Goal: Information Seeking & Learning: Learn about a topic

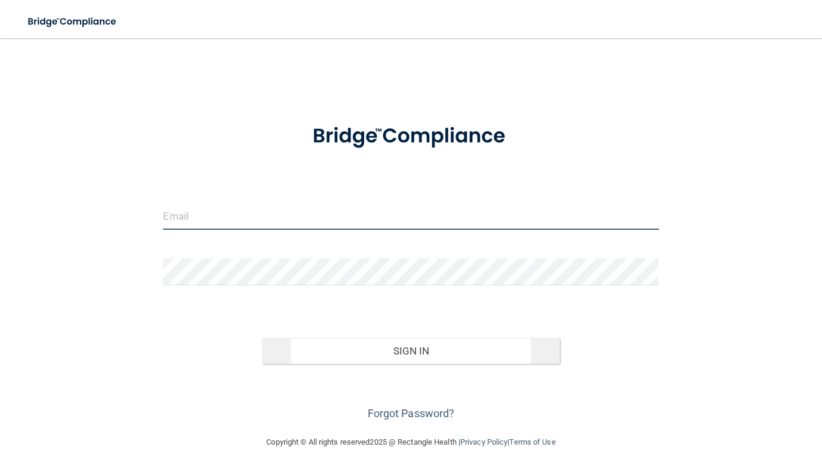
type input "[EMAIL_ADDRESS][DOMAIN_NAME]"
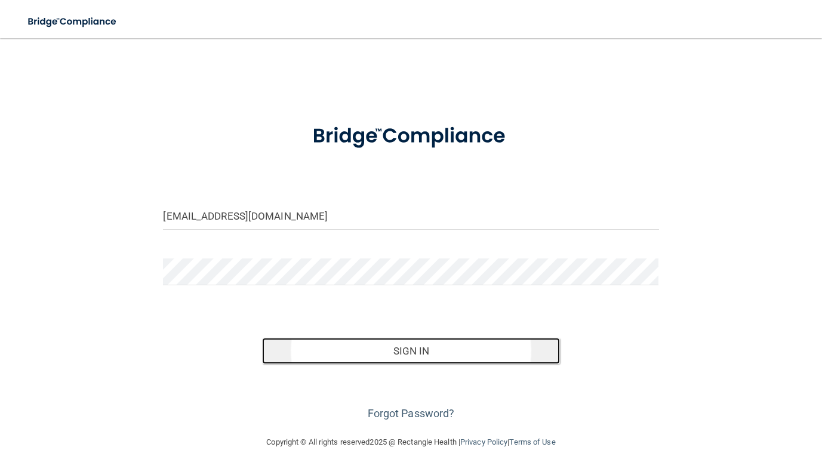
click at [348, 358] on button "Sign In" at bounding box center [410, 351] width 297 height 26
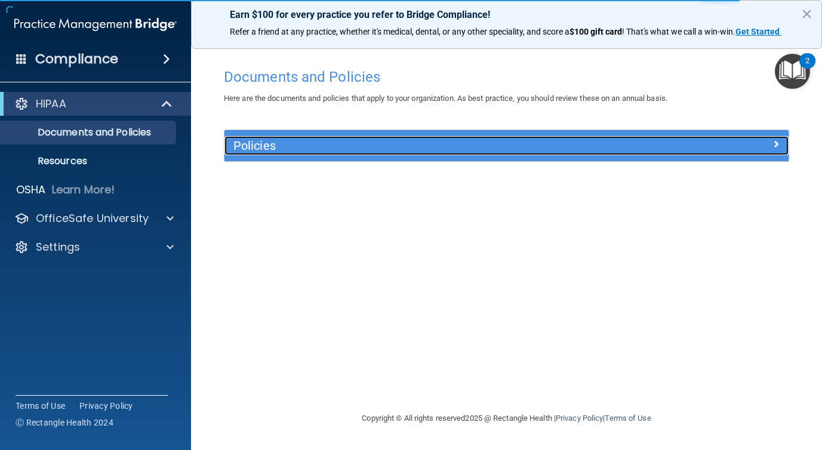
click at [299, 142] on h5 "Policies" at bounding box center [435, 145] width 405 height 13
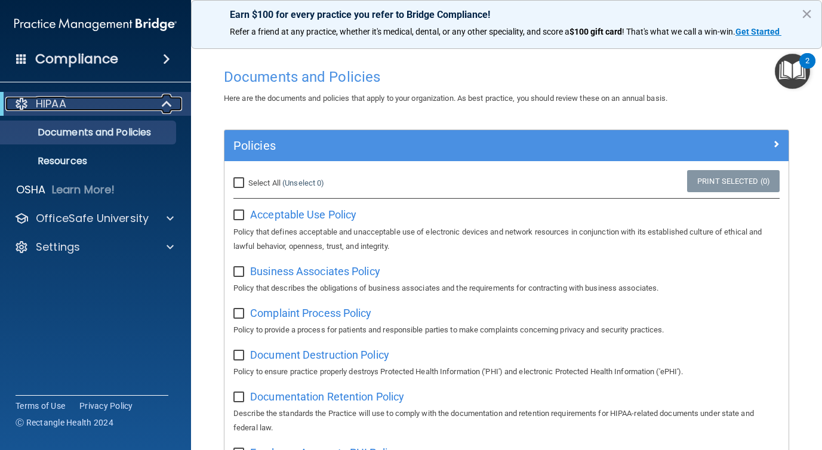
click at [109, 107] on div "HIPAA" at bounding box center [78, 104] width 147 height 14
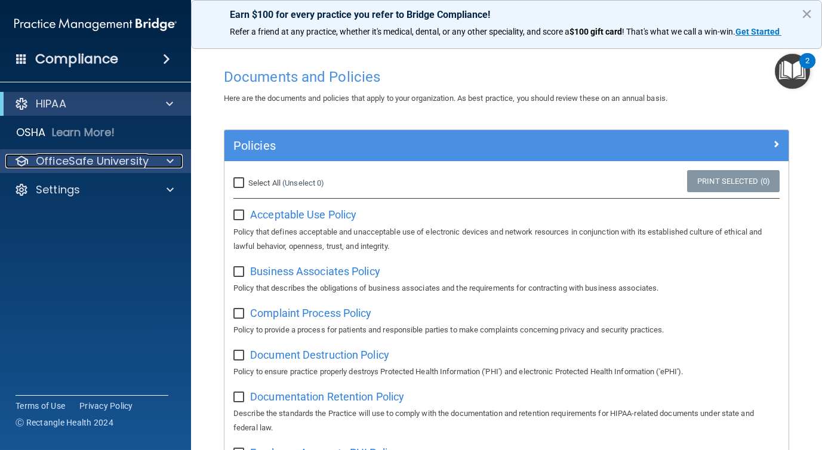
click at [94, 159] on p "OfficeSafe University" at bounding box center [92, 161] width 113 height 14
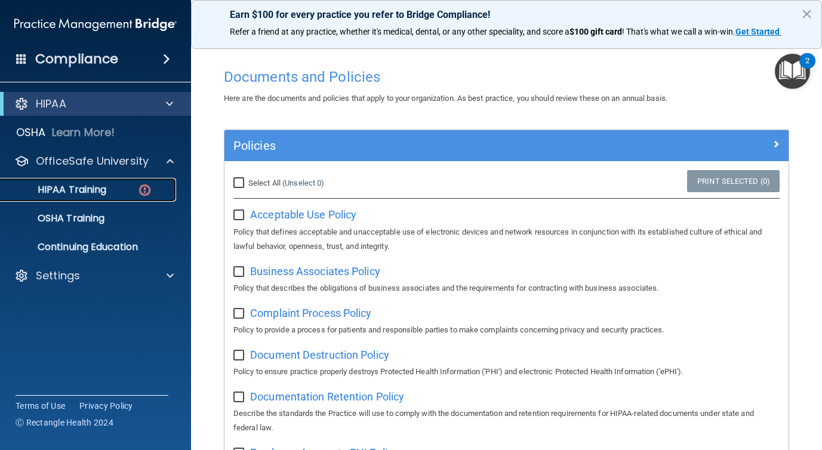
click at [99, 189] on p "HIPAA Training" at bounding box center [57, 190] width 99 height 12
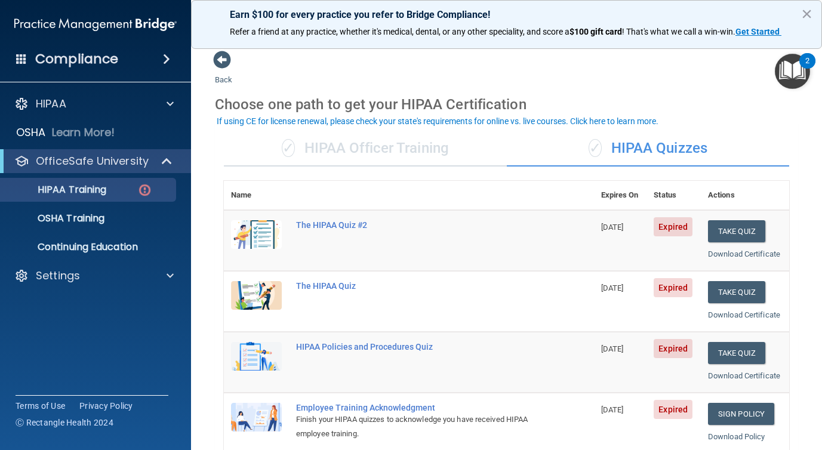
click at [405, 149] on div "✓ HIPAA Officer Training" at bounding box center [365, 149] width 283 height 36
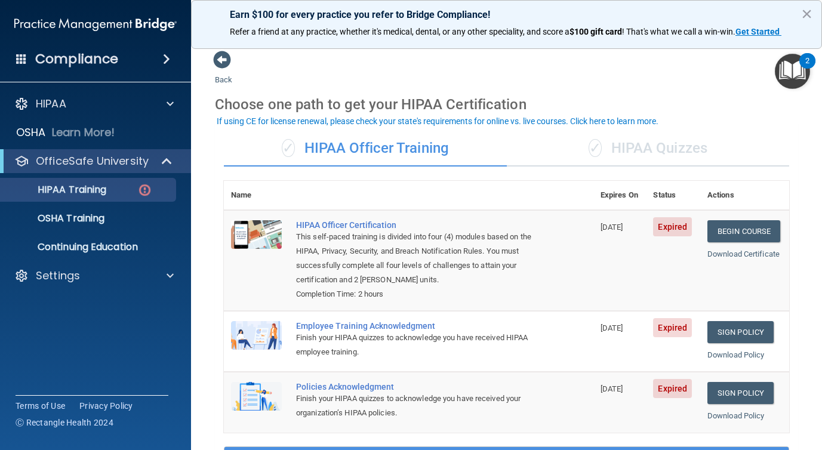
click at [625, 151] on div "✓ HIPAA Quizzes" at bounding box center [648, 149] width 283 height 36
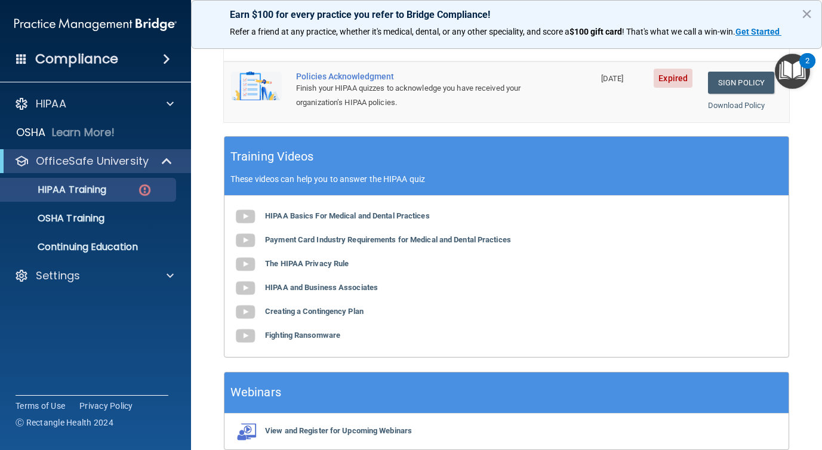
scroll to position [448, 0]
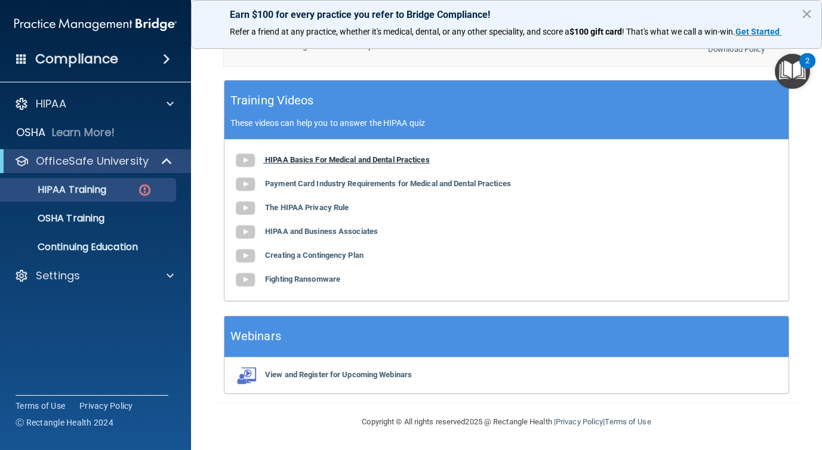
click at [291, 158] on b "HIPAA Basics For Medical and Dental Practices" at bounding box center [347, 159] width 165 height 9
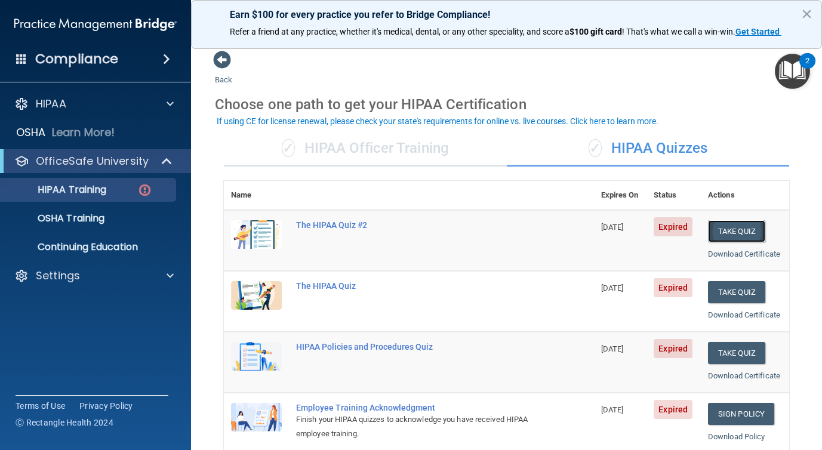
click at [728, 235] on button "Take Quiz" at bounding box center [736, 231] width 57 height 22
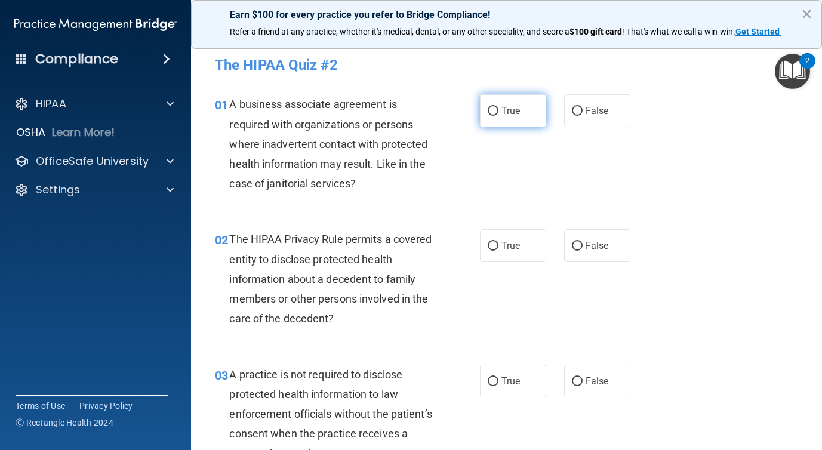
click at [488, 115] on input "True" at bounding box center [493, 111] width 11 height 9
radio input "true"
click at [488, 112] on input "True" at bounding box center [493, 111] width 11 height 9
click at [494, 110] on input "True" at bounding box center [493, 111] width 11 height 9
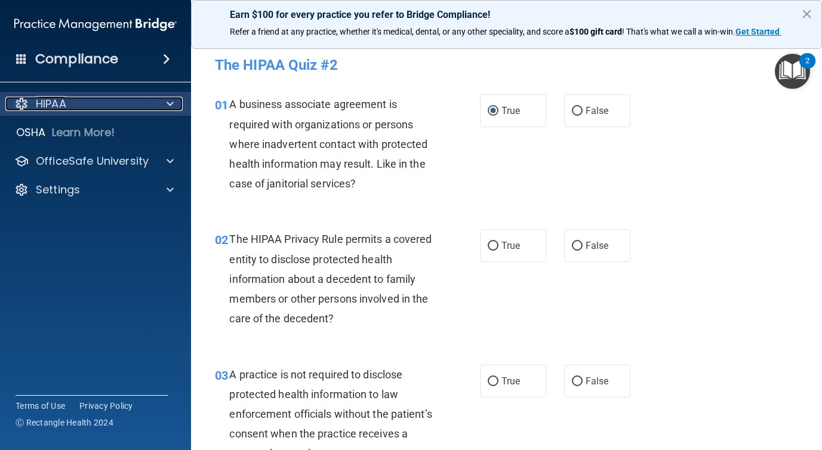
click at [76, 101] on div "HIPAA" at bounding box center [79, 104] width 148 height 14
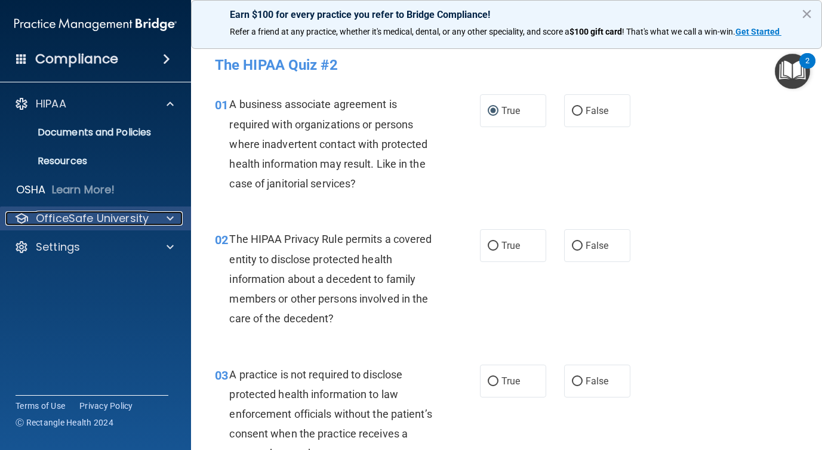
click at [85, 213] on p "OfficeSafe University" at bounding box center [92, 218] width 113 height 14
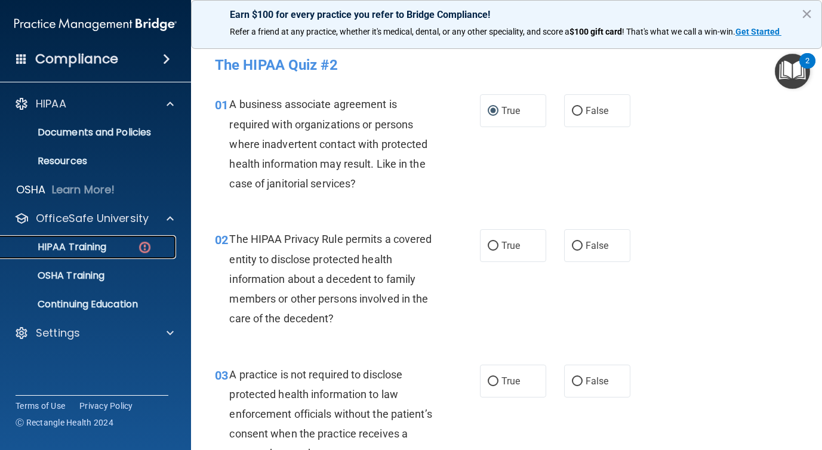
click at [67, 250] on p "HIPAA Training" at bounding box center [57, 247] width 99 height 12
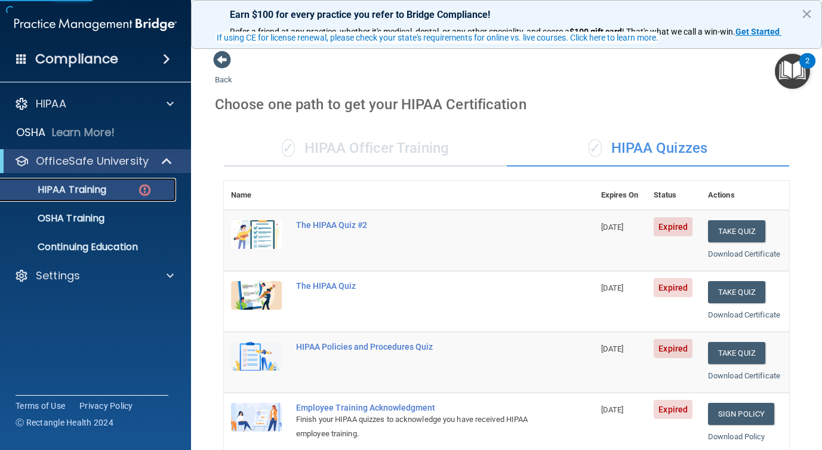
scroll to position [448, 0]
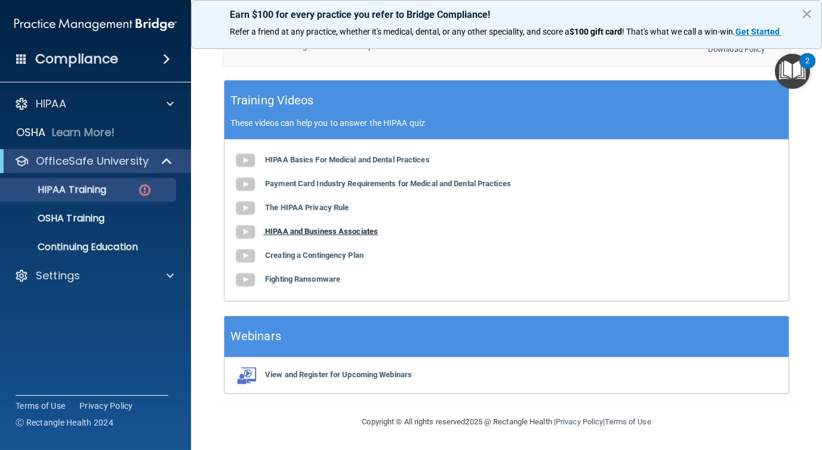
click at [318, 234] on b "HIPAA and Business Associates" at bounding box center [321, 231] width 113 height 9
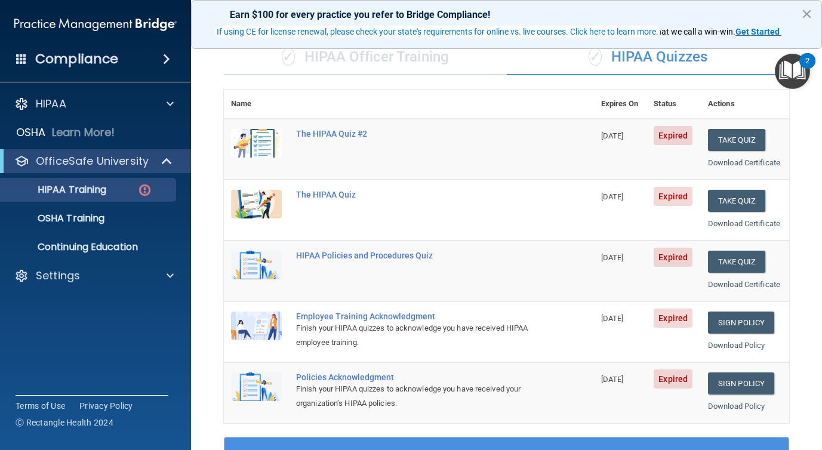
scroll to position [94, 0]
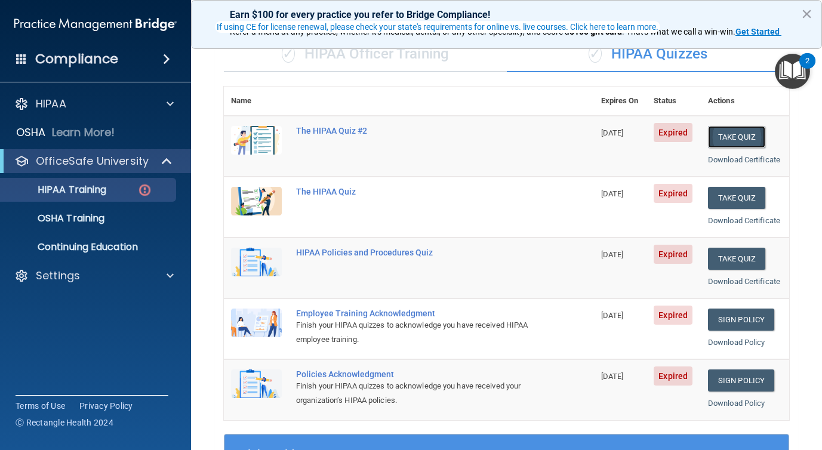
click at [730, 136] on button "Take Quiz" at bounding box center [736, 137] width 57 height 22
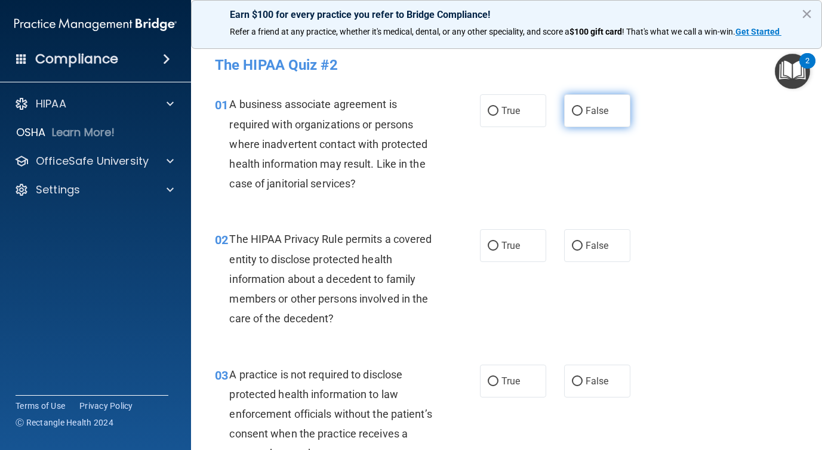
click at [583, 114] on label "False" at bounding box center [597, 110] width 66 height 33
click at [583, 114] on input "False" at bounding box center [577, 111] width 11 height 9
radio input "true"
click at [511, 251] on label "True" at bounding box center [513, 245] width 66 height 33
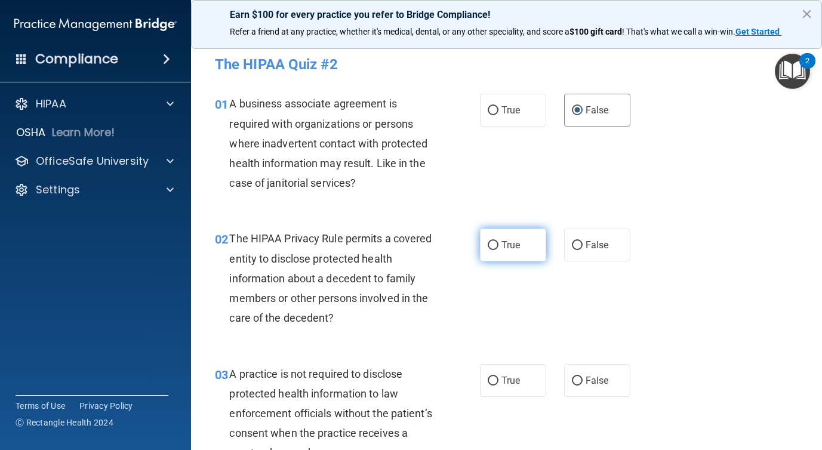
click at [499, 250] on input "True" at bounding box center [493, 245] width 11 height 9
radio input "true"
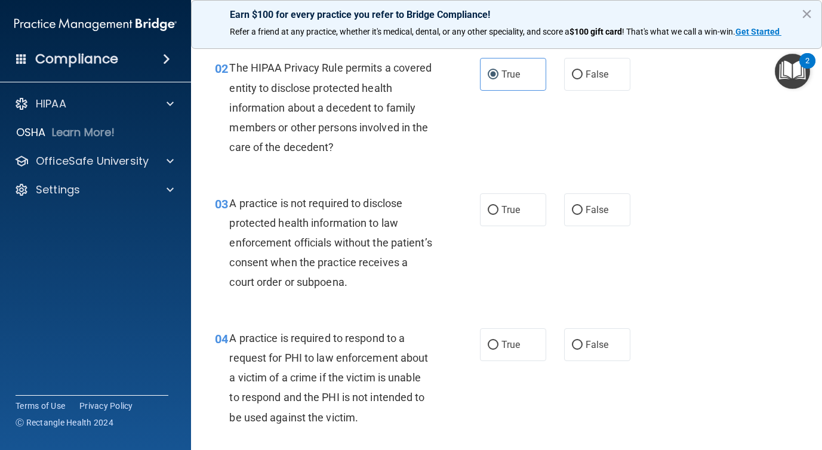
scroll to position [195, 0]
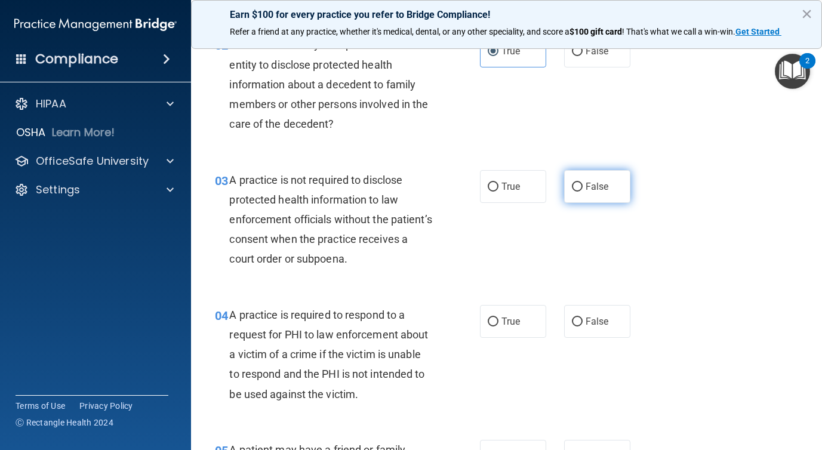
click at [591, 188] on span "False" at bounding box center [597, 186] width 23 height 11
click at [583, 188] on input "False" at bounding box center [577, 187] width 11 height 9
radio input "true"
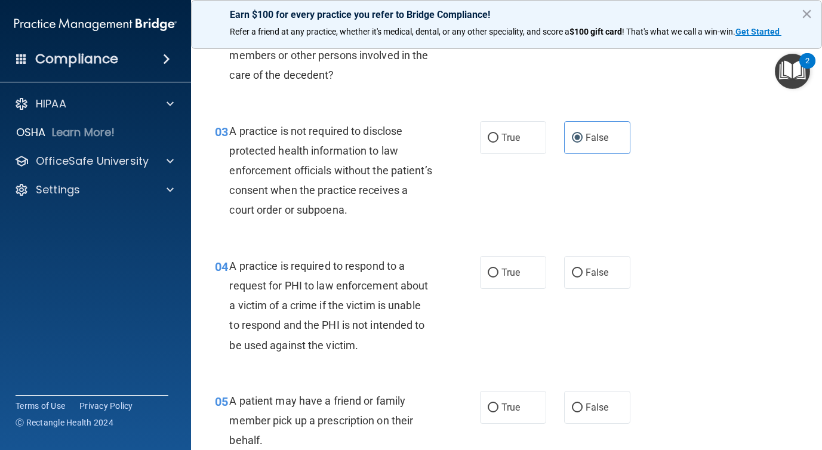
scroll to position [251, 0]
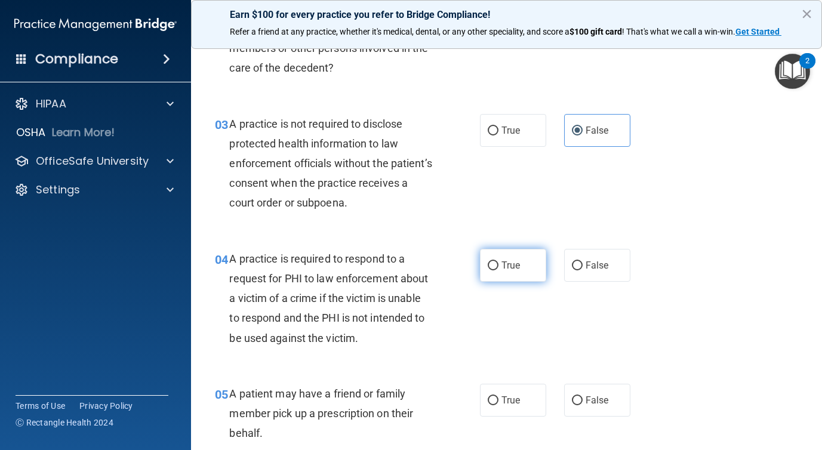
click at [496, 266] on input "True" at bounding box center [493, 266] width 11 height 9
radio input "true"
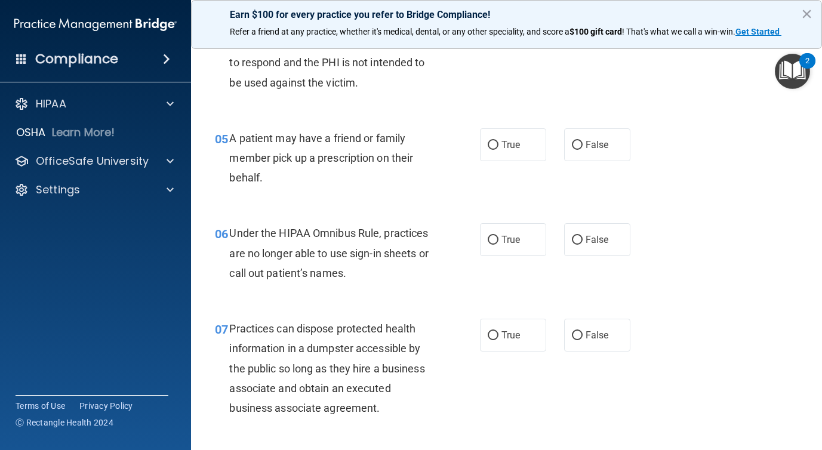
scroll to position [515, 0]
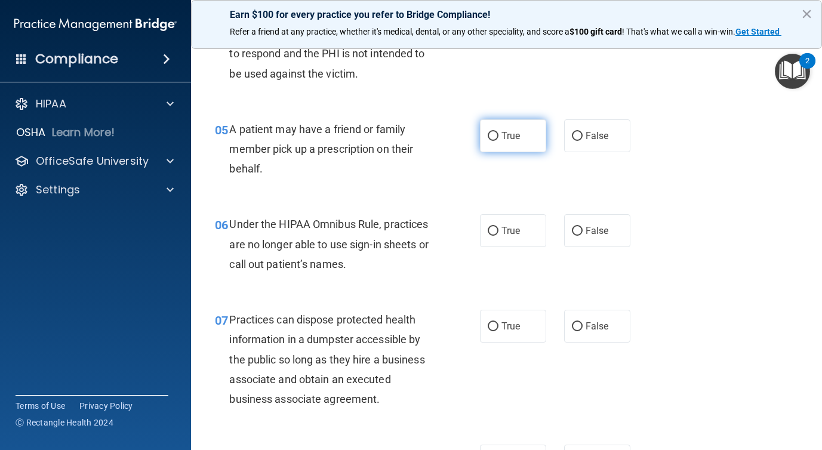
click at [503, 137] on span "True" at bounding box center [511, 135] width 19 height 11
click at [499, 137] on input "True" at bounding box center [493, 136] width 11 height 9
radio input "true"
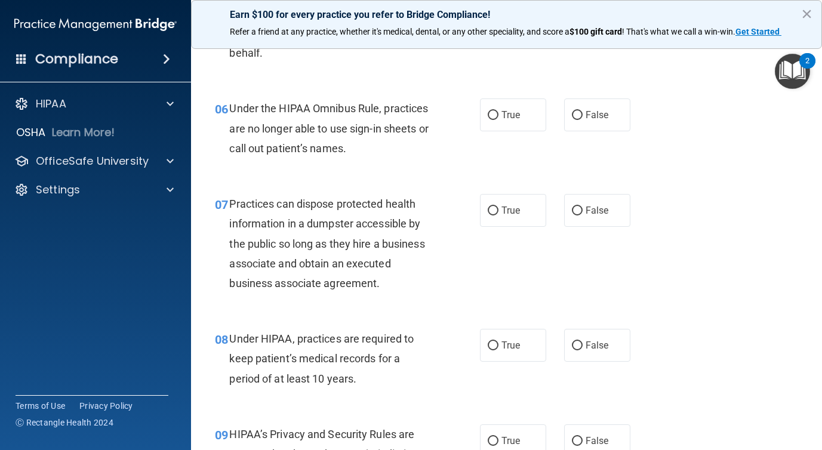
scroll to position [639, 0]
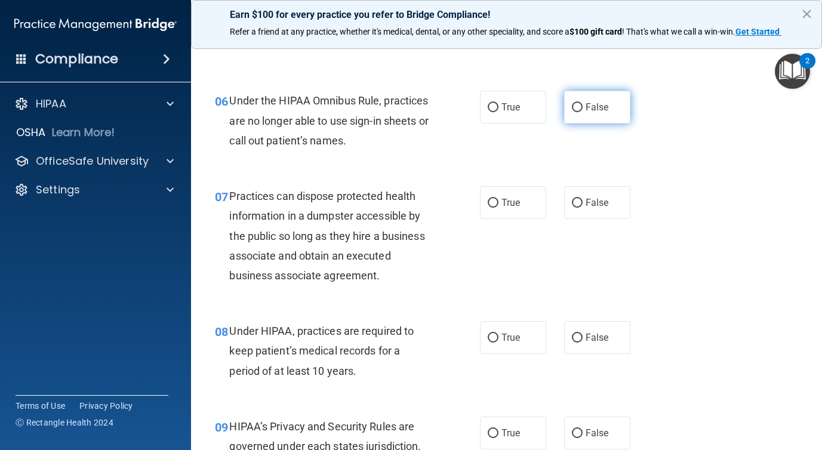
click at [591, 113] on span "False" at bounding box center [597, 107] width 23 height 11
click at [583, 112] on input "False" at bounding box center [577, 107] width 11 height 9
radio input "true"
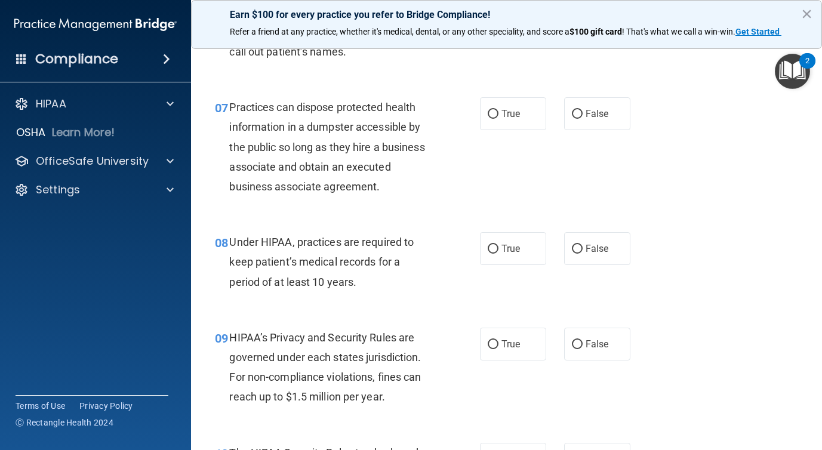
scroll to position [730, 0]
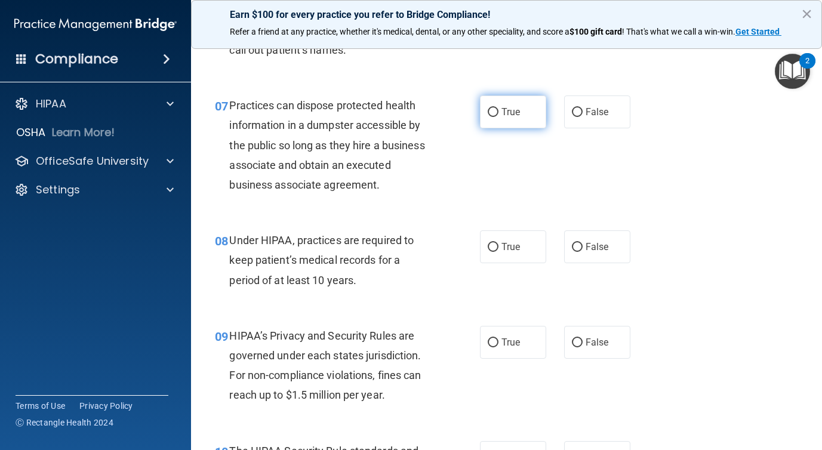
click at [514, 116] on span "True" at bounding box center [511, 111] width 19 height 11
click at [499, 116] on input "True" at bounding box center [493, 112] width 11 height 9
radio input "true"
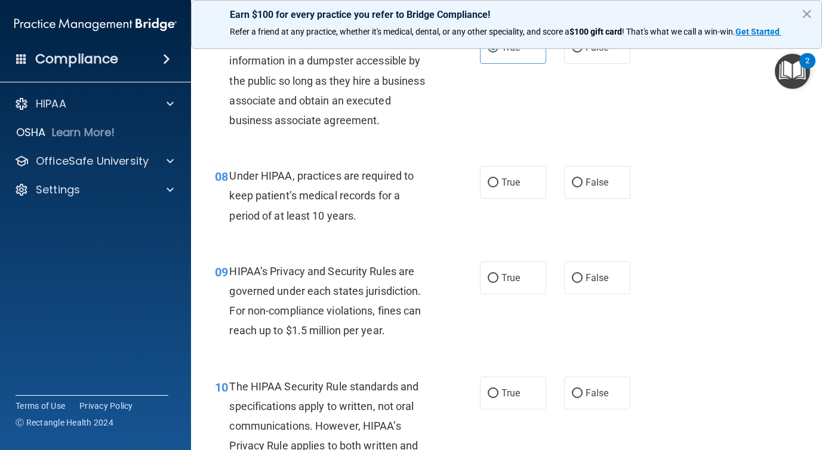
scroll to position [800, 0]
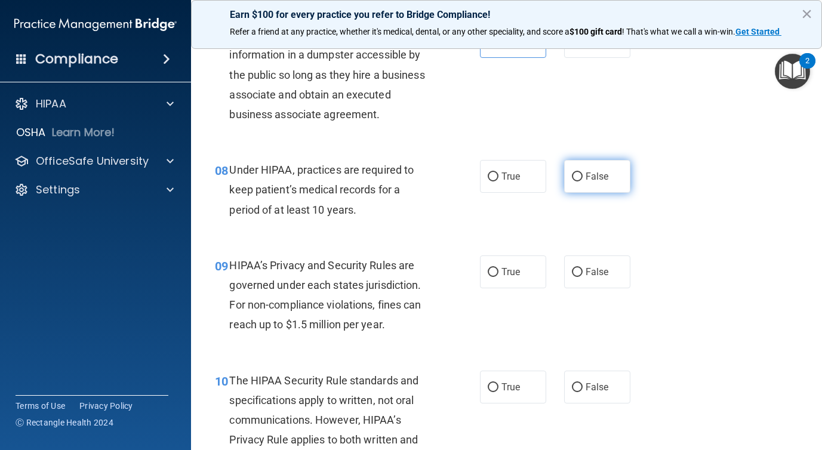
click at [577, 177] on input "False" at bounding box center [577, 177] width 11 height 9
radio input "true"
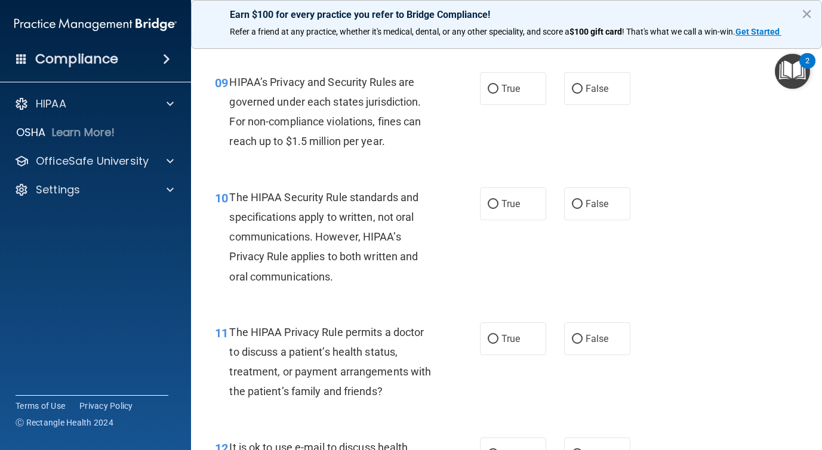
scroll to position [985, 0]
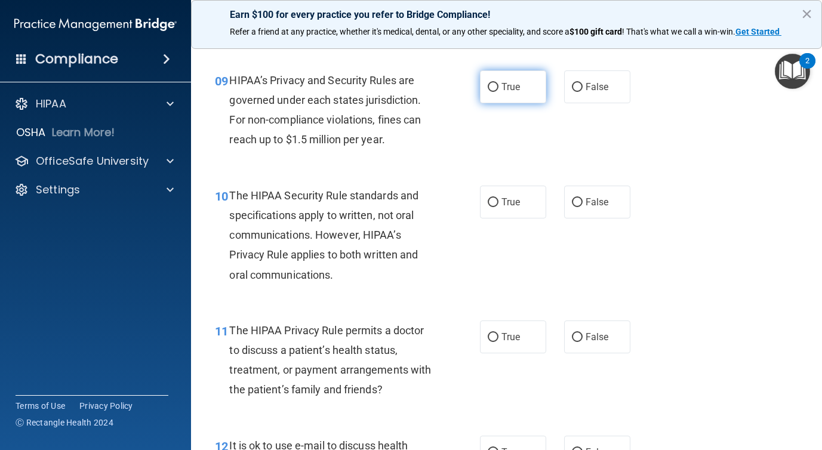
click at [496, 86] on input "True" at bounding box center [493, 87] width 11 height 9
radio input "true"
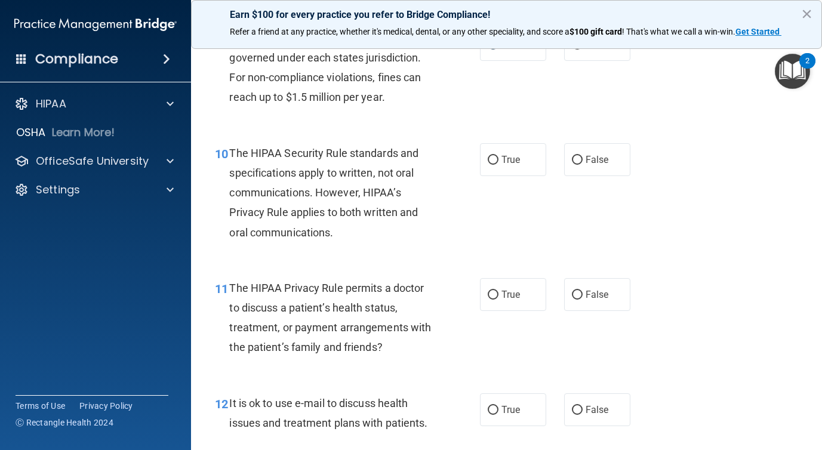
scroll to position [1028, 0]
click at [567, 169] on label "False" at bounding box center [597, 159] width 66 height 33
click at [572, 164] on input "False" at bounding box center [577, 159] width 11 height 9
radio input "true"
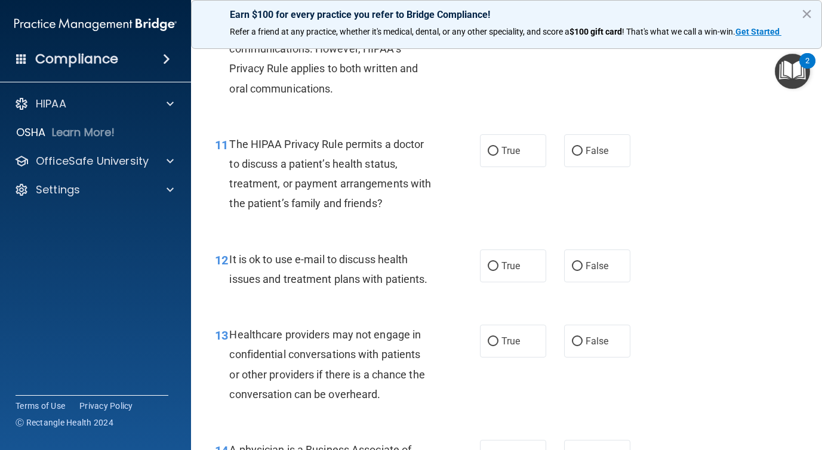
scroll to position [1175, 0]
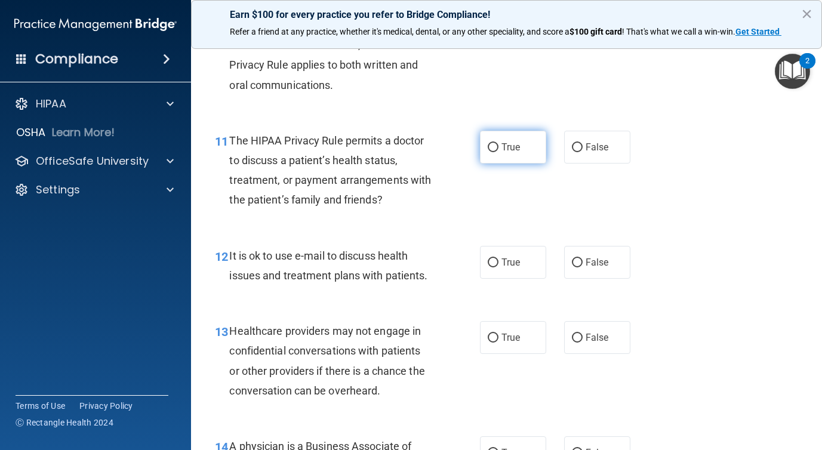
click at [499, 154] on label "True" at bounding box center [513, 147] width 66 height 33
click at [499, 152] on input "True" at bounding box center [493, 147] width 11 height 9
radio input "true"
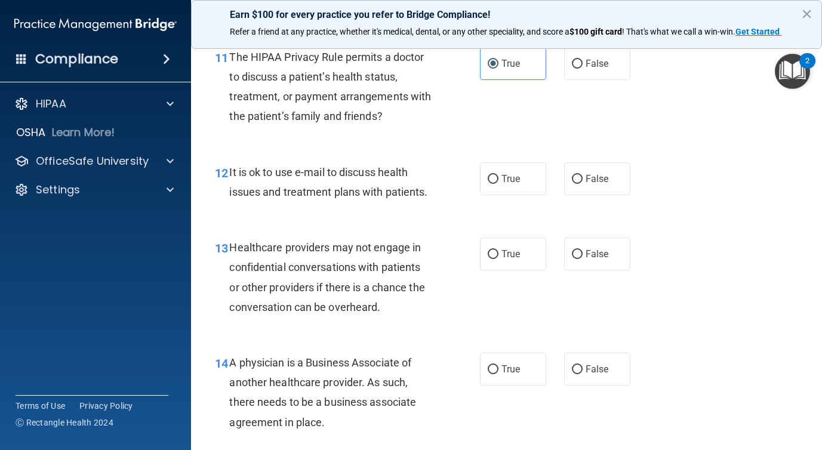
scroll to position [1265, 0]
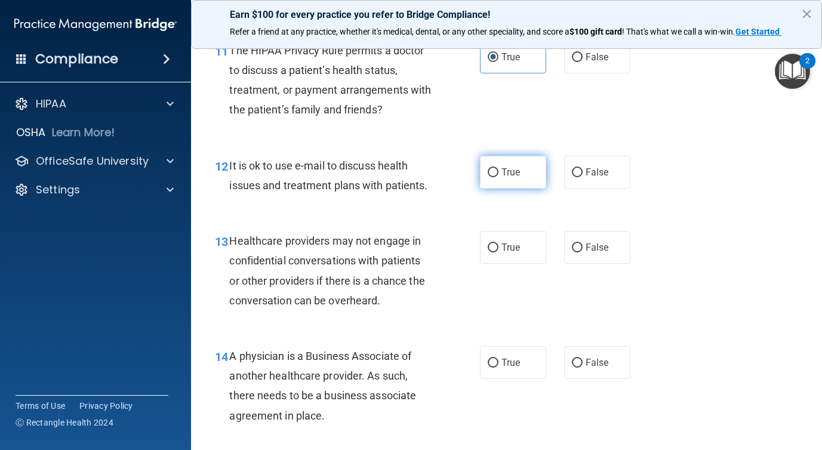
click at [489, 164] on label "True" at bounding box center [513, 172] width 66 height 33
click at [489, 168] on input "True" at bounding box center [493, 172] width 11 height 9
radio input "true"
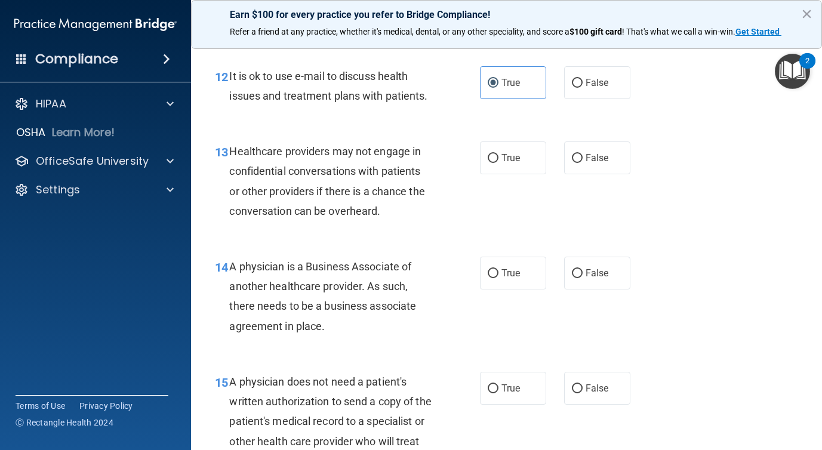
scroll to position [1370, 0]
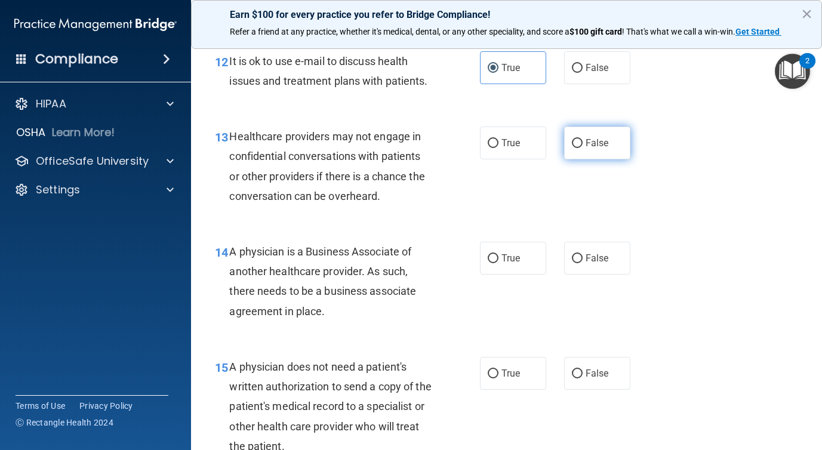
click at [581, 156] on label "False" at bounding box center [597, 143] width 66 height 33
click at [581, 148] on input "False" at bounding box center [577, 143] width 11 height 9
radio input "true"
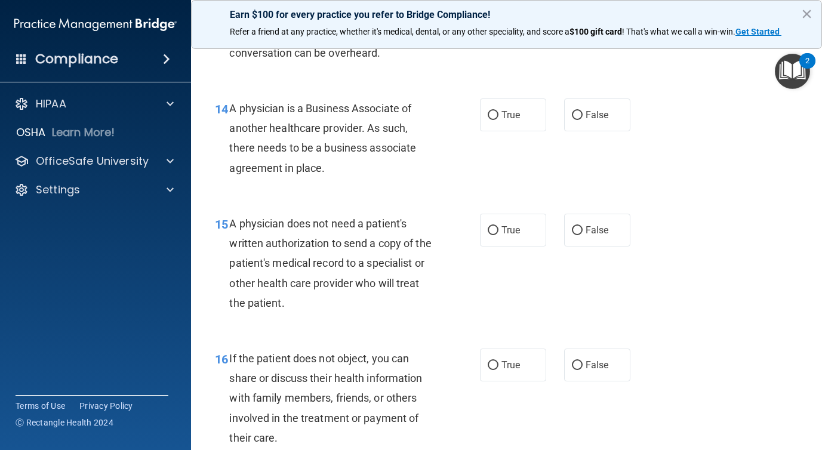
scroll to position [1493, 0]
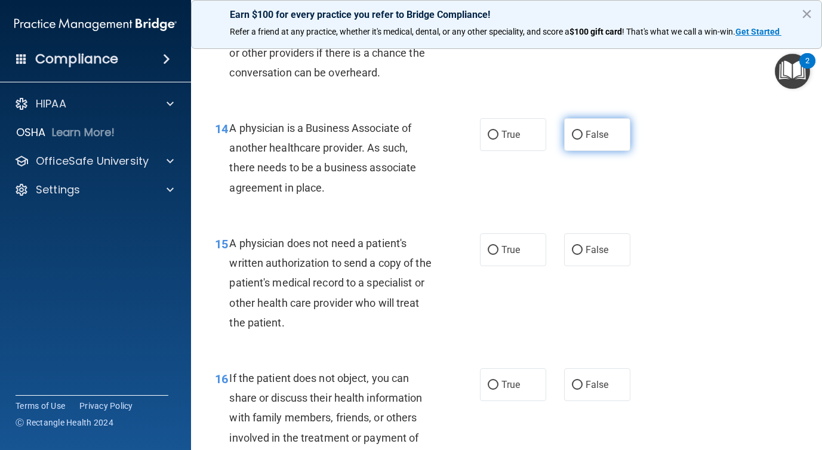
click at [595, 140] on span "False" at bounding box center [597, 134] width 23 height 11
click at [583, 140] on input "False" at bounding box center [577, 135] width 11 height 9
radio input "true"
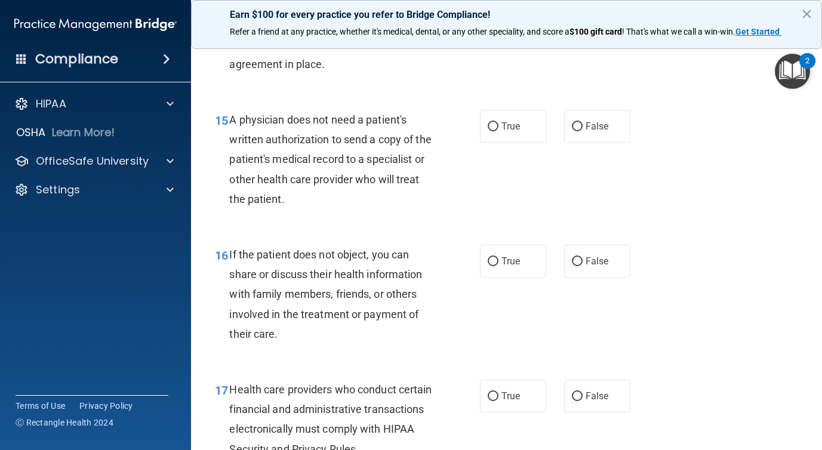
scroll to position [1621, 0]
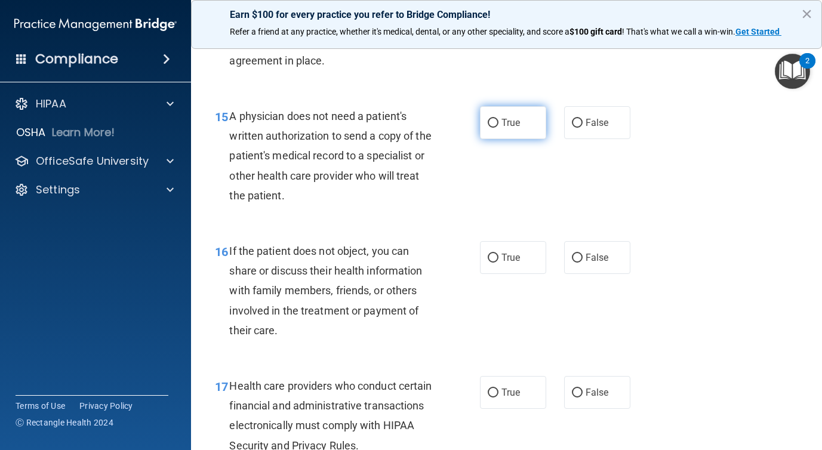
click at [493, 125] on input "True" at bounding box center [493, 123] width 11 height 9
radio input "true"
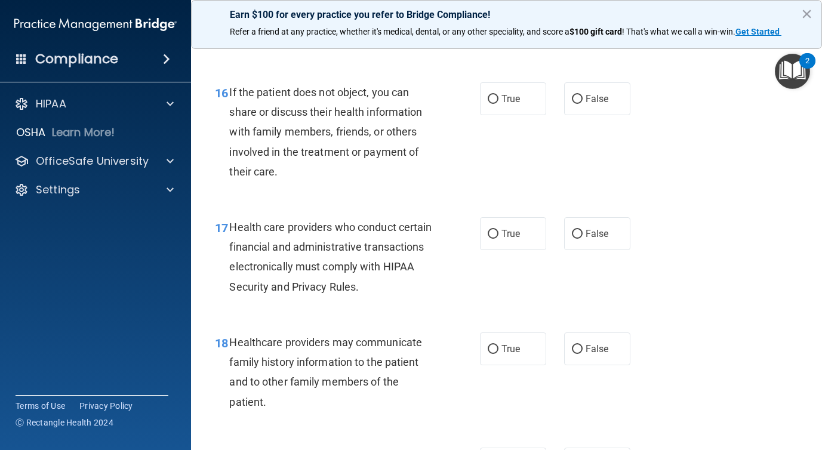
scroll to position [1789, 0]
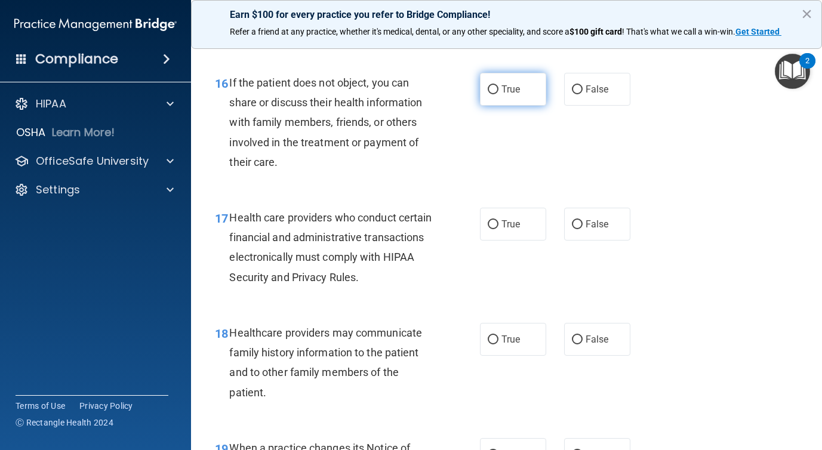
click at [503, 102] on label "True" at bounding box center [513, 89] width 66 height 33
click at [499, 94] on input "True" at bounding box center [493, 89] width 11 height 9
radio input "true"
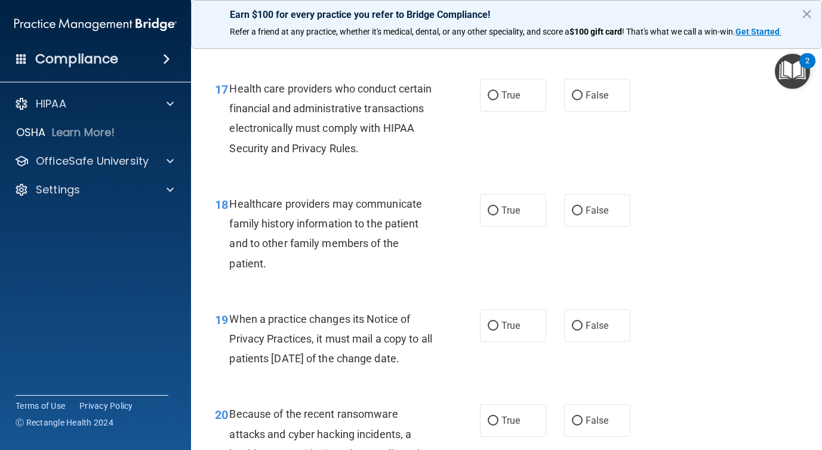
scroll to position [1920, 0]
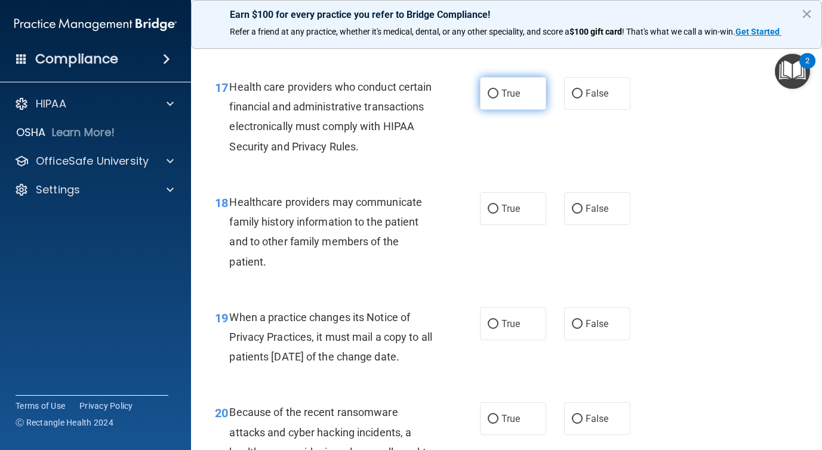
click at [496, 96] on input "True" at bounding box center [493, 94] width 11 height 9
radio input "true"
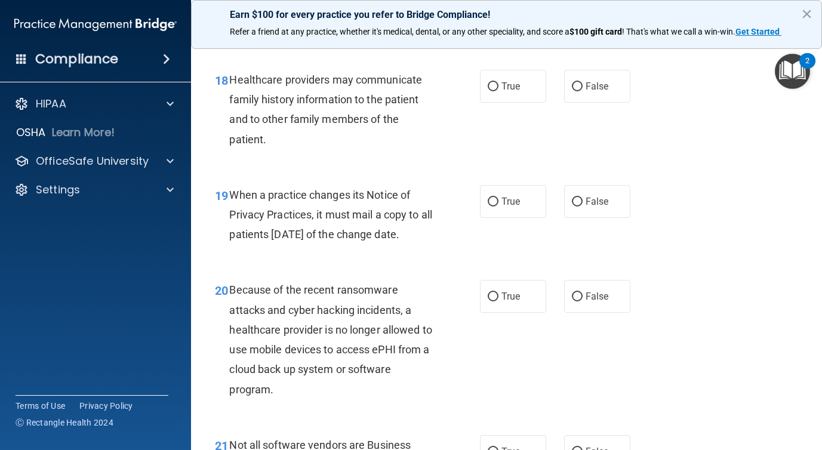
scroll to position [2051, 0]
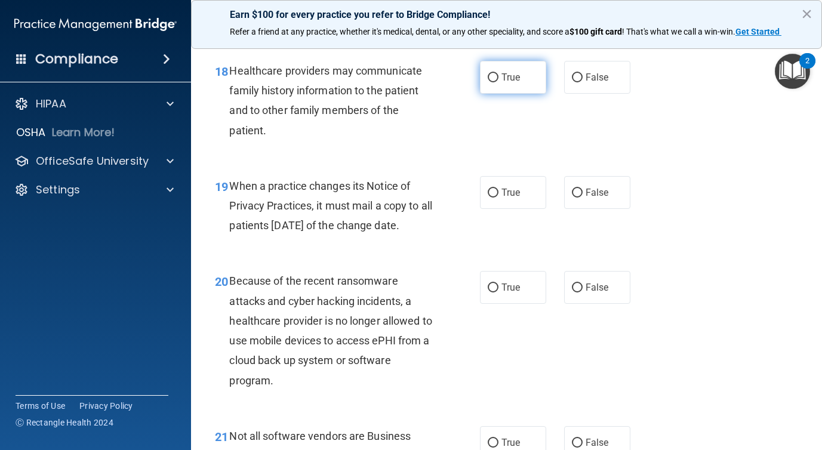
click at [497, 84] on label "True" at bounding box center [513, 77] width 66 height 33
click at [497, 82] on input "True" at bounding box center [493, 77] width 11 height 9
radio input "true"
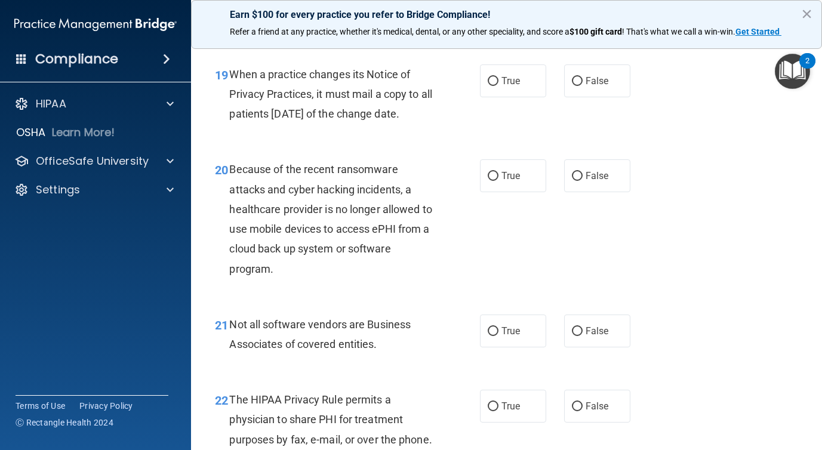
scroll to position [2175, 0]
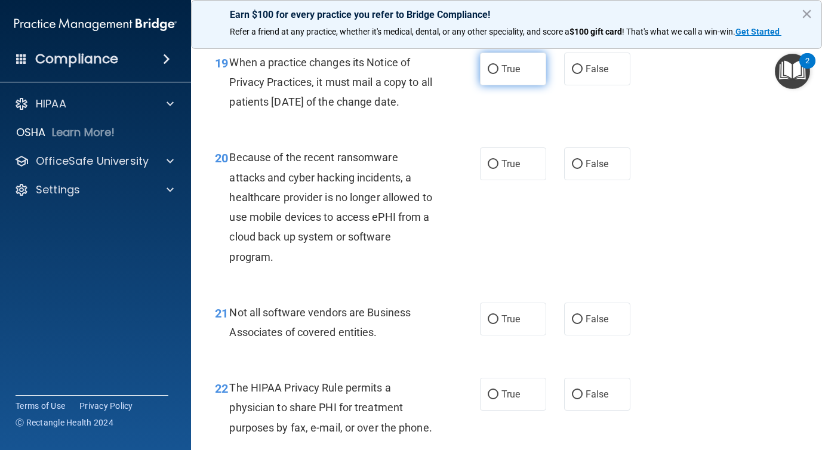
click at [500, 78] on label "True" at bounding box center [513, 69] width 66 height 33
click at [499, 74] on input "True" at bounding box center [493, 69] width 11 height 9
radio input "true"
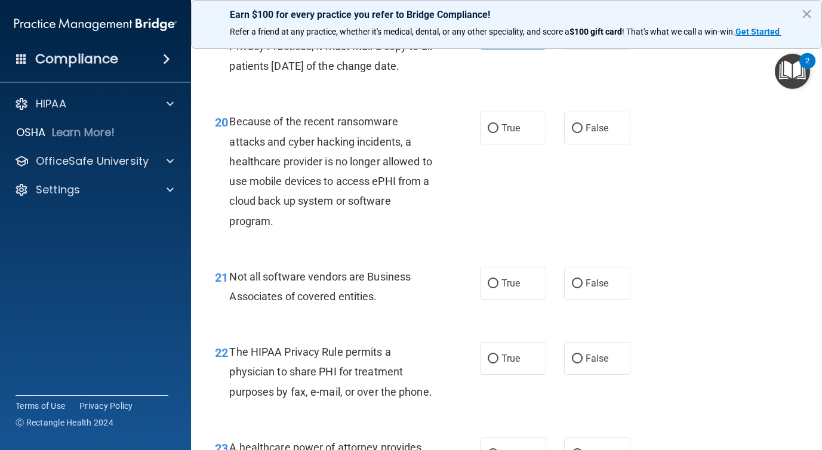
scroll to position [2207, 0]
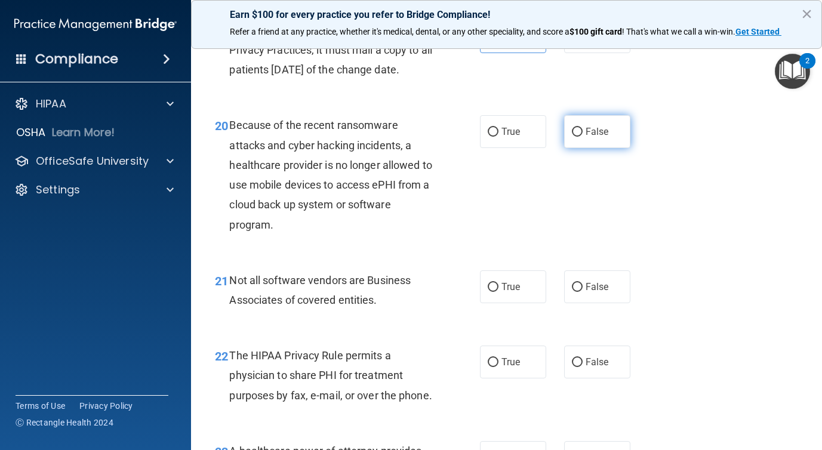
click at [585, 144] on label "False" at bounding box center [597, 131] width 66 height 33
click at [583, 137] on input "False" at bounding box center [577, 132] width 11 height 9
radio input "true"
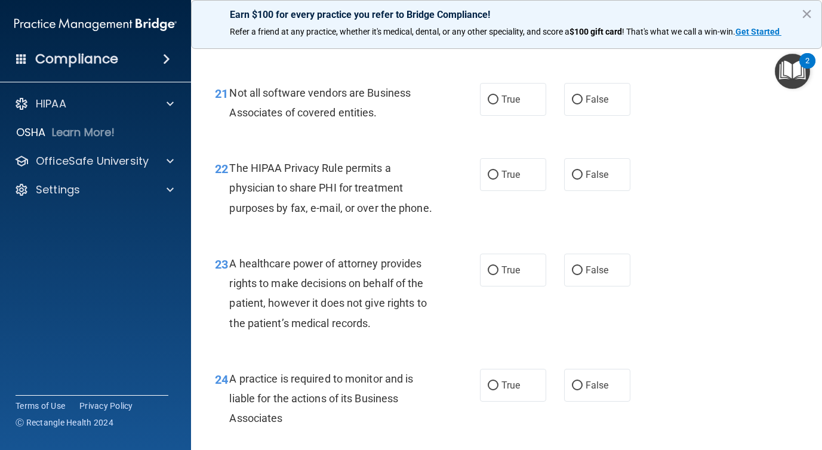
scroll to position [2396, 0]
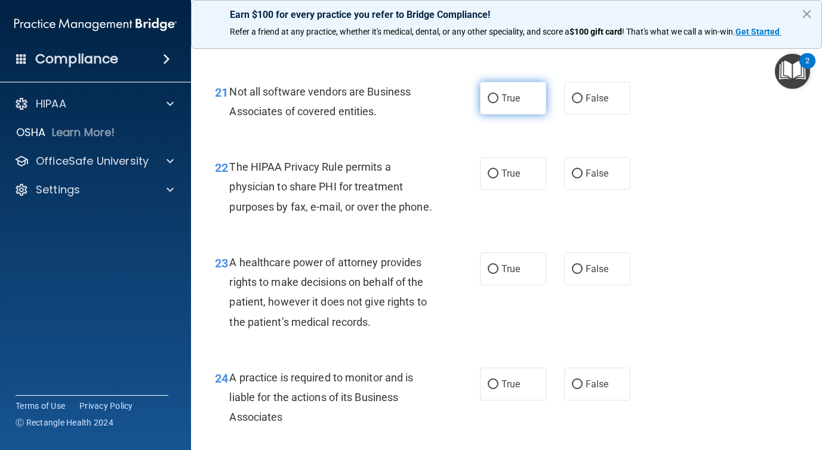
click at [502, 115] on label "True" at bounding box center [513, 98] width 66 height 33
click at [499, 103] on input "True" at bounding box center [493, 98] width 11 height 9
radio input "true"
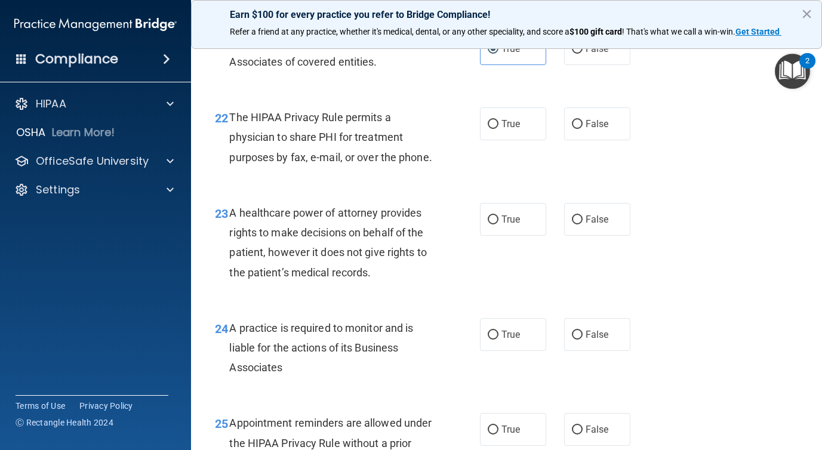
scroll to position [2443, 0]
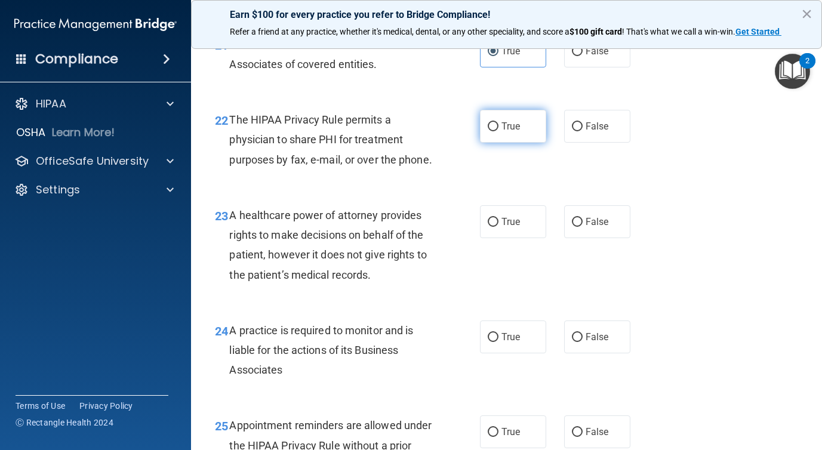
click at [499, 143] on label "True" at bounding box center [513, 126] width 66 height 33
click at [499, 131] on input "True" at bounding box center [493, 126] width 11 height 9
radio input "true"
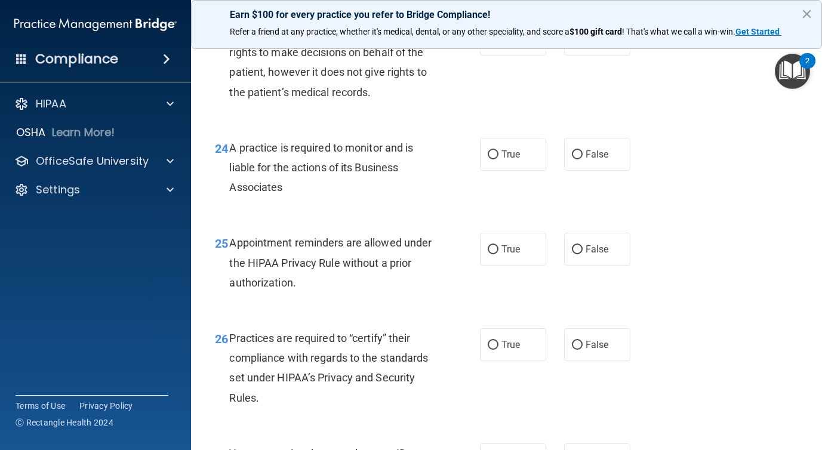
scroll to position [2627, 0]
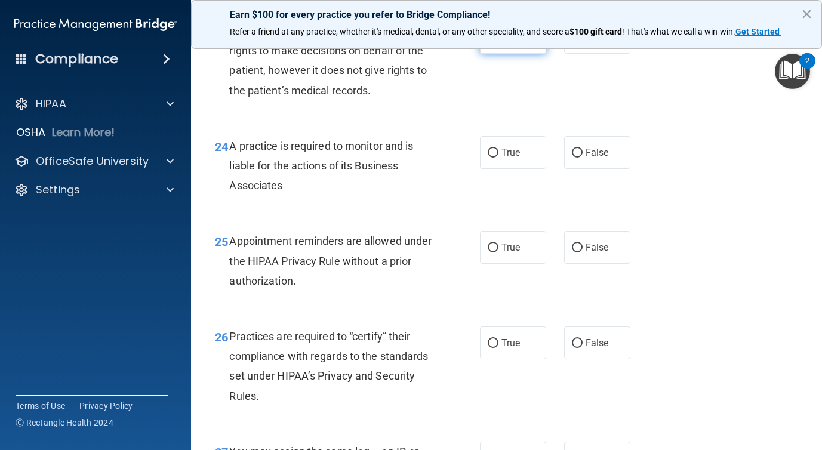
click at [497, 54] on label "True" at bounding box center [513, 37] width 66 height 33
click at [497, 42] on input "True" at bounding box center [493, 37] width 11 height 9
radio input "true"
click at [506, 158] on span "True" at bounding box center [511, 152] width 19 height 11
click at [499, 158] on input "True" at bounding box center [493, 153] width 11 height 9
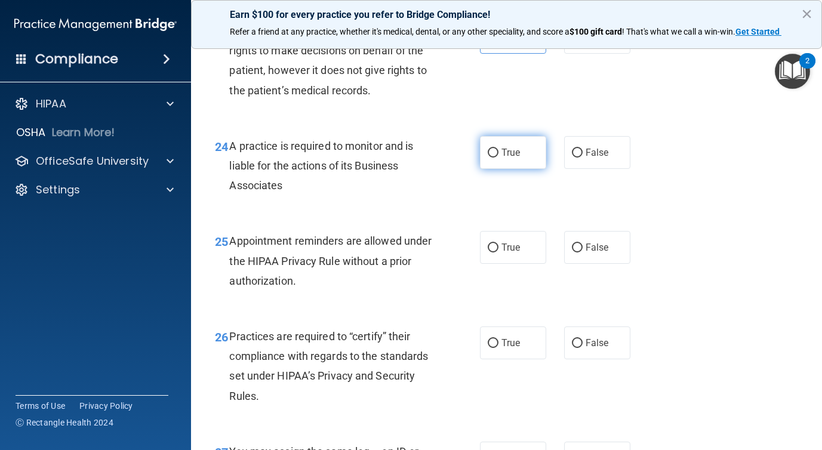
radio input "true"
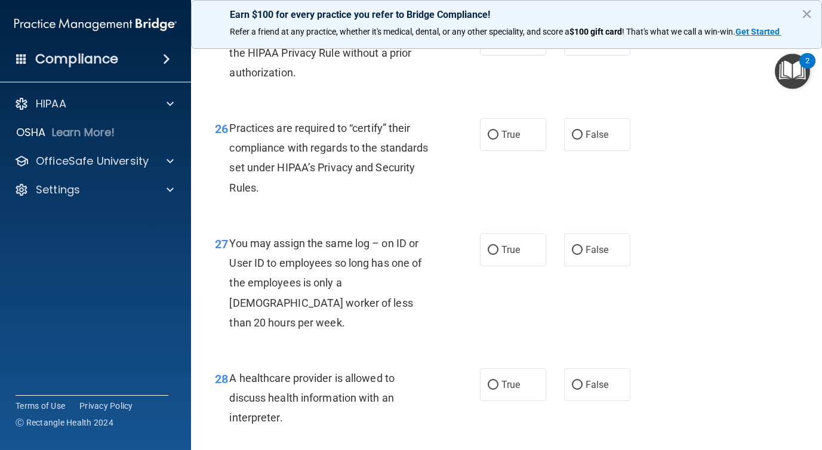
scroll to position [2836, 0]
click at [533, 55] on label "True" at bounding box center [513, 38] width 66 height 33
click at [499, 44] on input "True" at bounding box center [493, 39] width 11 height 9
radio input "true"
click at [506, 150] on label "True" at bounding box center [513, 134] width 66 height 33
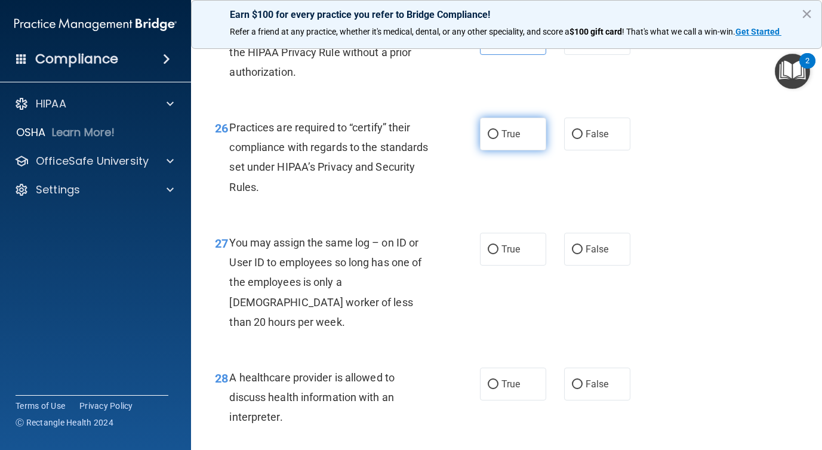
click at [499, 139] on input "True" at bounding box center [493, 134] width 11 height 9
radio input "true"
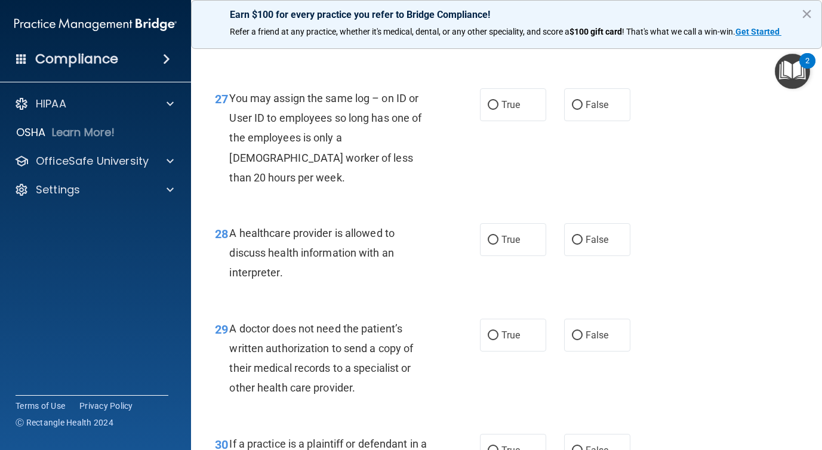
scroll to position [3005, 0]
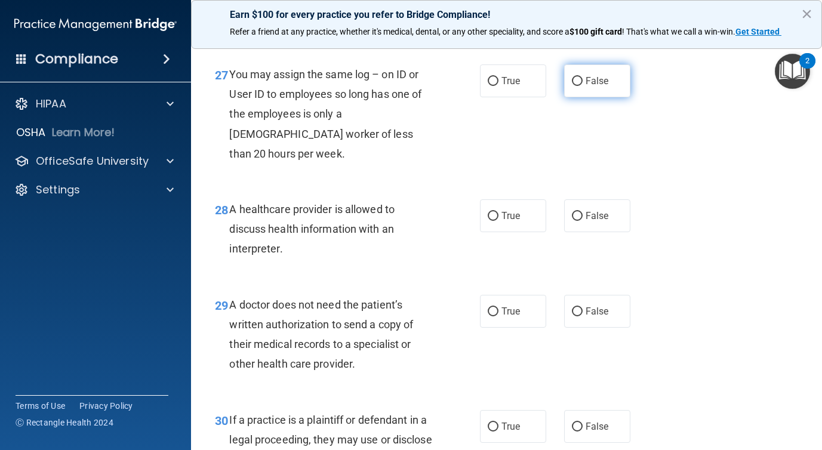
click at [571, 97] on label "False" at bounding box center [597, 80] width 66 height 33
click at [572, 86] on input "False" at bounding box center [577, 81] width 11 height 9
radio input "true"
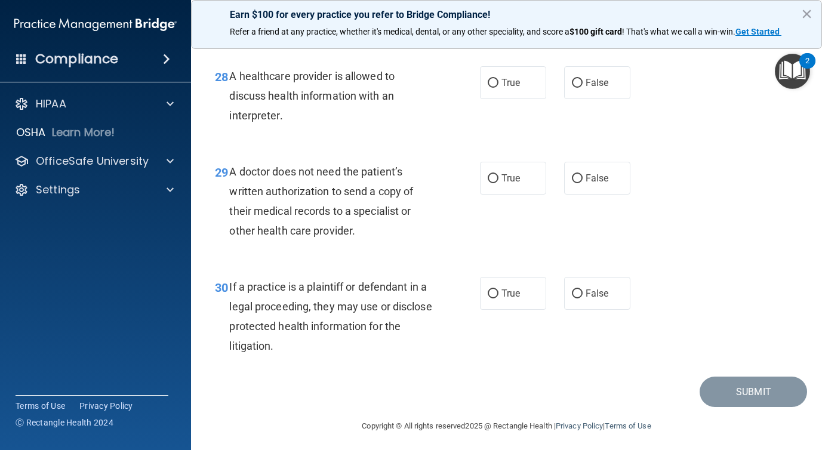
scroll to position [3140, 0]
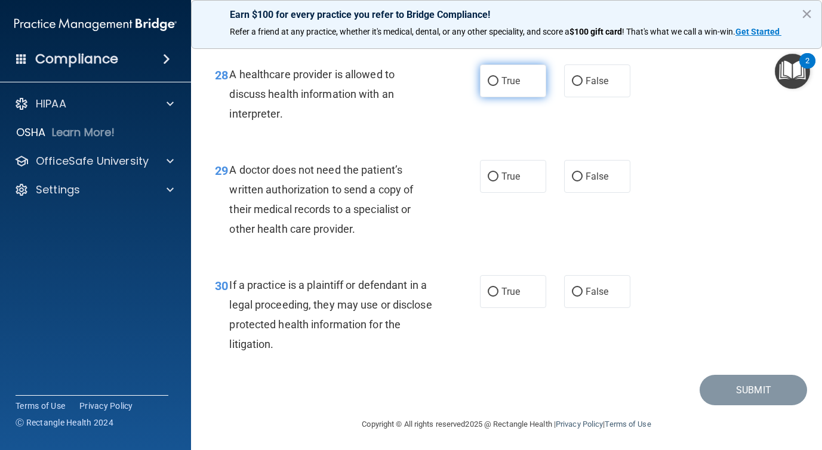
click at [516, 97] on label "True" at bounding box center [513, 80] width 66 height 33
click at [499, 86] on input "True" at bounding box center [493, 81] width 11 height 9
radio input "true"
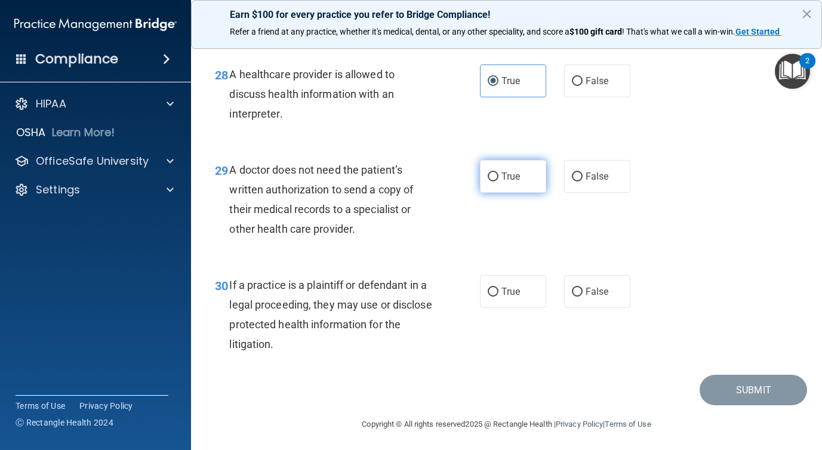
click at [502, 193] on label "True" at bounding box center [513, 176] width 66 height 33
click at [499, 182] on input "True" at bounding box center [493, 177] width 11 height 9
radio input "true"
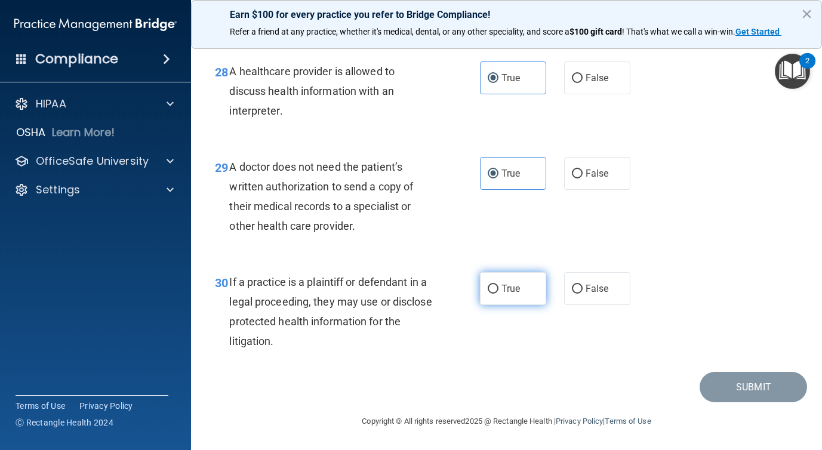
click at [510, 287] on span "True" at bounding box center [511, 288] width 19 height 11
click at [499, 287] on input "True" at bounding box center [493, 289] width 11 height 9
radio input "true"
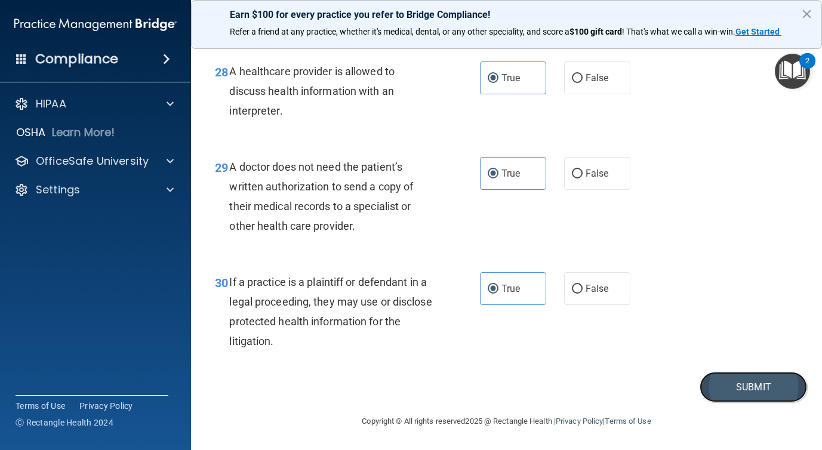
click at [731, 387] on button "Submit" at bounding box center [753, 387] width 107 height 30
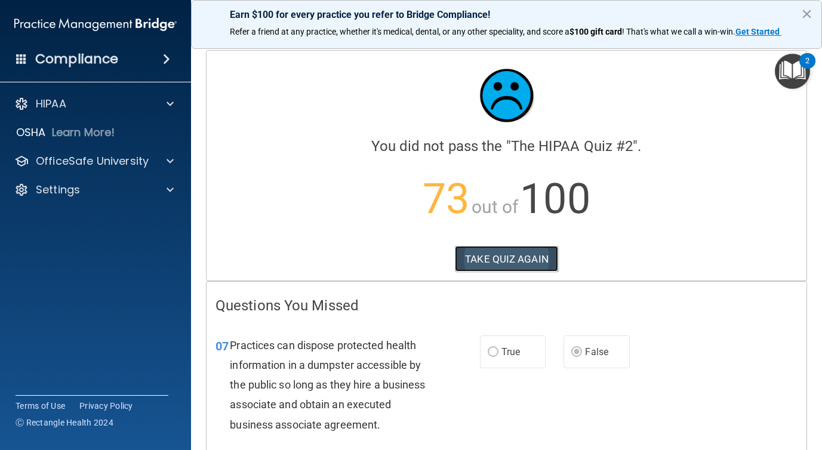
click at [491, 260] on button "TAKE QUIZ AGAIN" at bounding box center [506, 259] width 103 height 26
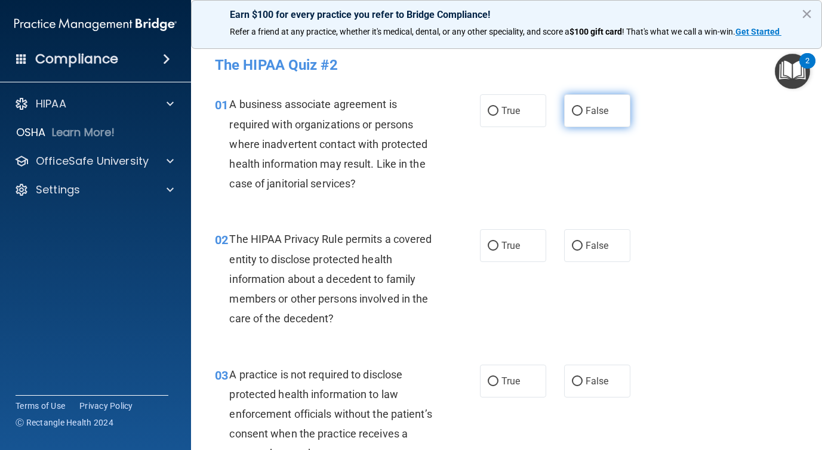
click at [594, 106] on span "False" at bounding box center [597, 110] width 23 height 11
click at [583, 107] on input "False" at bounding box center [577, 111] width 11 height 9
radio input "true"
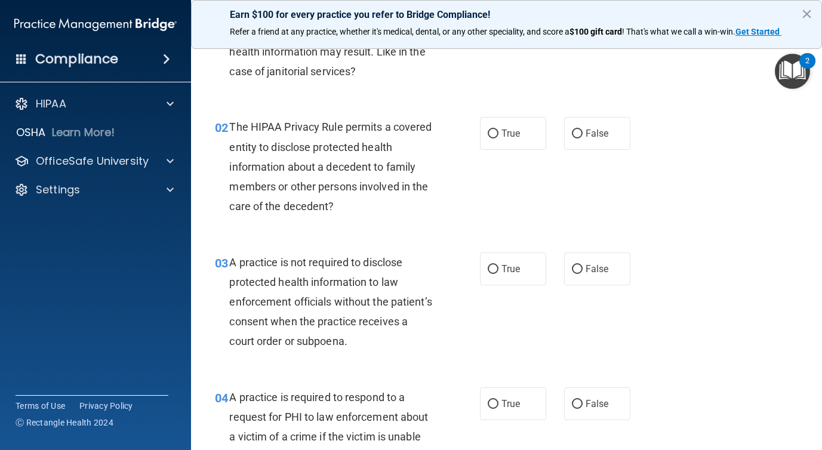
scroll to position [113, 0]
click at [506, 133] on span "True" at bounding box center [511, 132] width 19 height 11
click at [499, 133] on input "True" at bounding box center [493, 133] width 11 height 9
radio input "true"
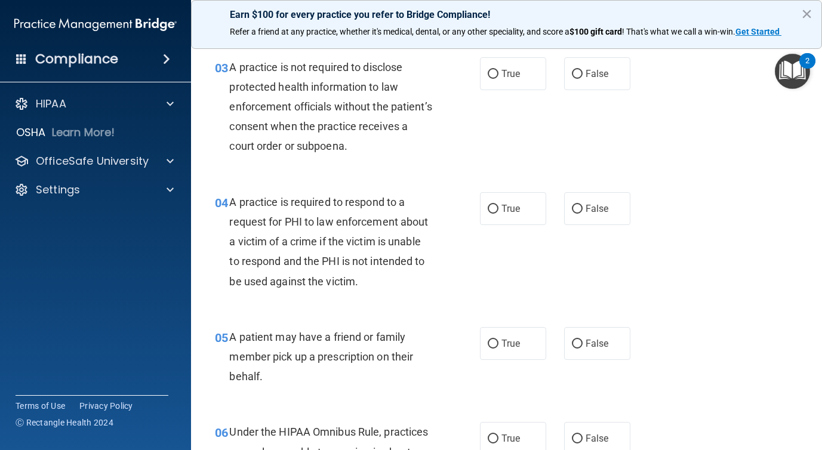
scroll to position [308, 0]
click at [583, 76] on label "False" at bounding box center [597, 73] width 66 height 33
click at [583, 76] on input "False" at bounding box center [577, 73] width 11 height 9
radio input "true"
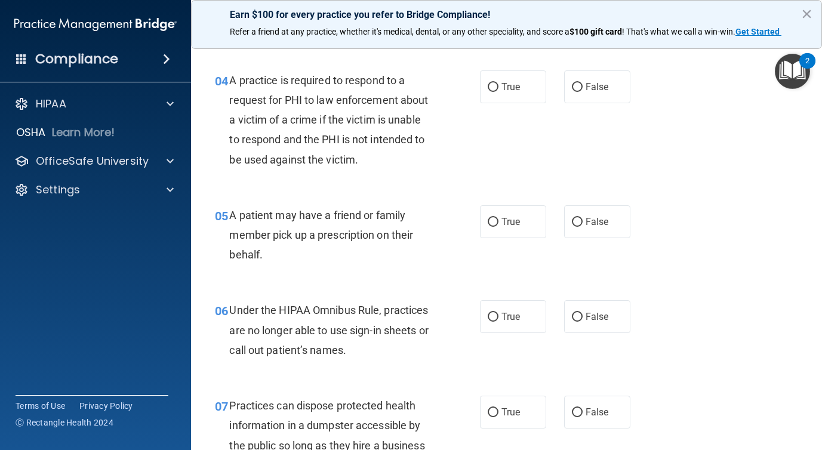
scroll to position [432, 0]
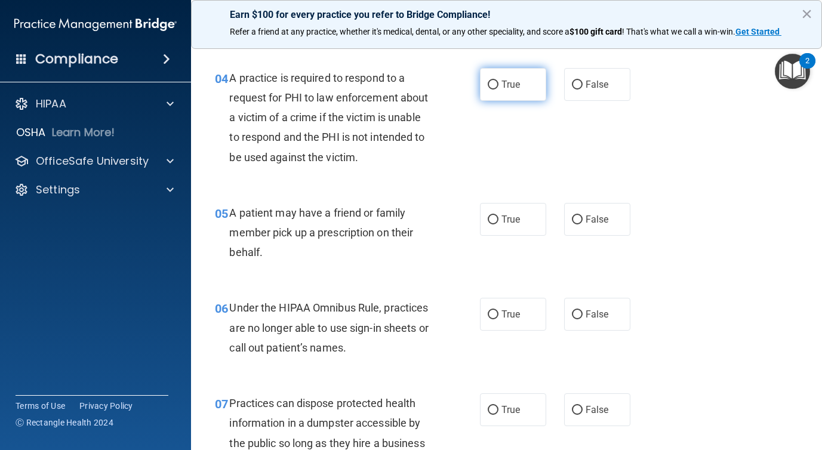
click at [497, 92] on label "True" at bounding box center [513, 84] width 66 height 33
click at [497, 90] on input "True" at bounding box center [493, 85] width 11 height 9
radio input "true"
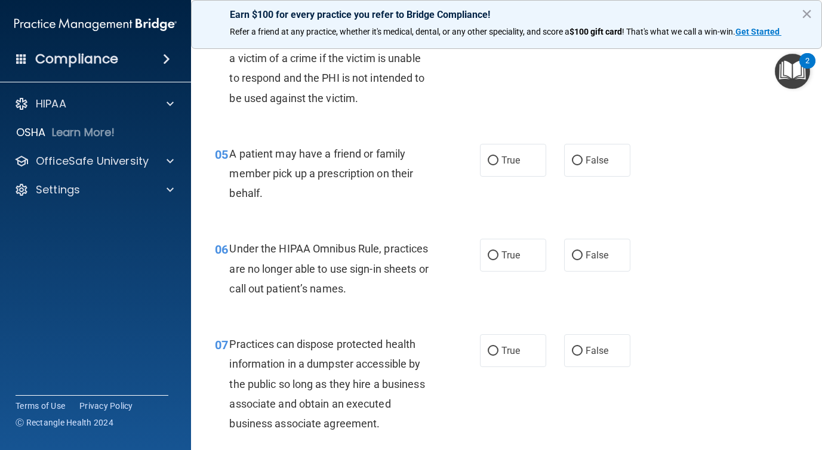
scroll to position [525, 0]
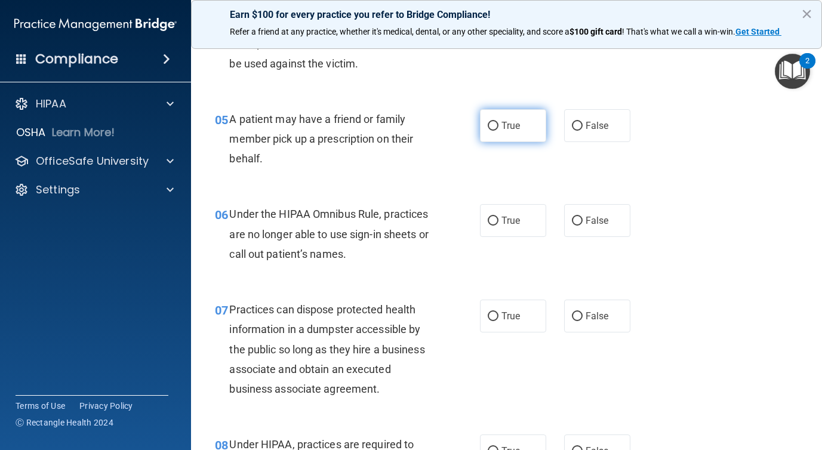
click at [505, 128] on span "True" at bounding box center [511, 125] width 19 height 11
click at [499, 128] on input "True" at bounding box center [493, 126] width 11 height 9
radio input "true"
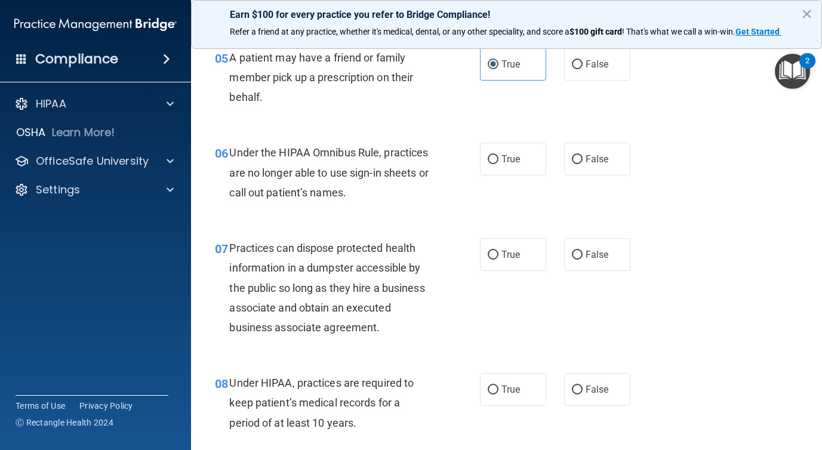
scroll to position [590, 0]
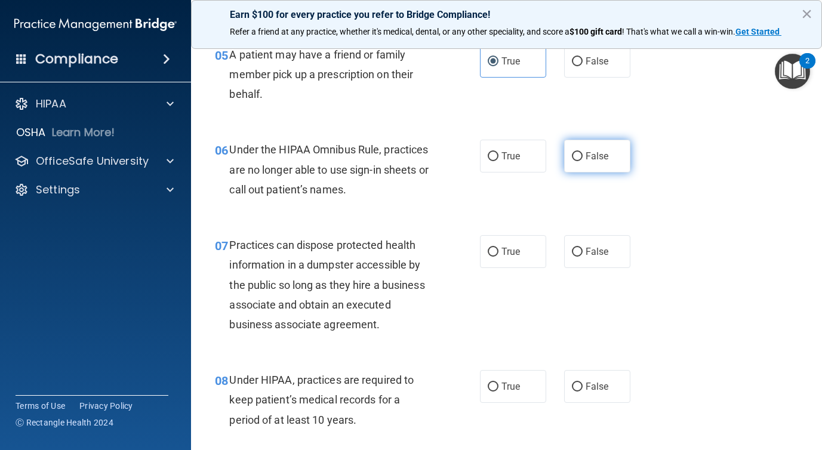
click at [596, 161] on span "False" at bounding box center [597, 155] width 23 height 11
click at [583, 161] on input "False" at bounding box center [577, 156] width 11 height 9
radio input "true"
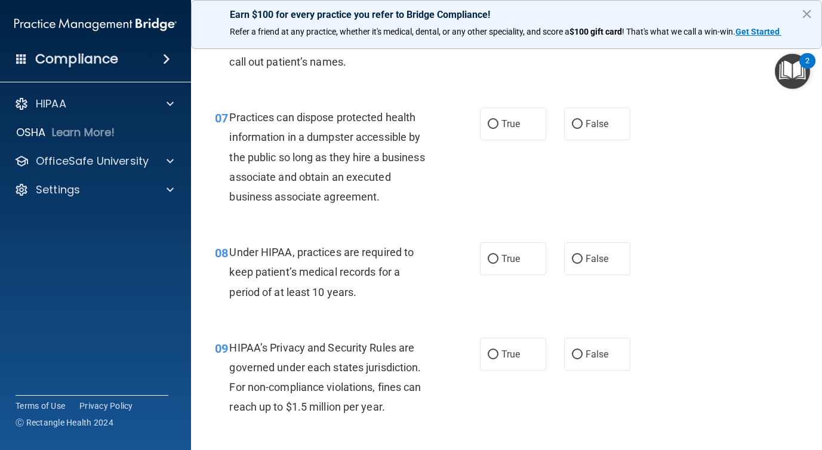
scroll to position [723, 0]
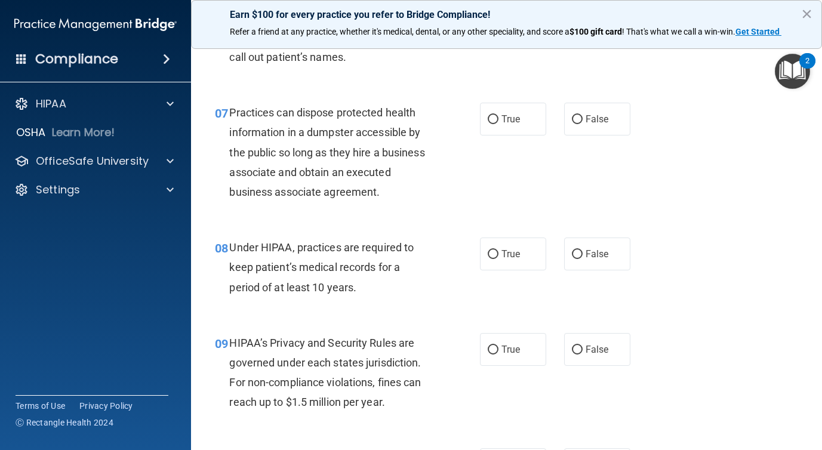
click at [599, 138] on div "07 Practices can dispose protected health information in a dumpster accessible …" at bounding box center [506, 155] width 601 height 135
click at [596, 121] on span "False" at bounding box center [597, 118] width 23 height 11
click at [583, 121] on input "False" at bounding box center [577, 119] width 11 height 9
radio input "true"
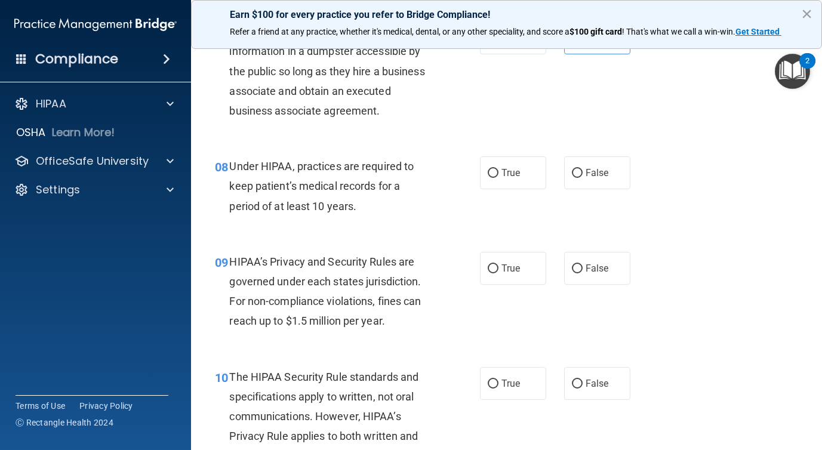
scroll to position [819, 0]
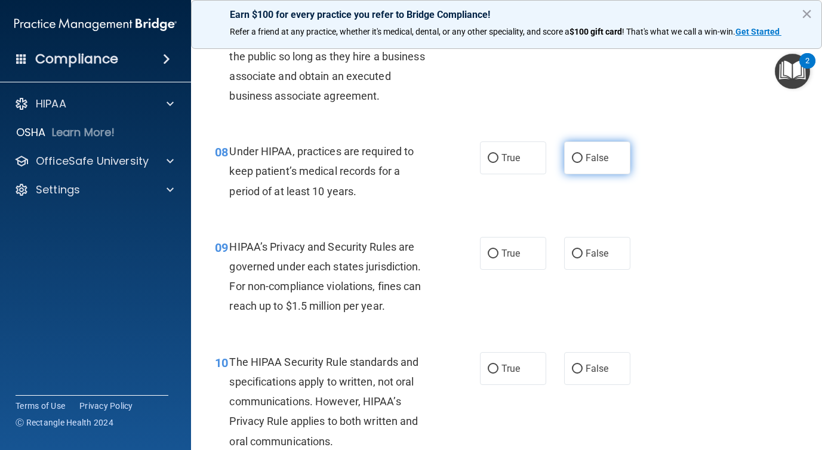
click at [590, 171] on label "False" at bounding box center [597, 158] width 66 height 33
click at [583, 163] on input "False" at bounding box center [577, 158] width 11 height 9
radio input "true"
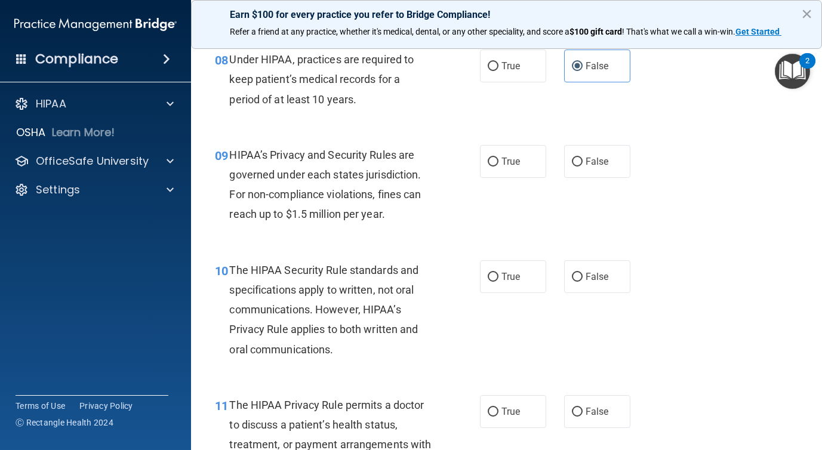
scroll to position [914, 0]
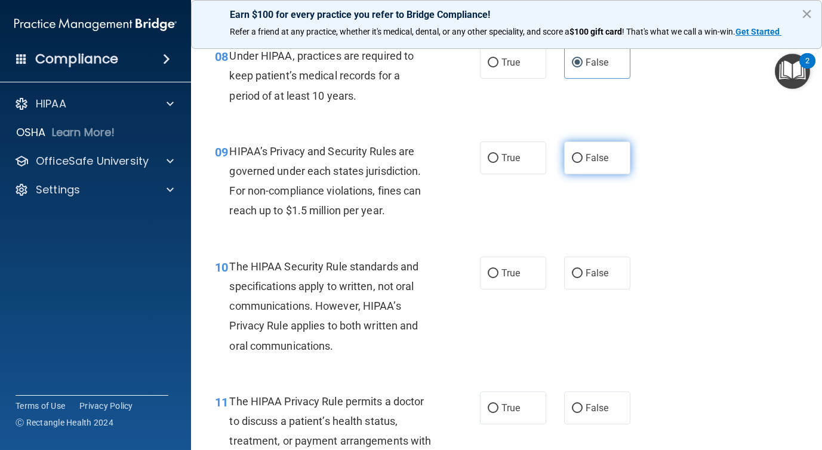
click at [592, 165] on label "False" at bounding box center [597, 158] width 66 height 33
click at [583, 163] on input "False" at bounding box center [577, 158] width 11 height 9
radio input "true"
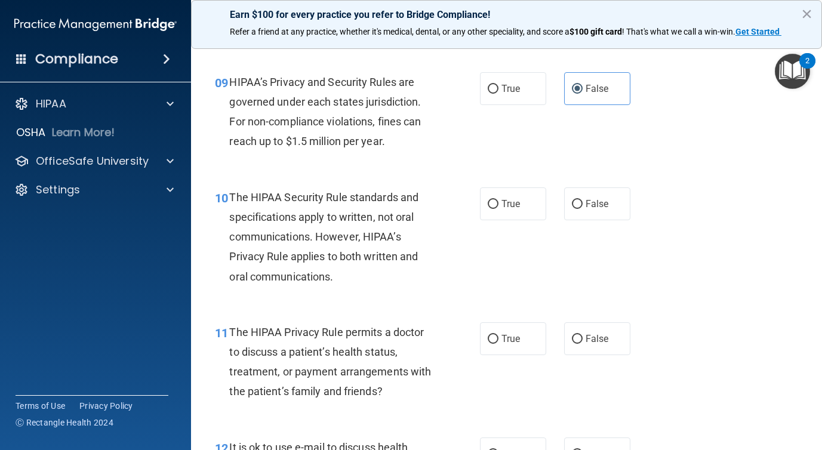
scroll to position [986, 0]
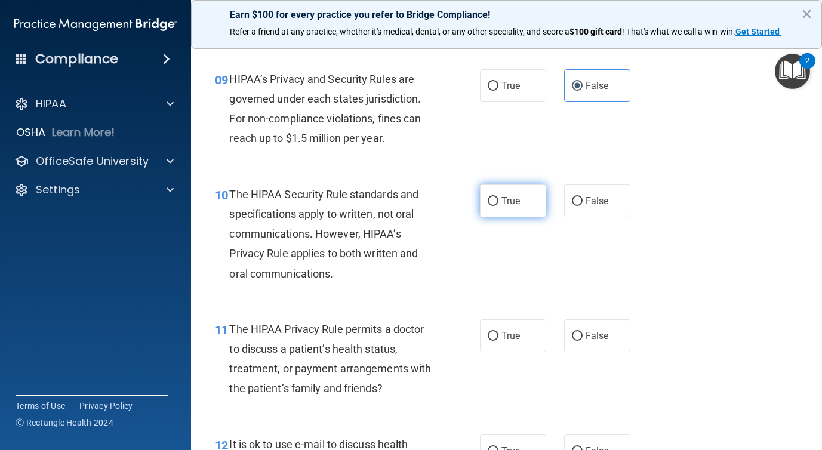
click at [505, 212] on label "True" at bounding box center [513, 201] width 66 height 33
click at [499, 206] on input "True" at bounding box center [493, 201] width 11 height 9
radio input "true"
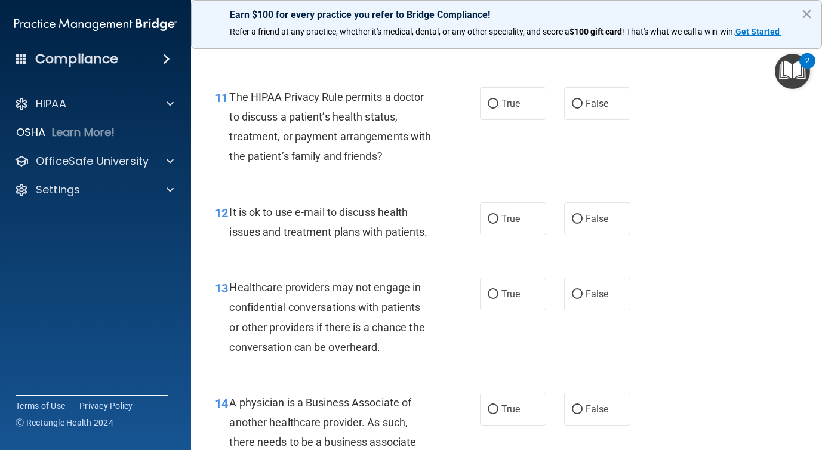
scroll to position [1240, 0]
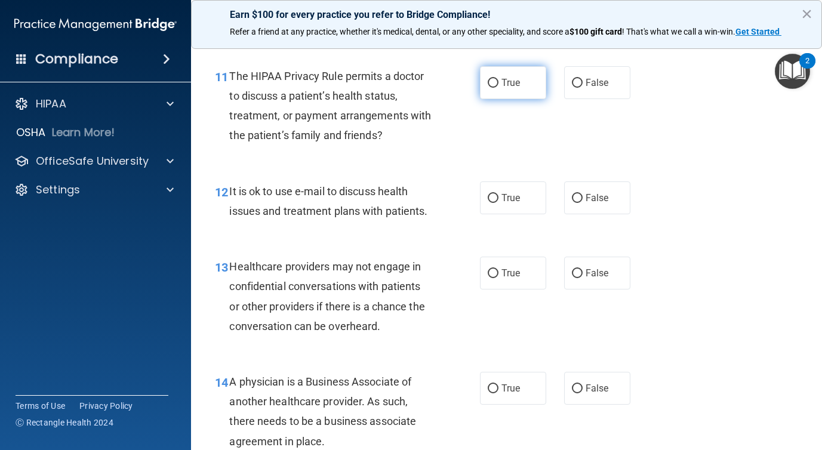
click at [506, 87] on span "True" at bounding box center [511, 82] width 19 height 11
click at [499, 87] on input "True" at bounding box center [493, 83] width 11 height 9
radio input "true"
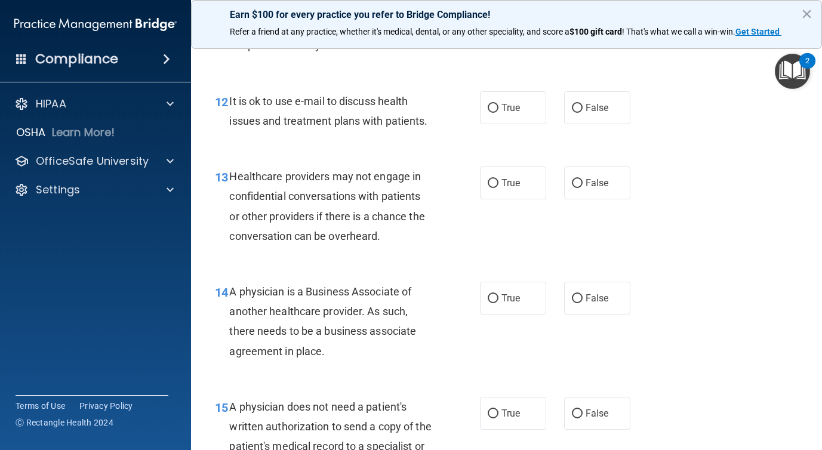
scroll to position [1329, 0]
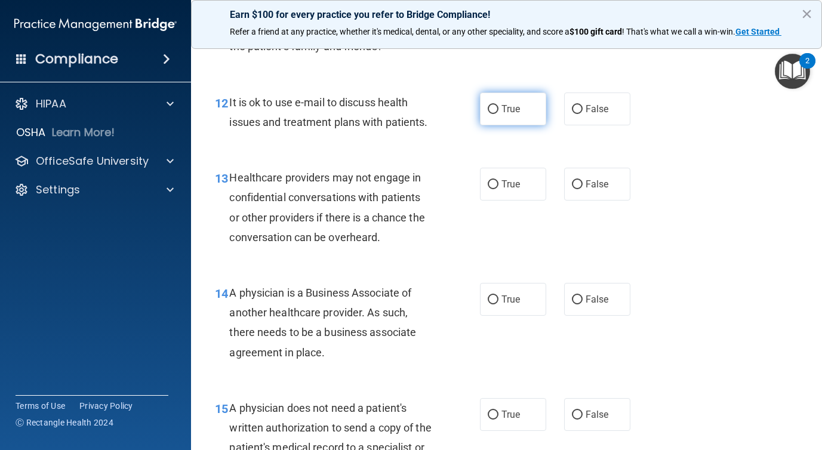
click at [505, 116] on label "True" at bounding box center [513, 109] width 66 height 33
click at [499, 114] on input "True" at bounding box center [493, 109] width 11 height 9
radio input "true"
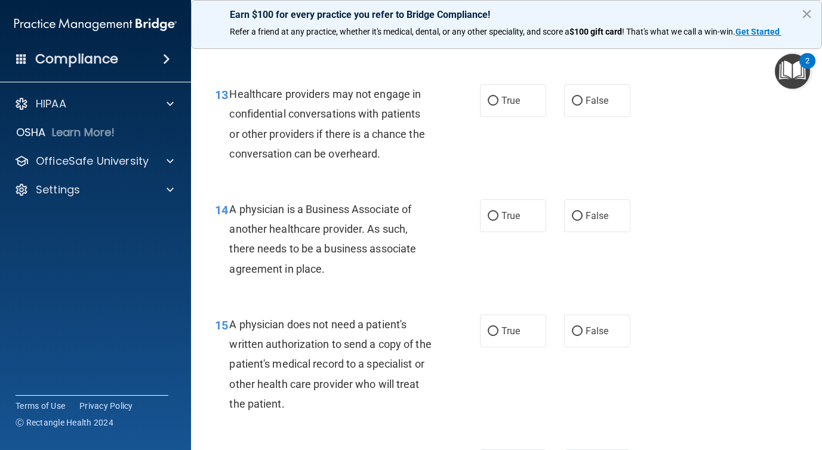
scroll to position [1415, 0]
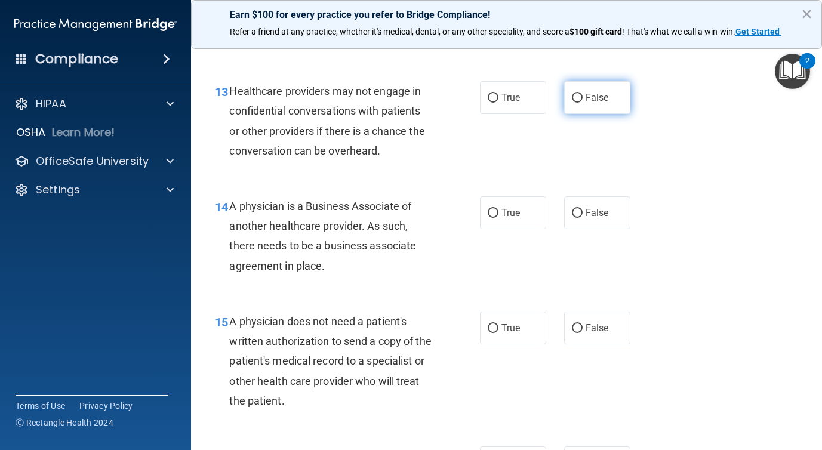
click at [594, 101] on span "False" at bounding box center [597, 97] width 23 height 11
click at [583, 101] on input "False" at bounding box center [577, 98] width 11 height 9
radio input "true"
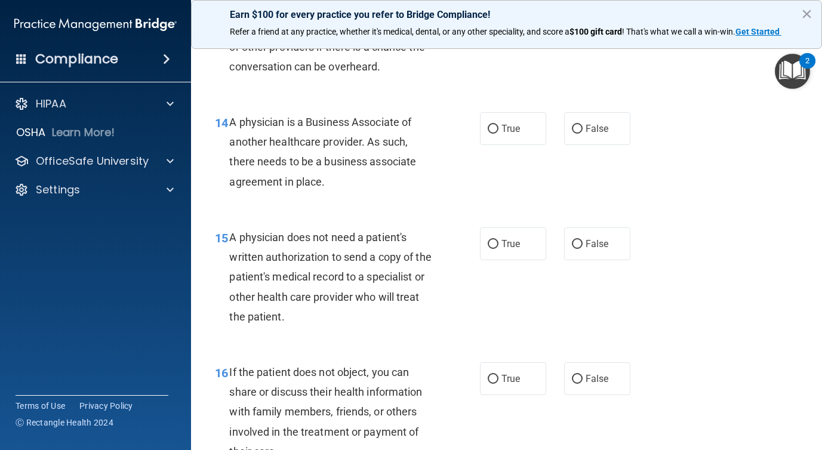
scroll to position [1498, 0]
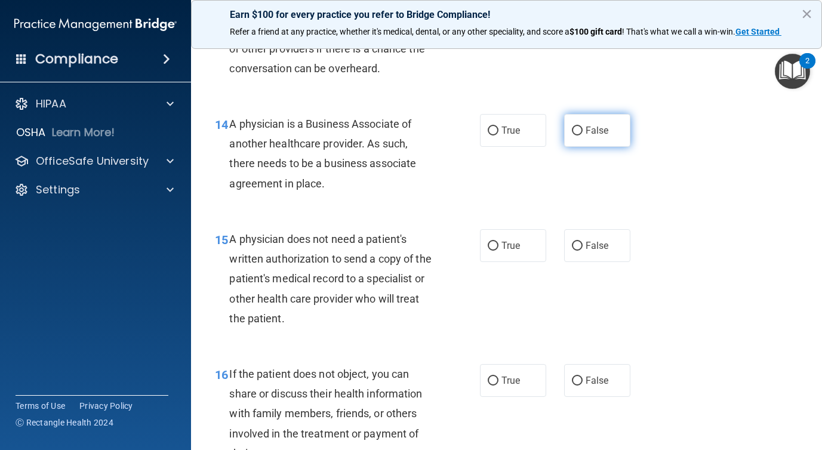
click at [574, 137] on label "False" at bounding box center [597, 130] width 66 height 33
click at [574, 136] on input "False" at bounding box center [577, 131] width 11 height 9
radio input "true"
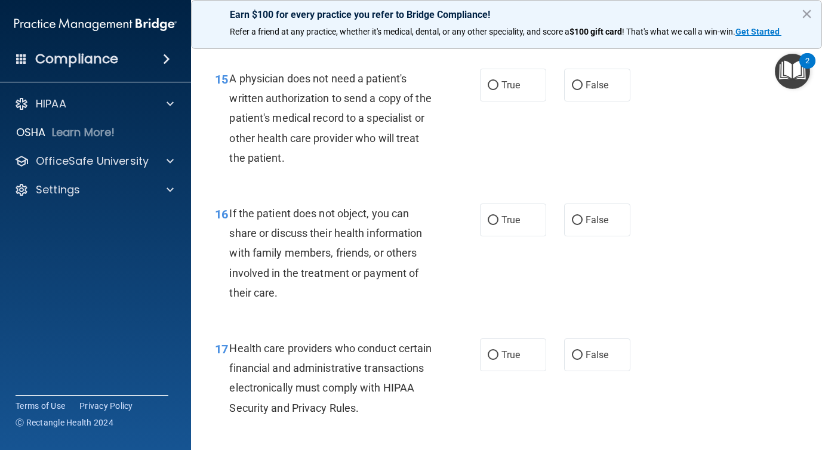
scroll to position [1671, 0]
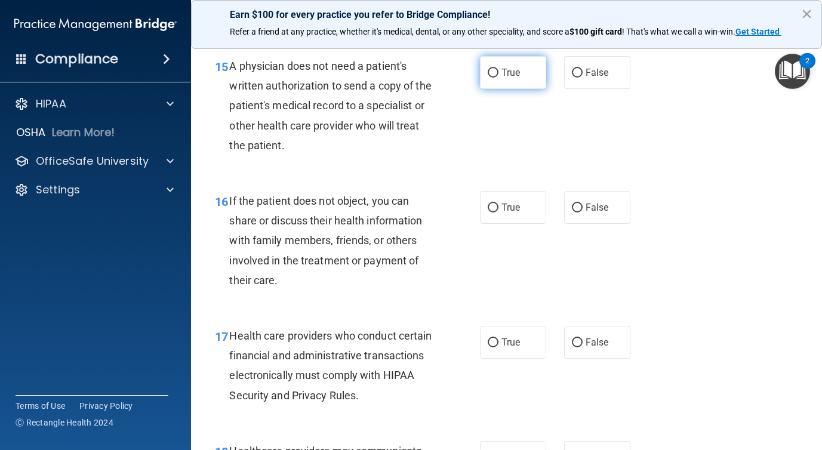
click at [497, 79] on label "True" at bounding box center [513, 72] width 66 height 33
click at [497, 78] on input "True" at bounding box center [493, 73] width 11 height 9
radio input "true"
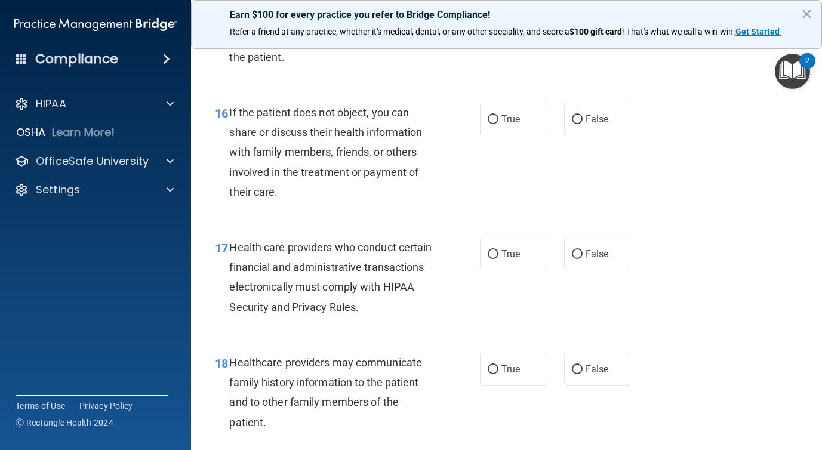
scroll to position [1767, 0]
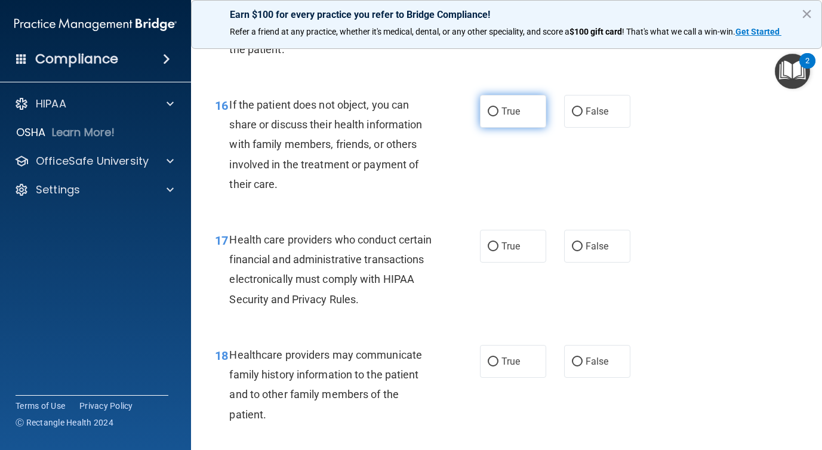
click at [506, 122] on label "True" at bounding box center [513, 111] width 66 height 33
click at [499, 116] on input "True" at bounding box center [493, 111] width 11 height 9
radio input "true"
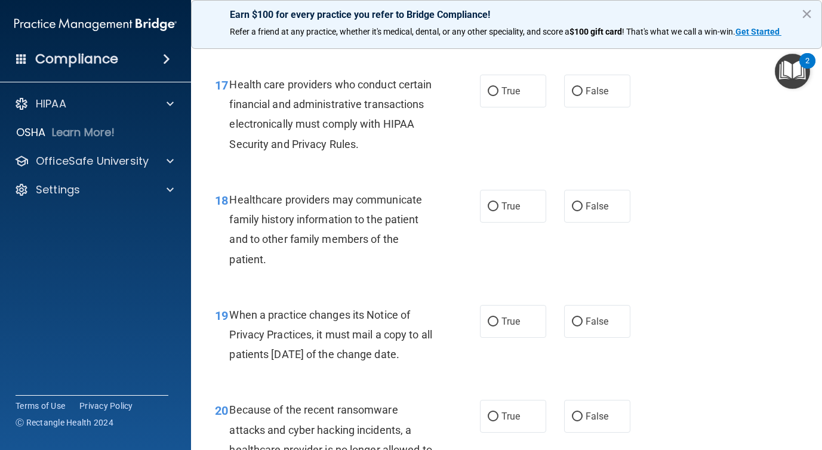
scroll to position [1926, 0]
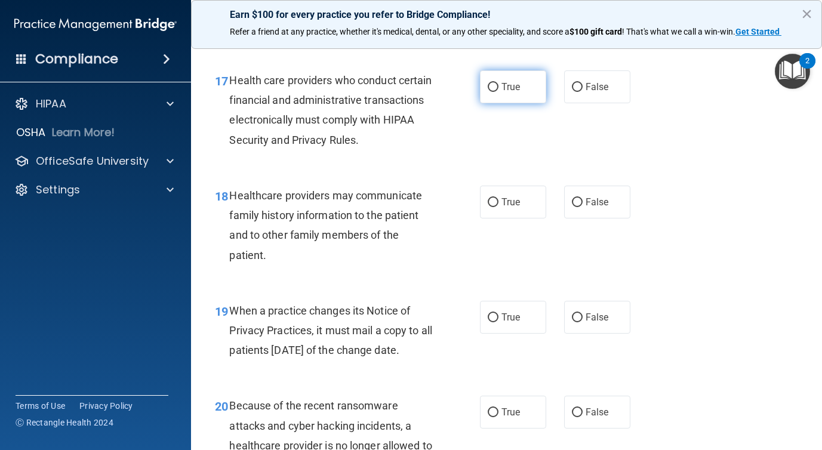
click at [498, 97] on label "True" at bounding box center [513, 86] width 66 height 33
click at [498, 92] on input "True" at bounding box center [493, 87] width 11 height 9
radio input "true"
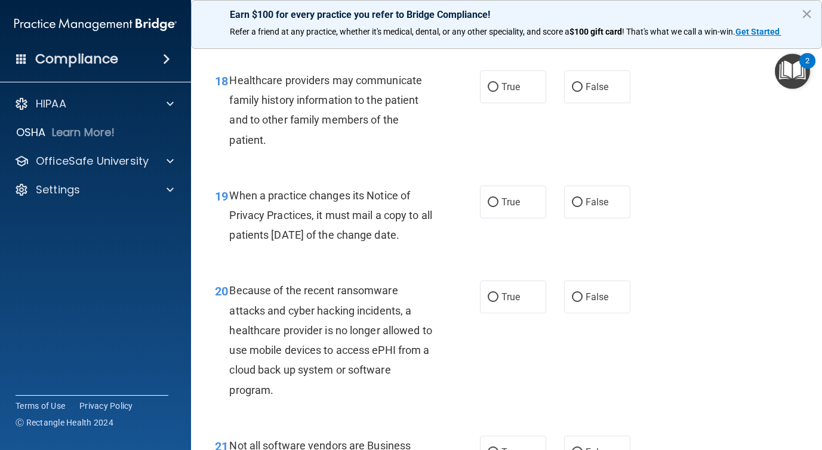
scroll to position [2047, 0]
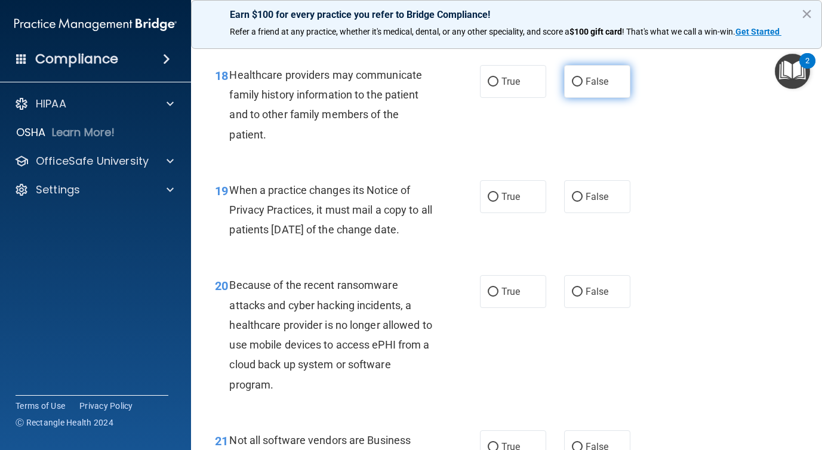
click at [601, 84] on span "False" at bounding box center [597, 81] width 23 height 11
click at [583, 84] on input "False" at bounding box center [577, 82] width 11 height 9
radio input "true"
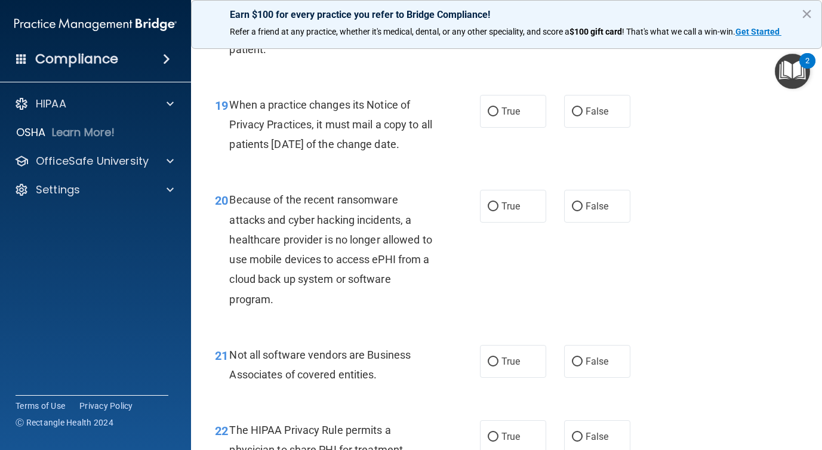
scroll to position [2138, 0]
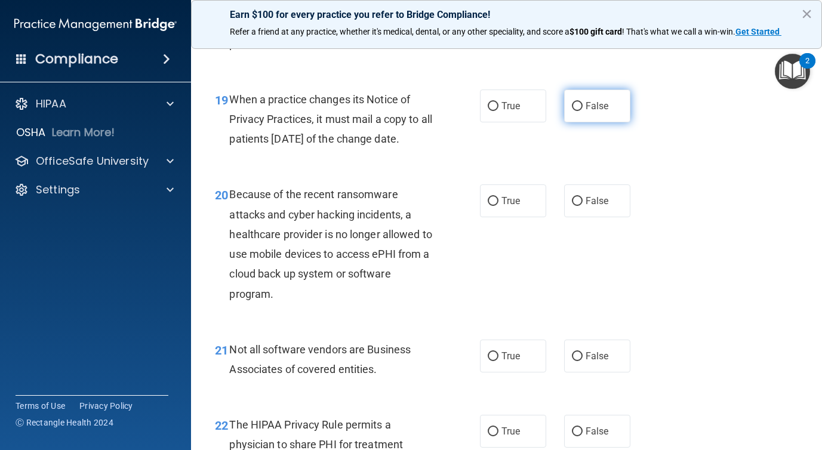
click at [588, 108] on span "False" at bounding box center [597, 105] width 23 height 11
click at [583, 108] on input "False" at bounding box center [577, 106] width 11 height 9
radio input "true"
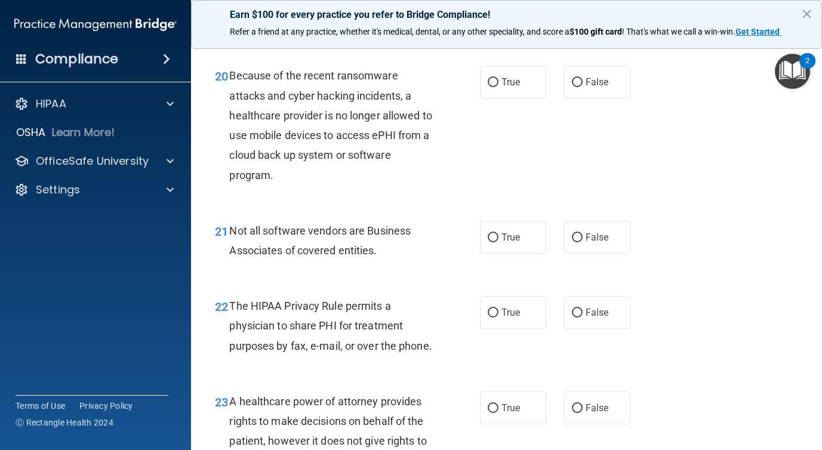
scroll to position [2262, 0]
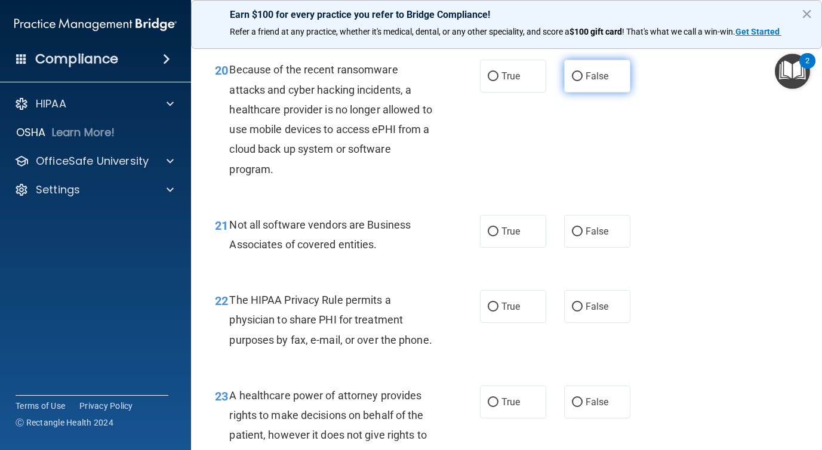
click at [575, 93] on label "False" at bounding box center [597, 76] width 66 height 33
click at [575, 81] on input "False" at bounding box center [577, 76] width 11 height 9
radio input "true"
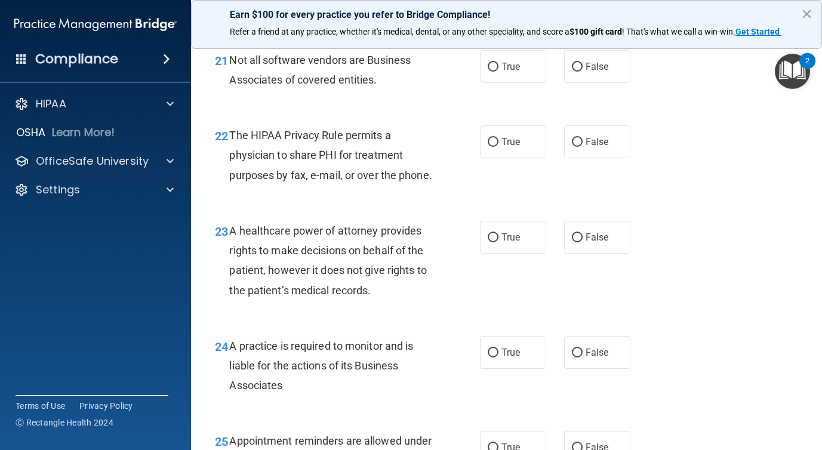
scroll to position [2429, 0]
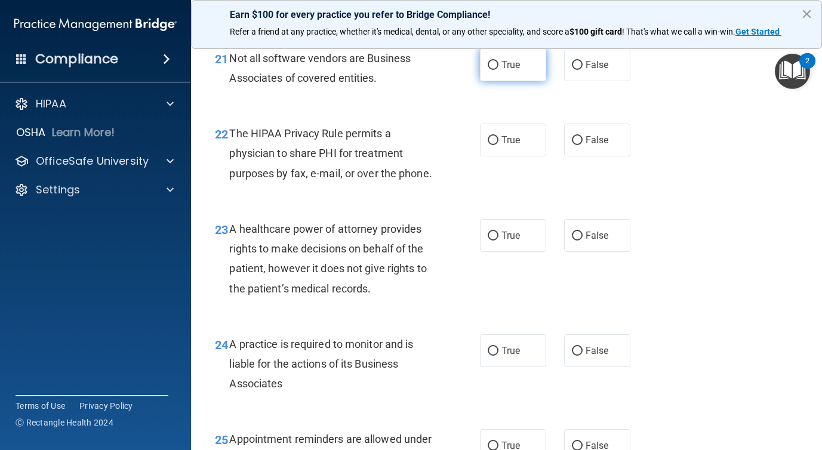
click at [505, 81] on label "True" at bounding box center [513, 64] width 66 height 33
click at [499, 70] on input "True" at bounding box center [493, 65] width 11 height 9
radio input "true"
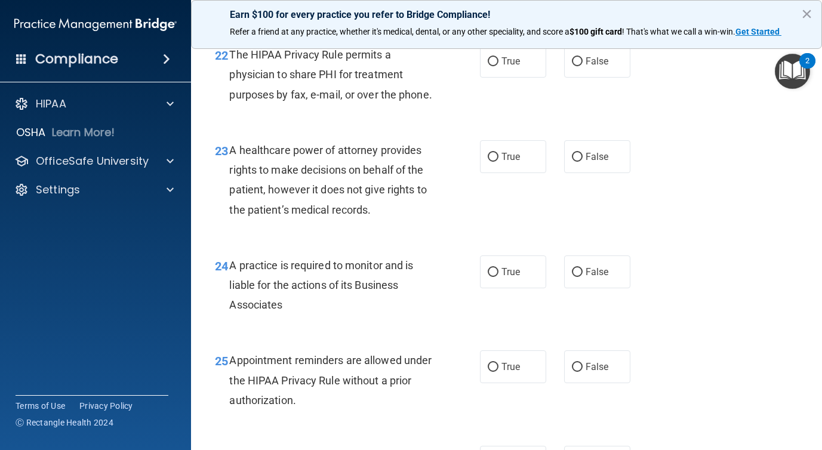
scroll to position [2507, 0]
click at [519, 67] on span "True" at bounding box center [511, 61] width 19 height 11
click at [499, 67] on input "True" at bounding box center [493, 62] width 11 height 9
radio input "true"
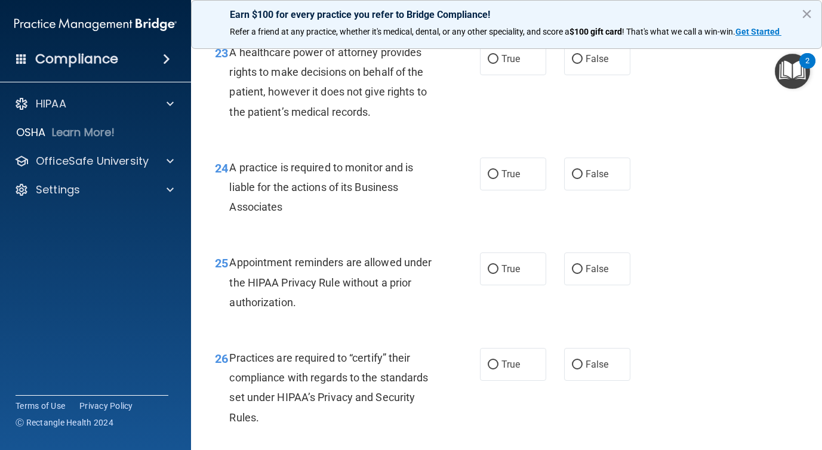
scroll to position [2607, 0]
click at [574, 63] on input "False" at bounding box center [577, 58] width 11 height 9
radio input "true"
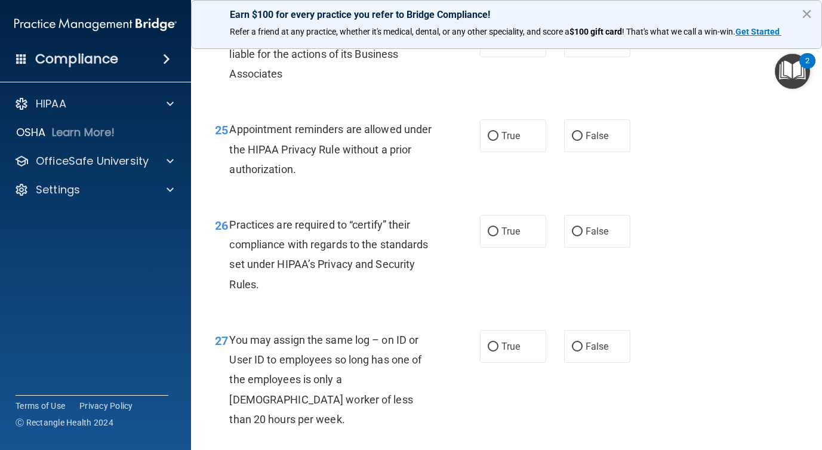
scroll to position [2742, 0]
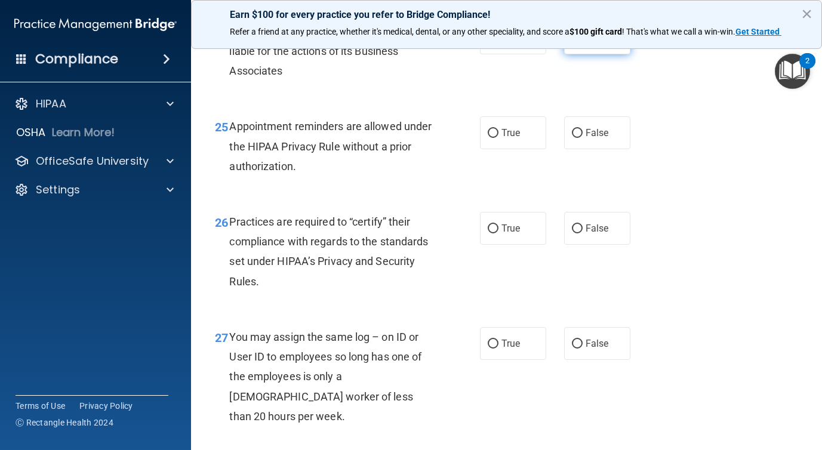
click at [567, 54] on label "False" at bounding box center [597, 37] width 66 height 33
click at [572, 43] on input "False" at bounding box center [577, 38] width 11 height 9
radio input "true"
click at [508, 139] on span "True" at bounding box center [511, 132] width 19 height 11
click at [499, 138] on input "True" at bounding box center [493, 133] width 11 height 9
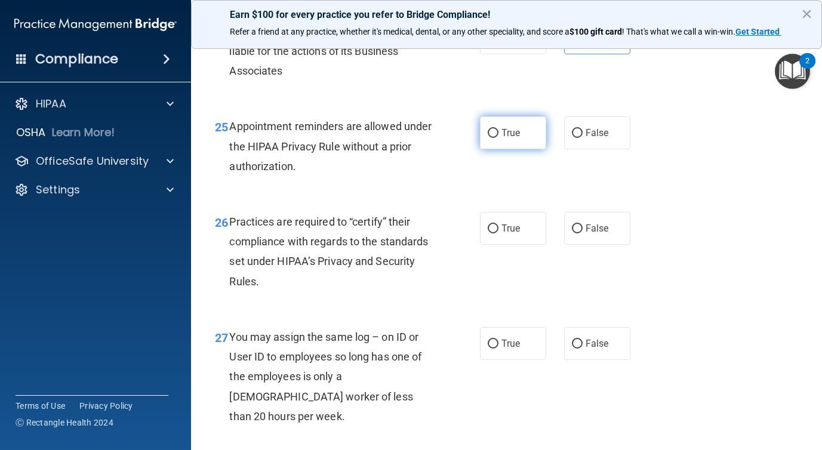
radio input "true"
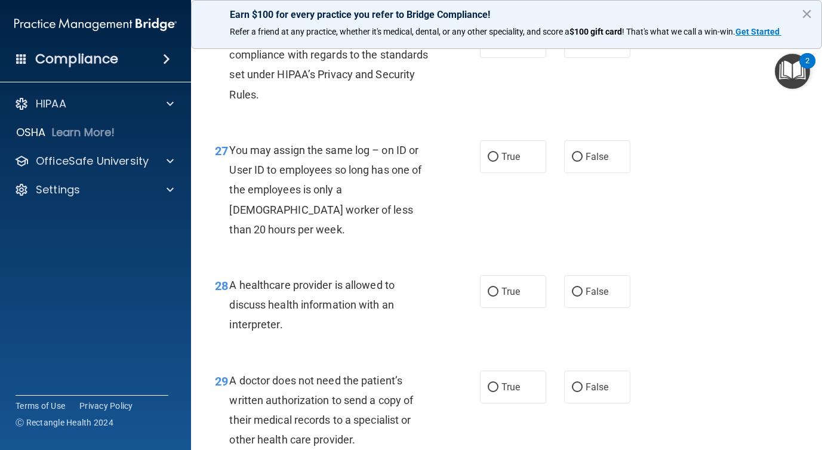
scroll to position [2926, 0]
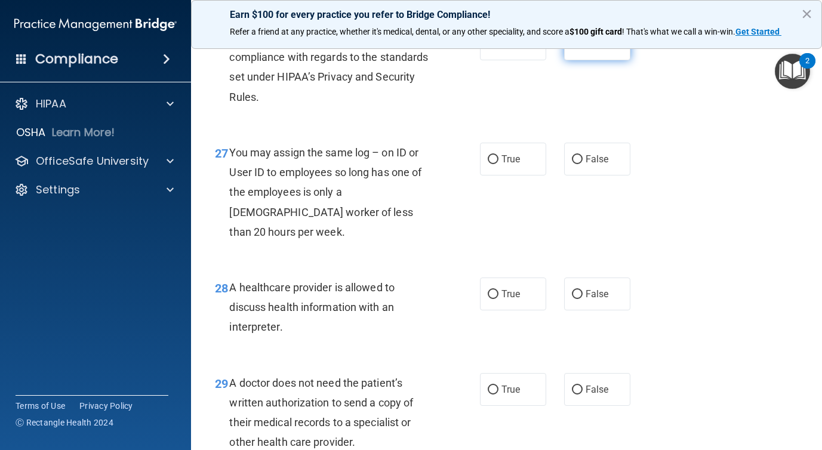
click at [586, 60] on label "False" at bounding box center [597, 43] width 66 height 33
click at [583, 49] on input "False" at bounding box center [577, 44] width 11 height 9
radio input "true"
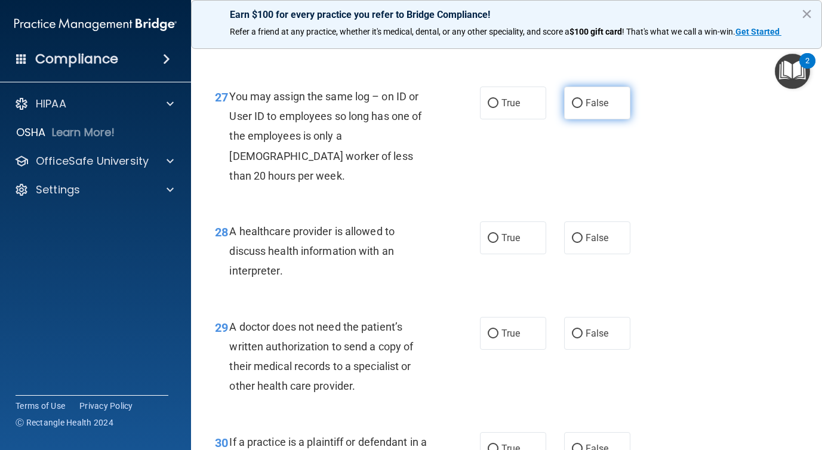
click at [585, 119] on label "False" at bounding box center [597, 103] width 66 height 33
click at [583, 108] on input "False" at bounding box center [577, 103] width 11 height 9
radio input "true"
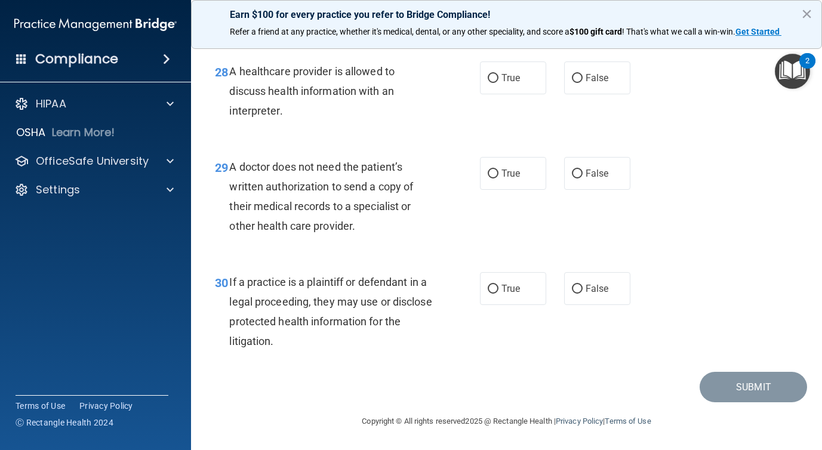
scroll to position [3154, 0]
click at [505, 93] on label "True" at bounding box center [513, 78] width 66 height 33
click at [499, 83] on input "True" at bounding box center [493, 78] width 11 height 9
radio input "true"
click at [503, 179] on span "True" at bounding box center [511, 173] width 19 height 11
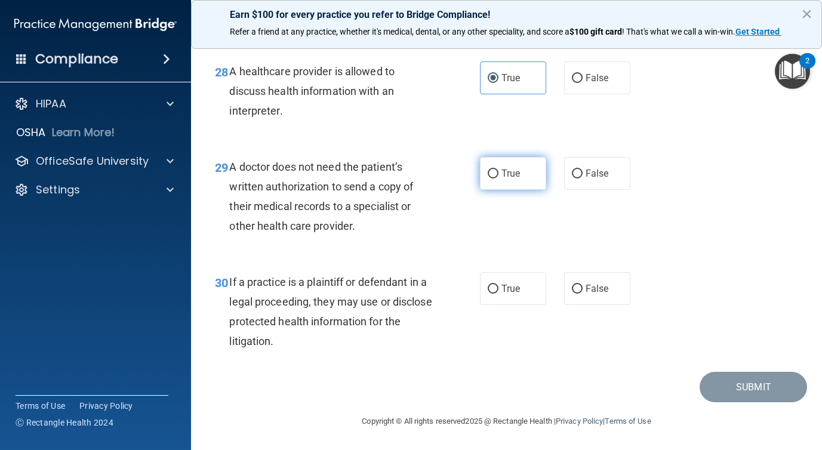
click at [499, 179] on input "True" at bounding box center [493, 174] width 11 height 9
radio input "true"
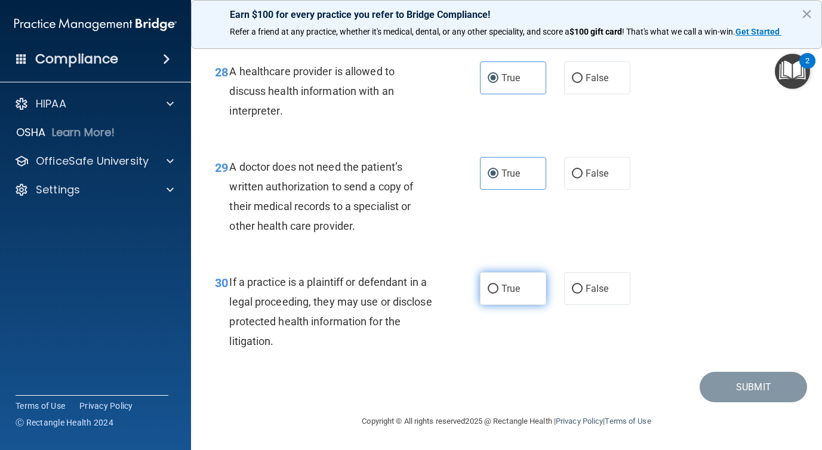
click at [496, 302] on label "True" at bounding box center [513, 288] width 66 height 33
click at [496, 294] on input "True" at bounding box center [493, 289] width 11 height 9
radio input "true"
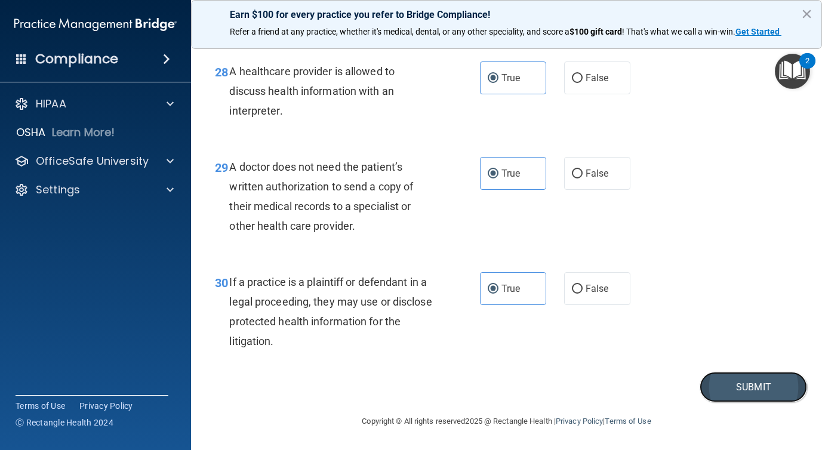
click at [731, 380] on button "Submit" at bounding box center [753, 387] width 107 height 30
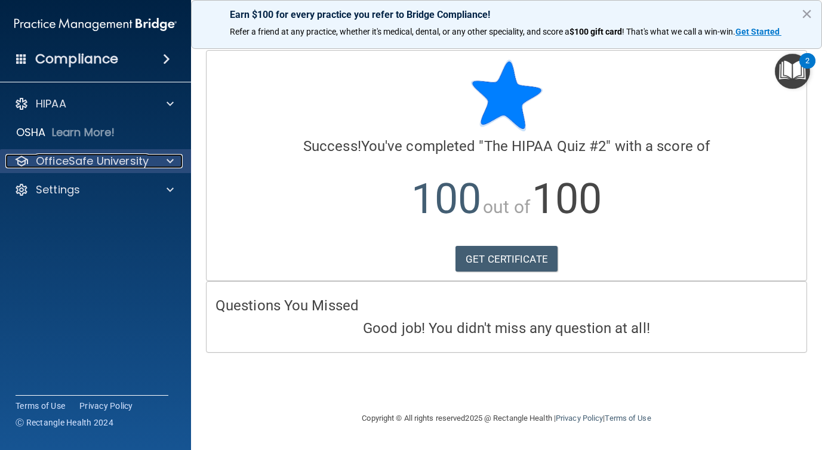
click at [150, 163] on div "OfficeSafe University" at bounding box center [79, 161] width 148 height 14
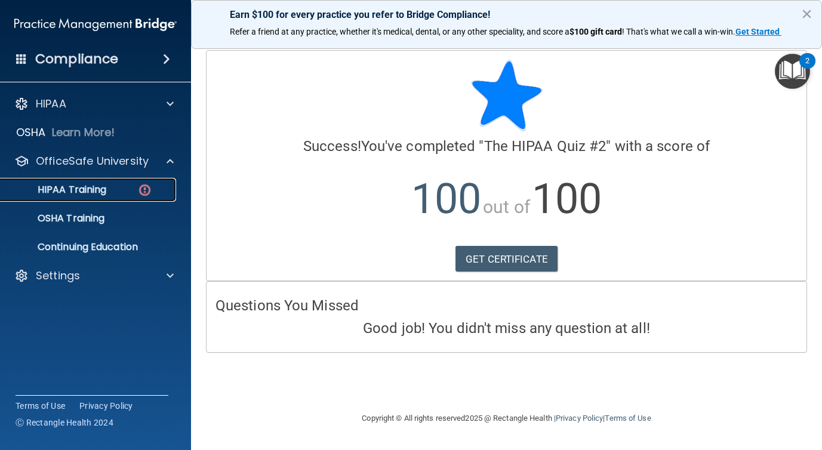
click at [115, 192] on div "HIPAA Training" at bounding box center [89, 190] width 163 height 12
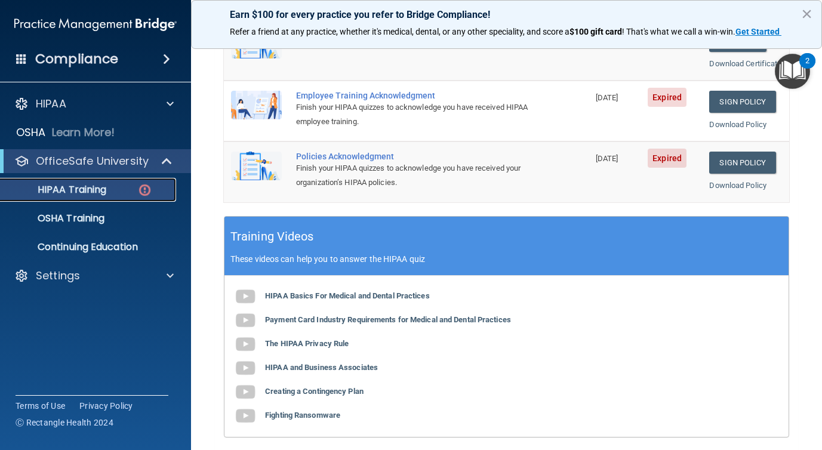
scroll to position [491, 0]
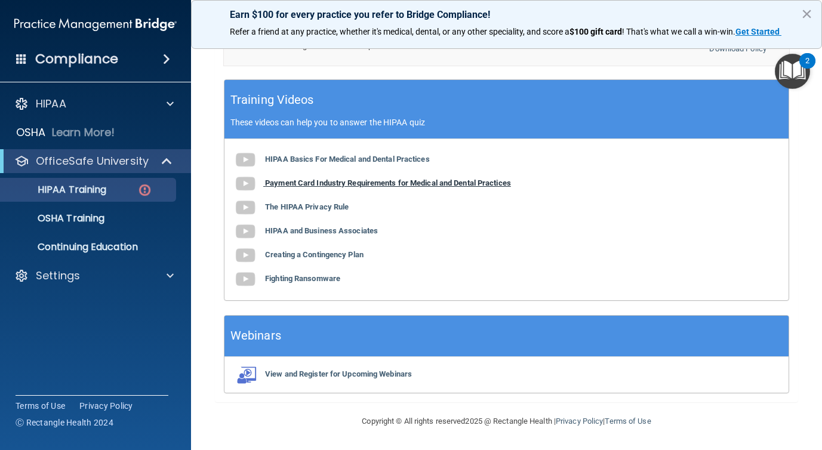
click at [344, 184] on b "Payment Card Industry Requirements for Medical and Dental Practices" at bounding box center [388, 183] width 246 height 9
click at [306, 210] on b "The HIPAA Privacy Rule" at bounding box center [307, 206] width 84 height 9
click at [310, 255] on b "Creating a Contingency Plan" at bounding box center [314, 254] width 99 height 9
click at [292, 279] on b "Fighting Ransomware" at bounding box center [302, 278] width 75 height 9
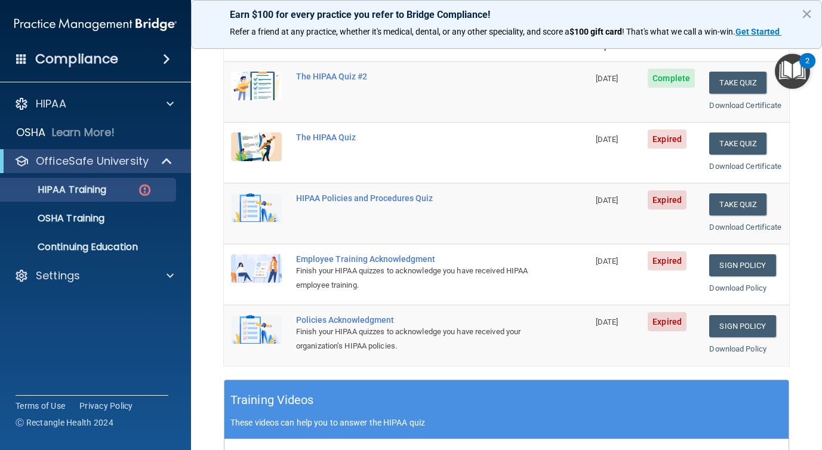
scroll to position [147, 0]
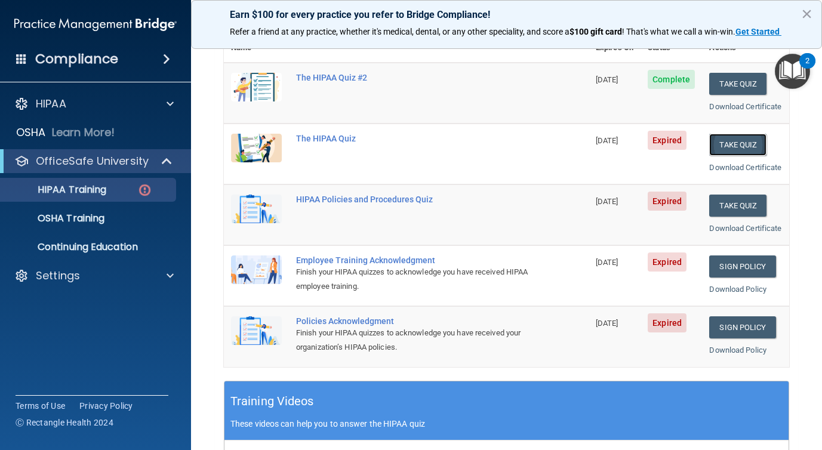
click at [731, 156] on button "Take Quiz" at bounding box center [737, 145] width 57 height 22
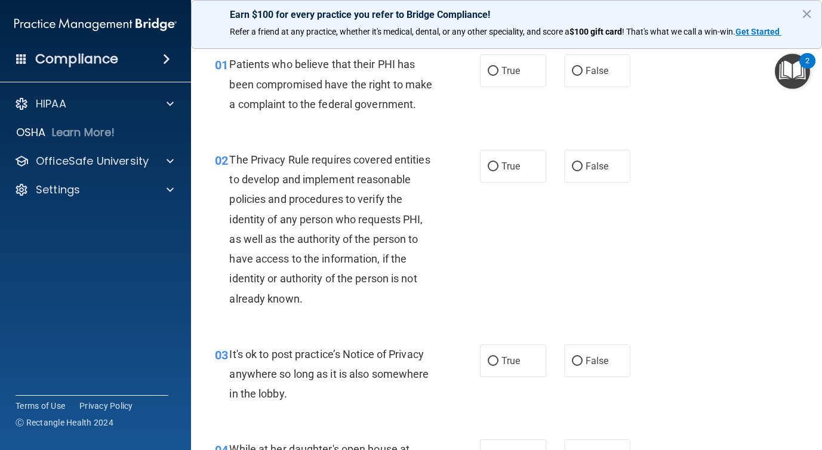
scroll to position [47, 0]
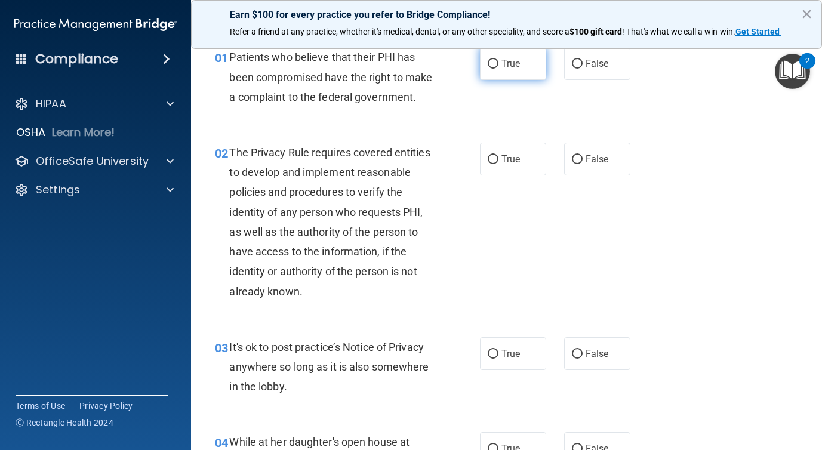
click at [506, 76] on label "True" at bounding box center [513, 63] width 66 height 33
click at [499, 69] on input "True" at bounding box center [493, 64] width 11 height 9
radio input "true"
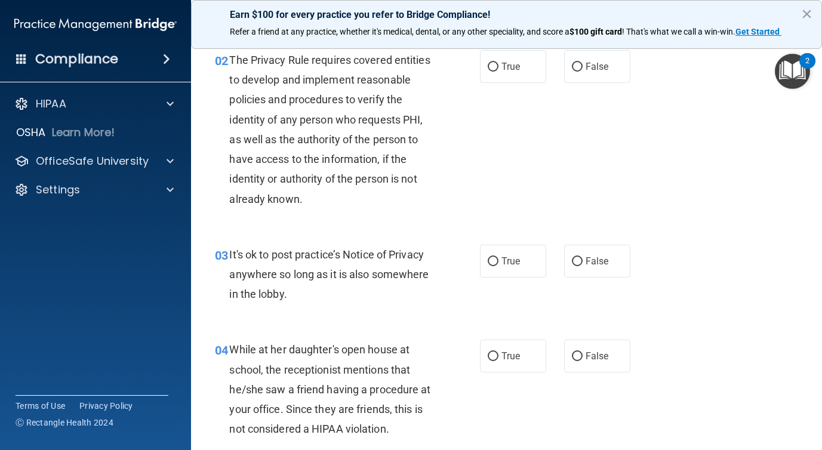
scroll to position [128, 0]
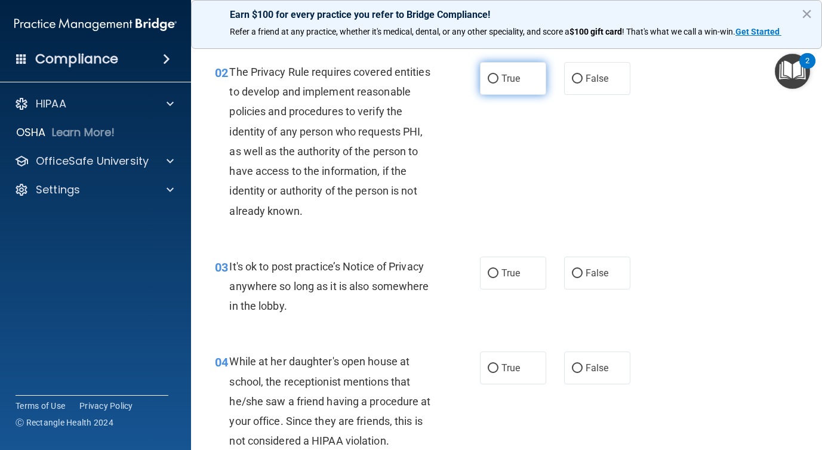
click at [494, 95] on label "True" at bounding box center [513, 78] width 66 height 33
click at [494, 84] on input "True" at bounding box center [493, 79] width 11 height 9
radio input "true"
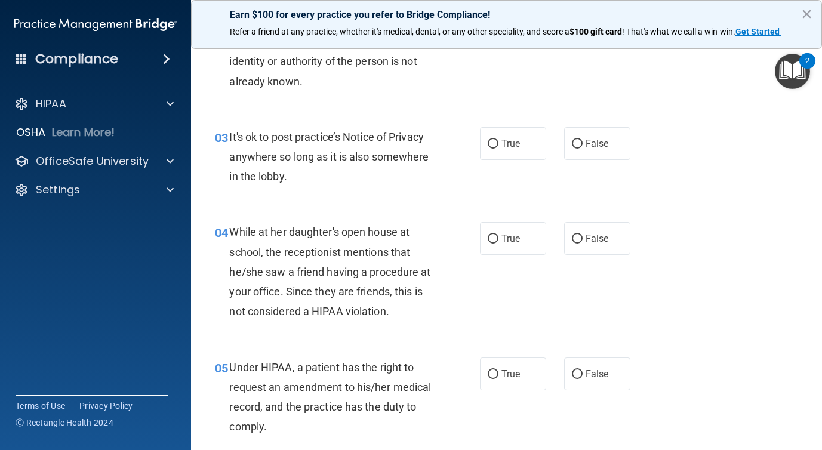
scroll to position [262, 0]
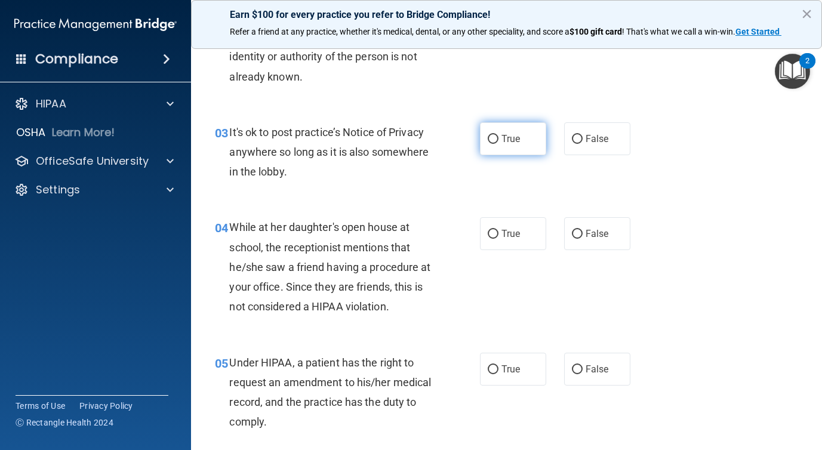
click at [508, 145] on span "True" at bounding box center [511, 138] width 19 height 11
click at [499, 144] on input "True" at bounding box center [493, 139] width 11 height 9
radio input "true"
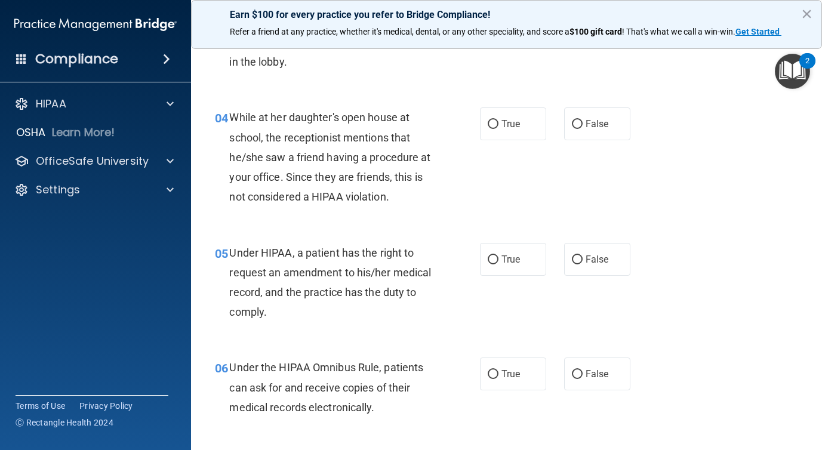
scroll to position [373, 0]
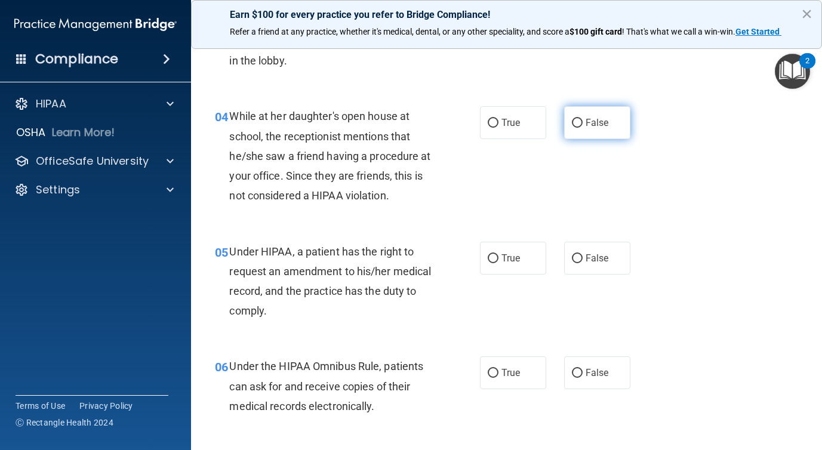
click at [571, 139] on label "False" at bounding box center [597, 122] width 66 height 33
click at [572, 128] on input "False" at bounding box center [577, 123] width 11 height 9
radio input "true"
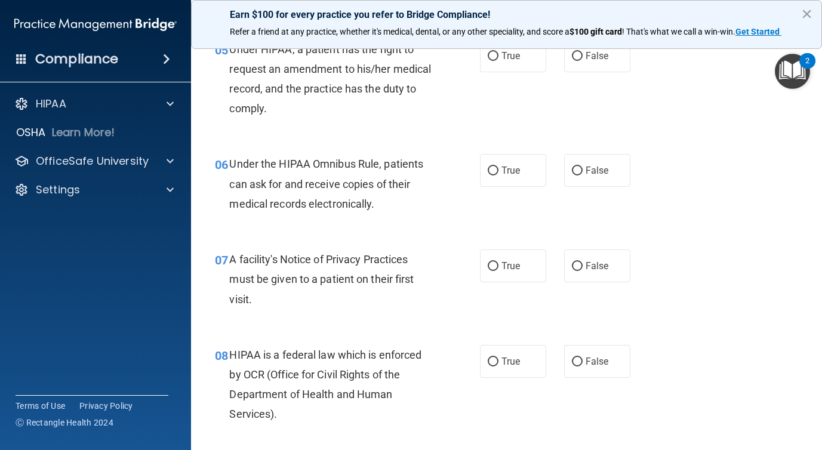
scroll to position [576, 0]
click at [499, 72] on label "True" at bounding box center [513, 55] width 66 height 33
click at [499, 61] on input "True" at bounding box center [493, 56] width 11 height 9
radio input "true"
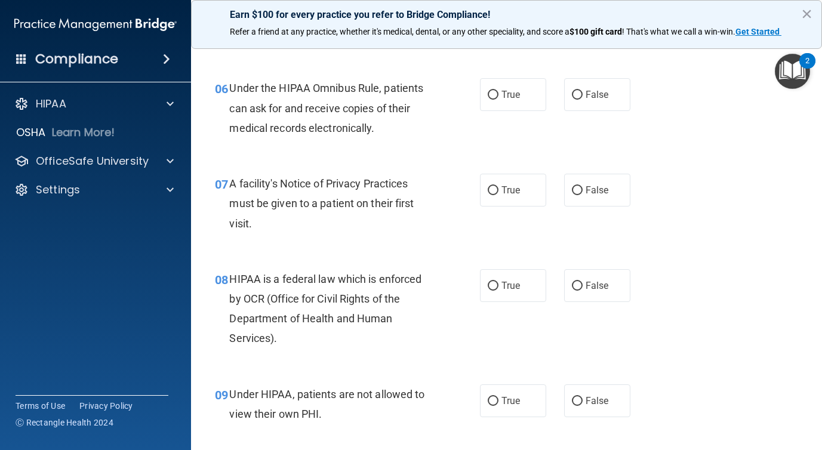
scroll to position [652, 0]
click at [497, 99] on input "True" at bounding box center [493, 94] width 11 height 9
radio input "true"
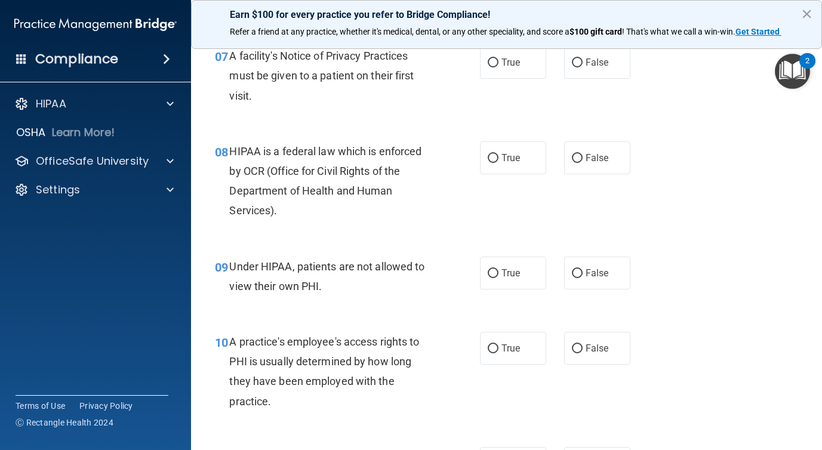
scroll to position [780, 0]
click at [503, 78] on label "True" at bounding box center [513, 61] width 66 height 33
click at [499, 67] on input "True" at bounding box center [493, 62] width 11 height 9
radio input "true"
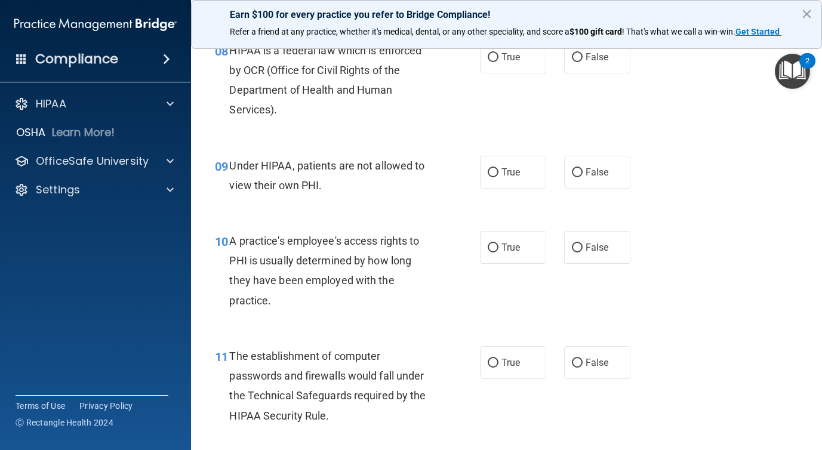
scroll to position [881, 0]
click at [505, 62] on span "True" at bounding box center [511, 55] width 19 height 11
click at [499, 61] on input "True" at bounding box center [493, 56] width 11 height 9
radio input "true"
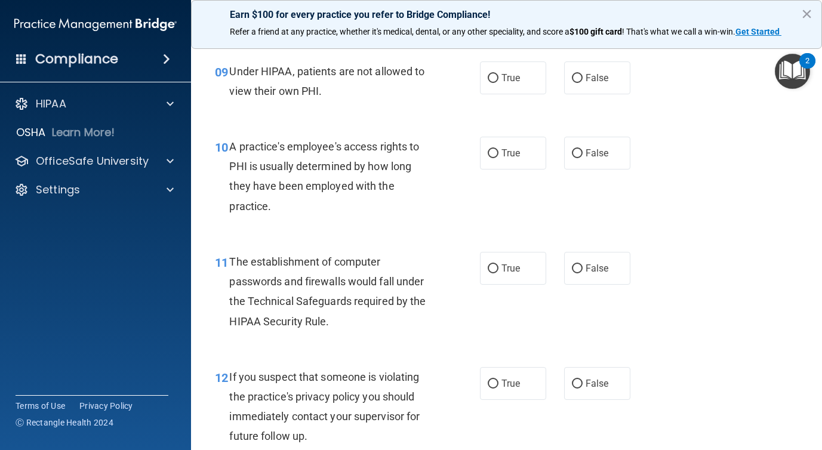
scroll to position [976, 0]
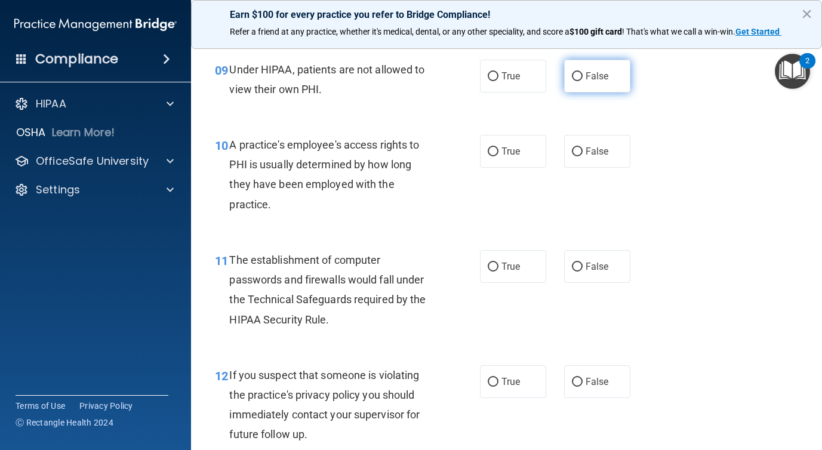
click at [589, 93] on label "False" at bounding box center [597, 76] width 66 height 33
click at [583, 81] on input "False" at bounding box center [577, 76] width 11 height 9
radio input "true"
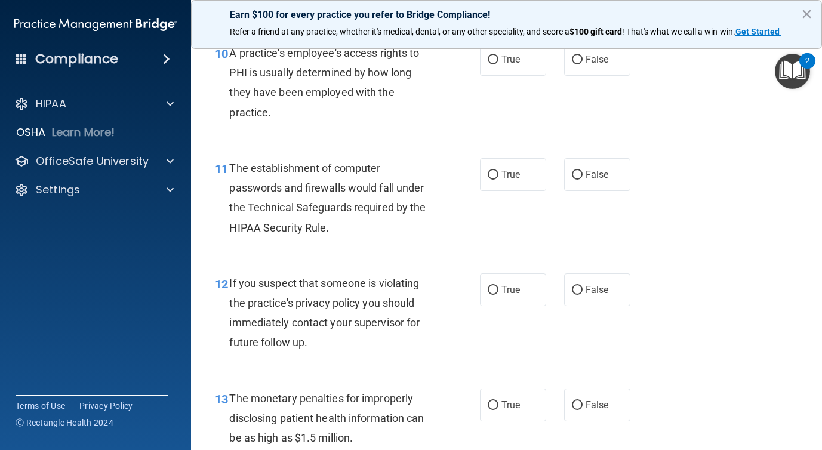
scroll to position [1068, 0]
click at [569, 76] on label "False" at bounding box center [597, 59] width 66 height 33
click at [572, 64] on input "False" at bounding box center [577, 60] width 11 height 9
radio input "true"
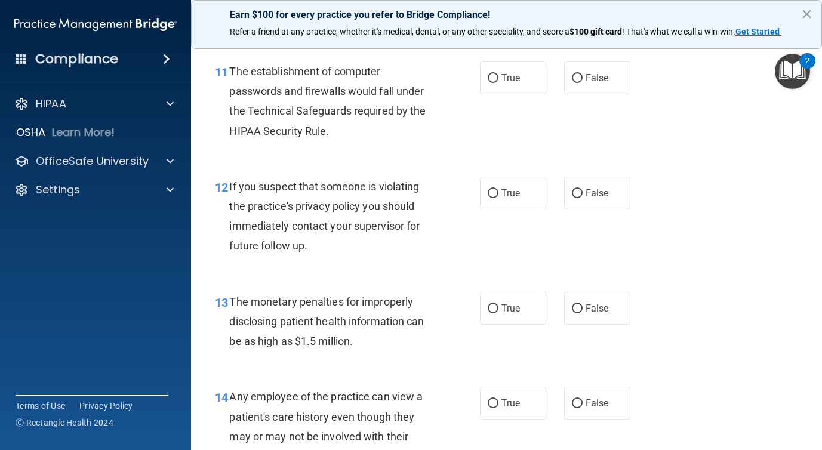
scroll to position [1166, 0]
click at [505, 83] on span "True" at bounding box center [511, 77] width 19 height 11
click at [499, 82] on input "True" at bounding box center [493, 77] width 11 height 9
radio input "true"
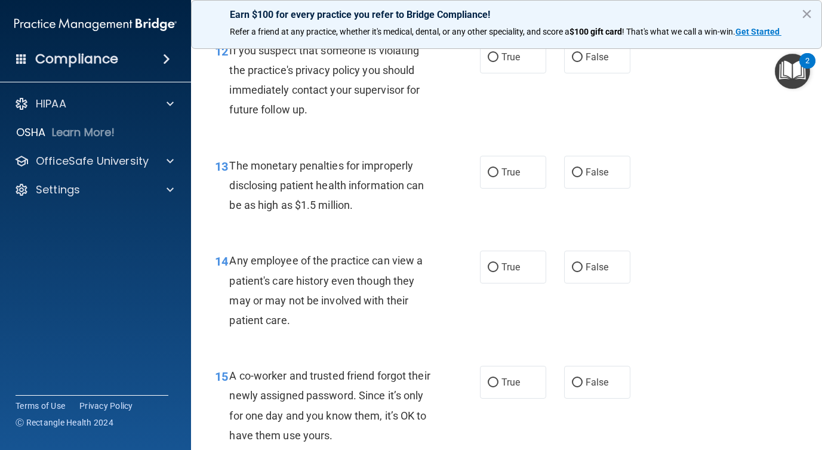
scroll to position [1303, 0]
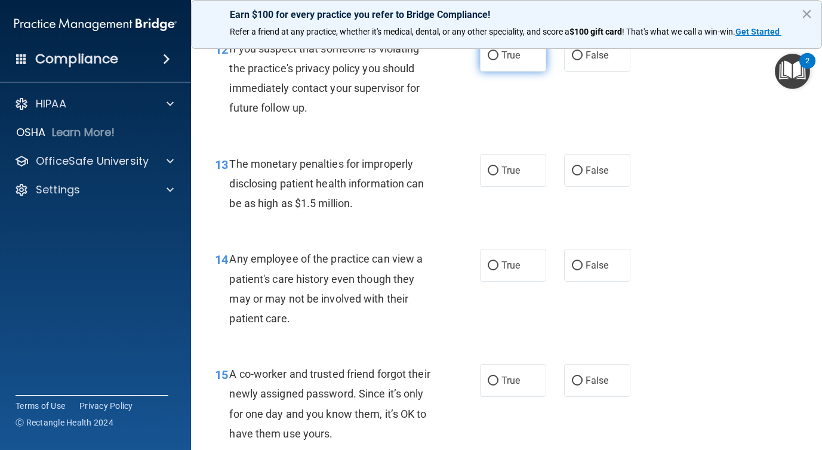
click at [513, 72] on label "True" at bounding box center [513, 55] width 66 height 33
click at [499, 60] on input "True" at bounding box center [493, 55] width 11 height 9
radio input "true"
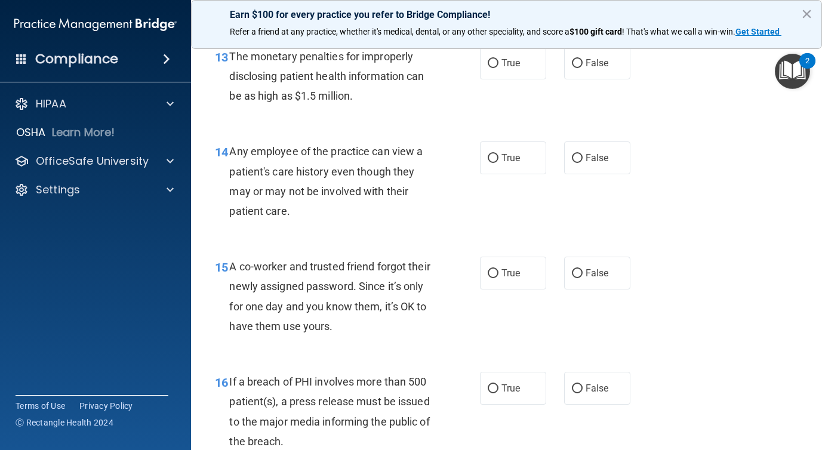
scroll to position [1413, 0]
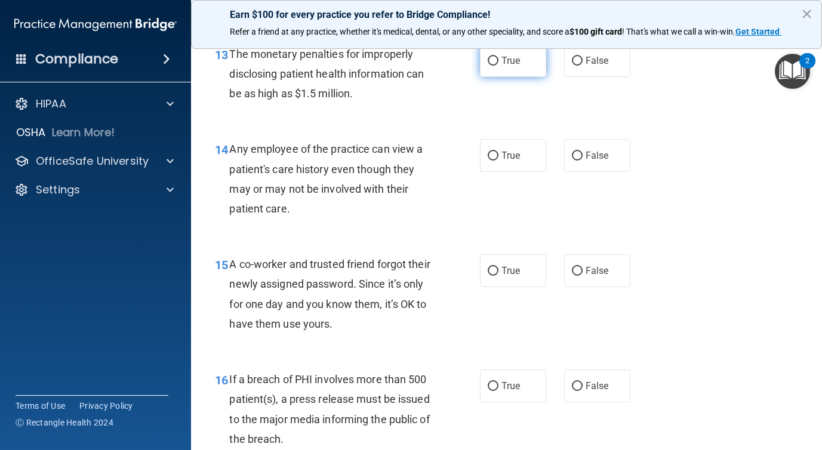
click at [496, 66] on input "True" at bounding box center [493, 61] width 11 height 9
radio input "true"
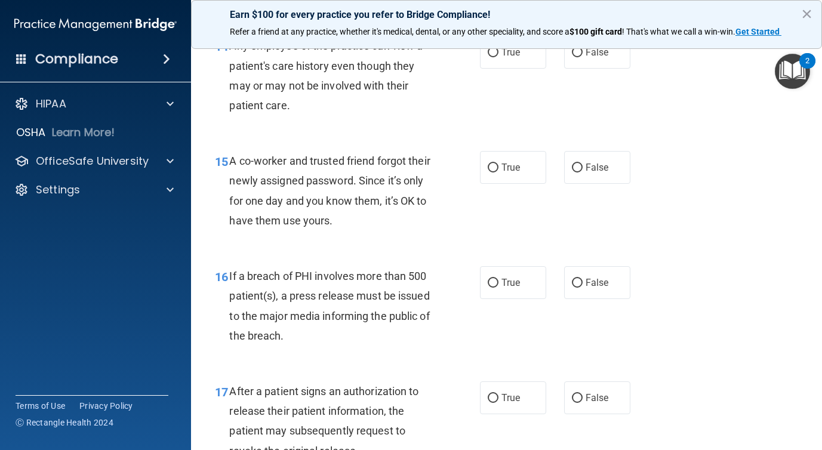
scroll to position [1519, 0]
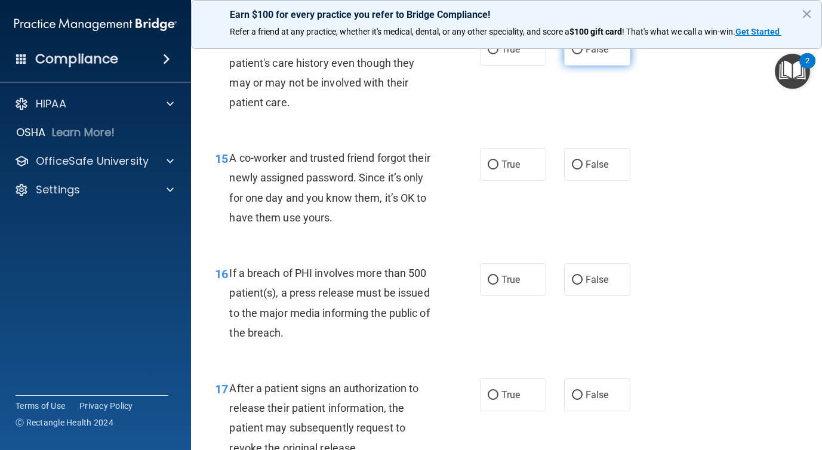
click at [583, 66] on label "False" at bounding box center [597, 49] width 66 height 33
click at [583, 54] on input "False" at bounding box center [577, 49] width 11 height 9
radio input "true"
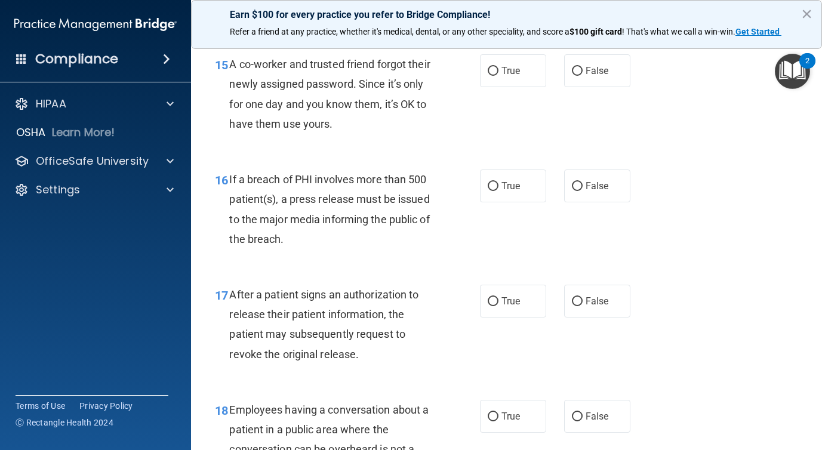
scroll to position [1624, 0]
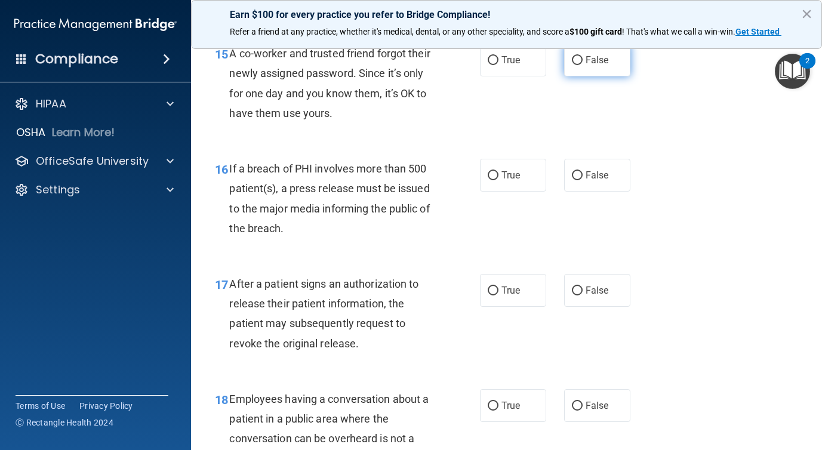
click at [582, 76] on label "False" at bounding box center [597, 60] width 66 height 33
click at [582, 65] on input "False" at bounding box center [577, 60] width 11 height 9
radio input "true"
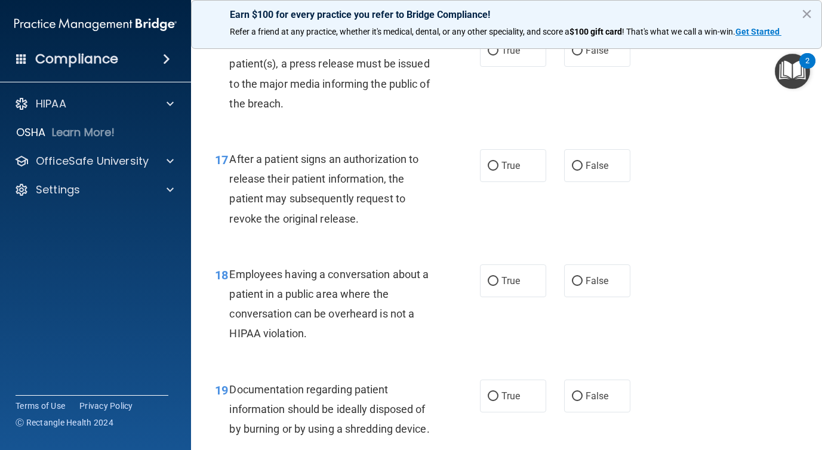
scroll to position [1753, 0]
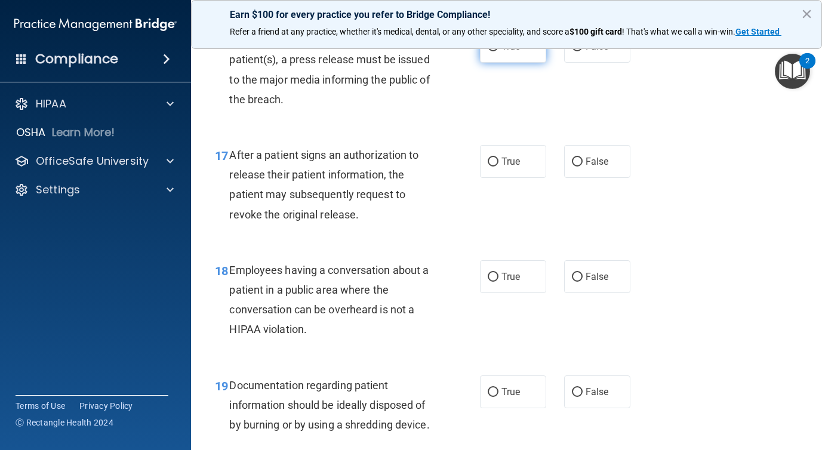
click at [503, 63] on label "True" at bounding box center [513, 46] width 66 height 33
click at [499, 51] on input "True" at bounding box center [493, 46] width 11 height 9
radio input "true"
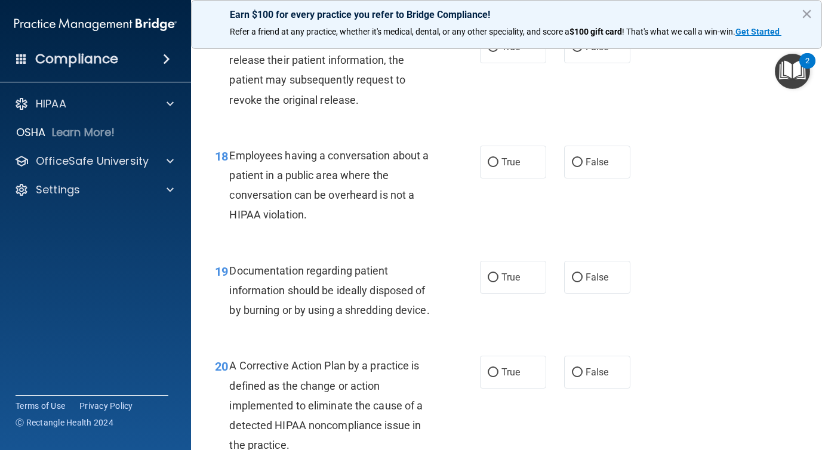
scroll to position [1868, 0]
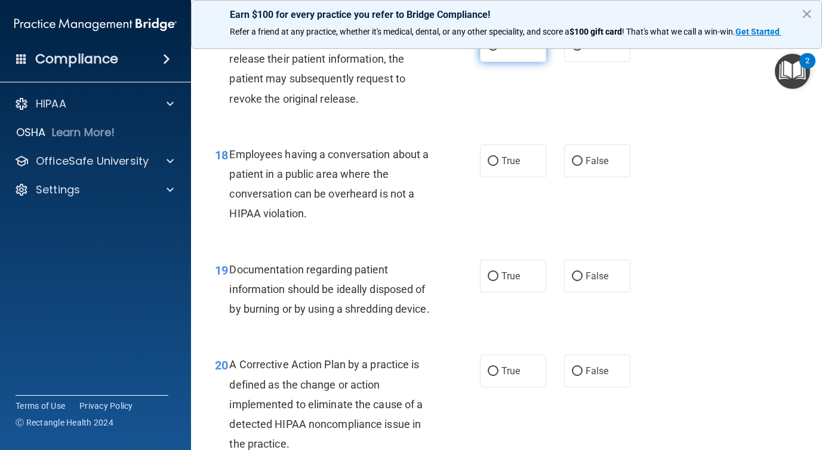
click at [505, 51] on span "True" at bounding box center [511, 45] width 19 height 11
click at [499, 51] on input "True" at bounding box center [493, 46] width 11 height 9
radio input "true"
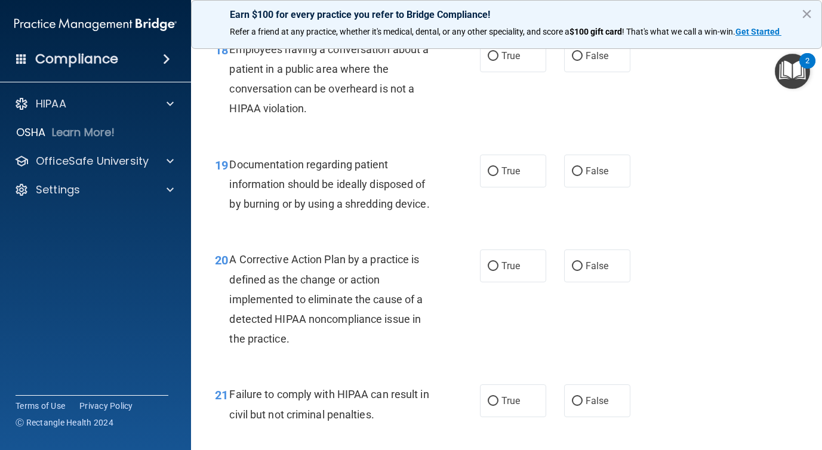
scroll to position [1975, 0]
click at [491, 71] on label "True" at bounding box center [513, 54] width 66 height 33
click at [491, 60] on input "True" at bounding box center [493, 55] width 11 height 9
radio input "true"
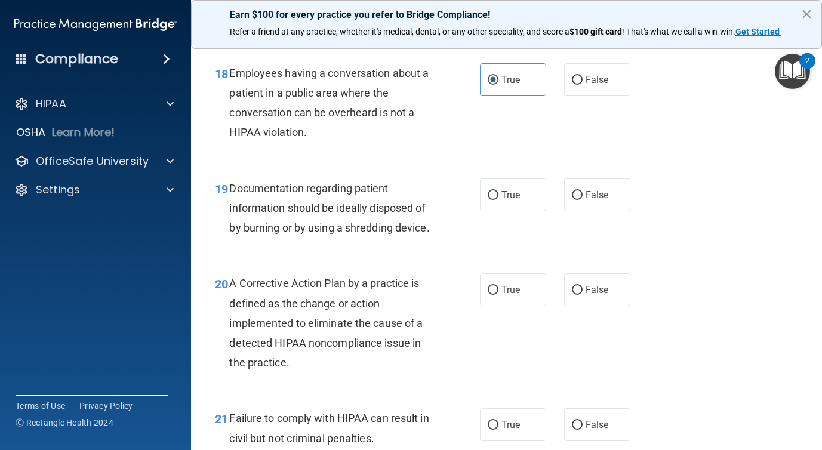
scroll to position [1947, 0]
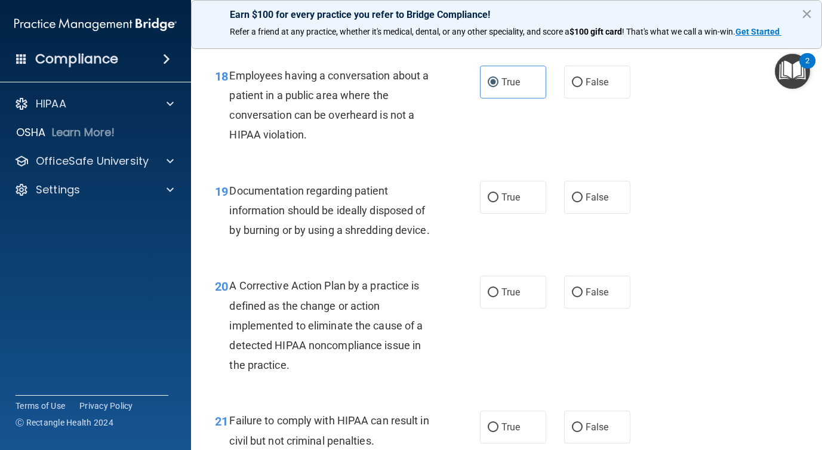
click at [562, 99] on div "True False" at bounding box center [559, 82] width 159 height 33
click at [568, 99] on label "False" at bounding box center [597, 82] width 66 height 33
click at [572, 87] on input "False" at bounding box center [577, 82] width 11 height 9
radio input "true"
radio input "false"
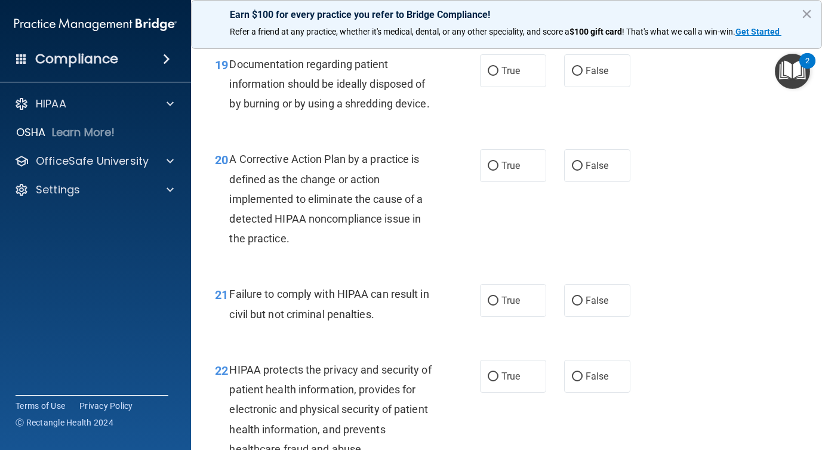
scroll to position [2078, 0]
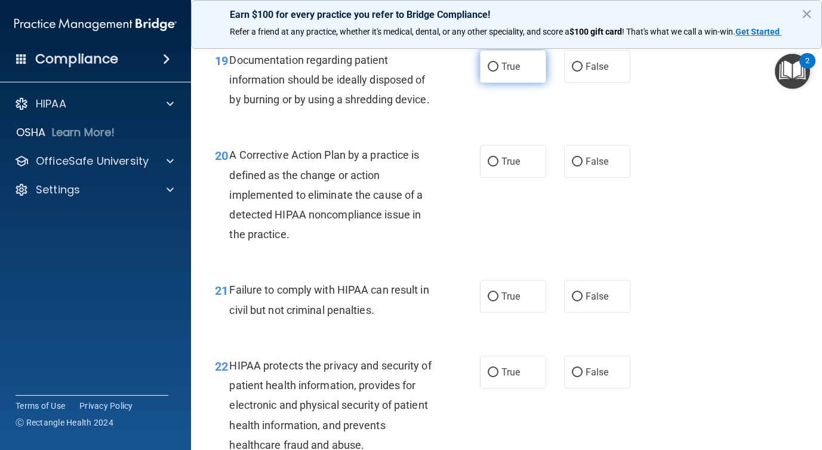
click at [493, 83] on label "True" at bounding box center [513, 66] width 66 height 33
click at [493, 72] on input "True" at bounding box center [493, 67] width 11 height 9
radio input "true"
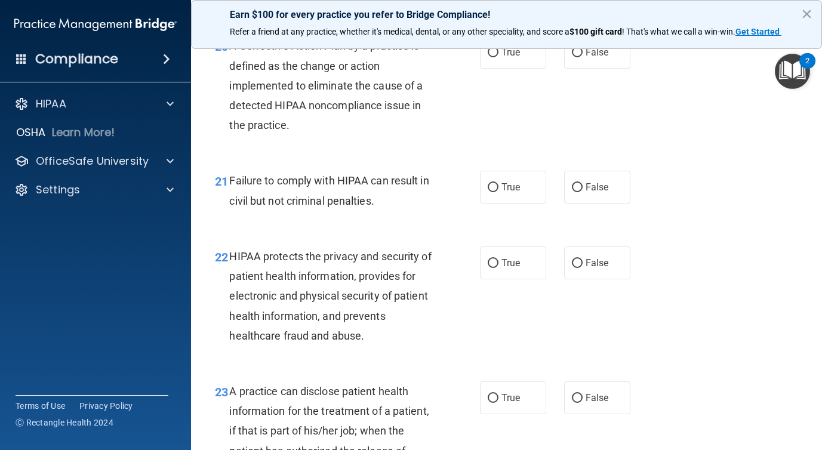
scroll to position [2190, 0]
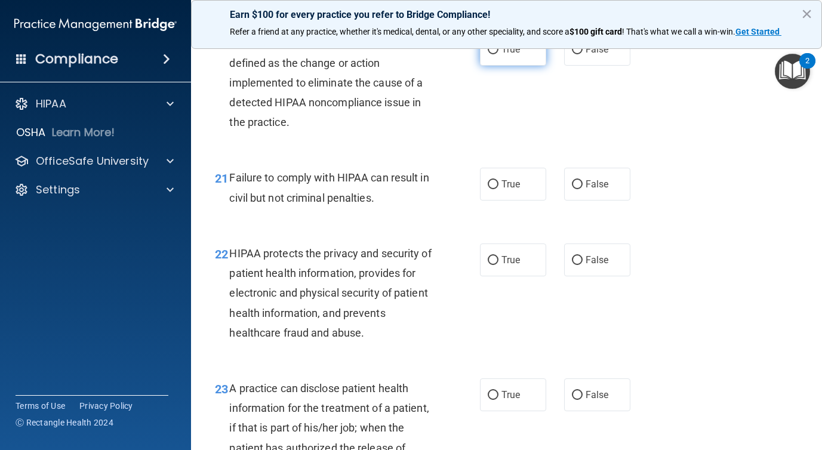
click at [502, 66] on label "True" at bounding box center [513, 49] width 66 height 33
click at [499, 54] on input "True" at bounding box center [493, 49] width 11 height 9
radio input "true"
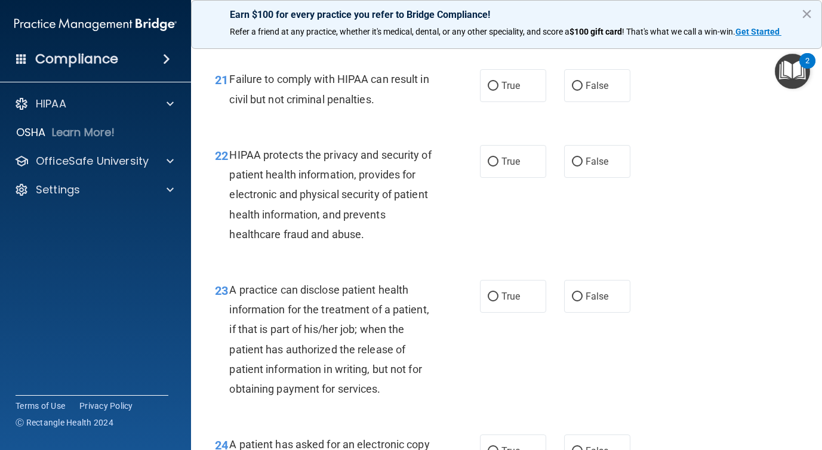
scroll to position [2295, 0]
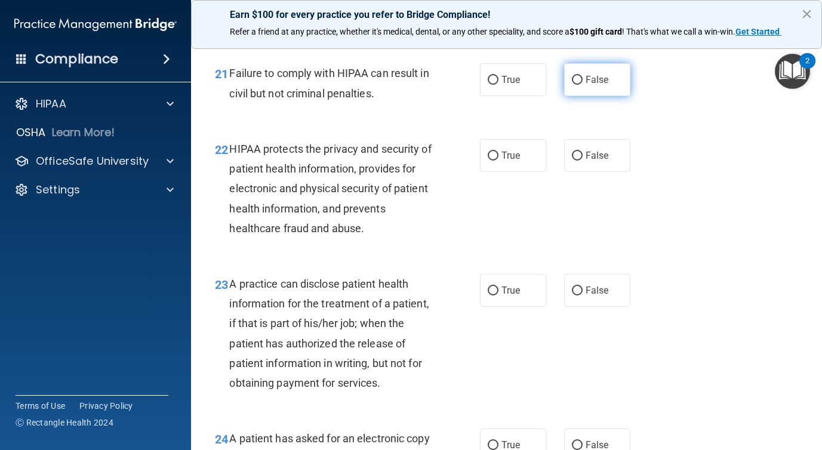
click at [588, 92] on label "False" at bounding box center [597, 79] width 66 height 33
click at [583, 85] on input "False" at bounding box center [577, 80] width 11 height 9
radio input "true"
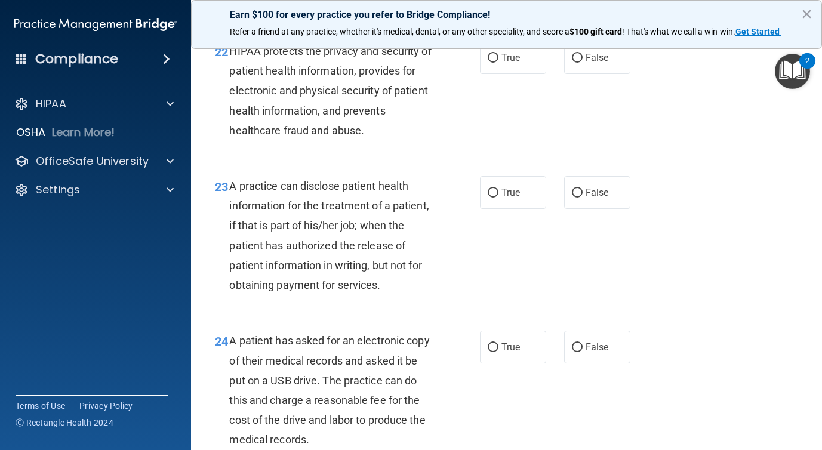
scroll to position [2394, 0]
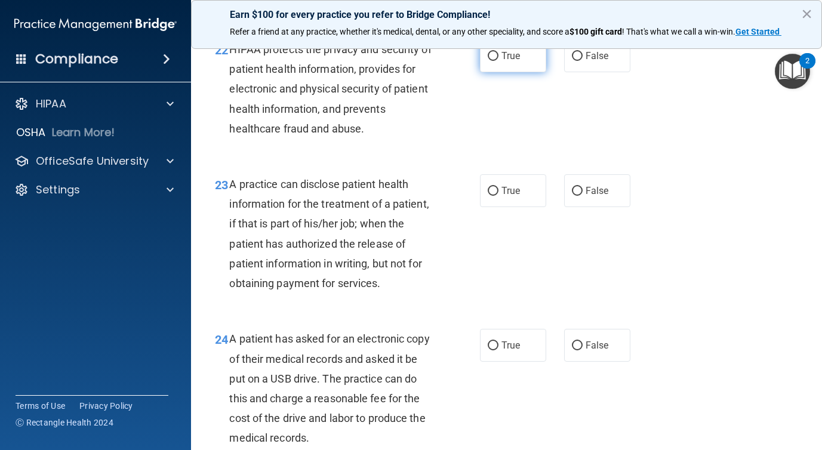
click at [508, 72] on label "True" at bounding box center [513, 55] width 66 height 33
click at [499, 61] on input "True" at bounding box center [493, 56] width 11 height 9
radio input "true"
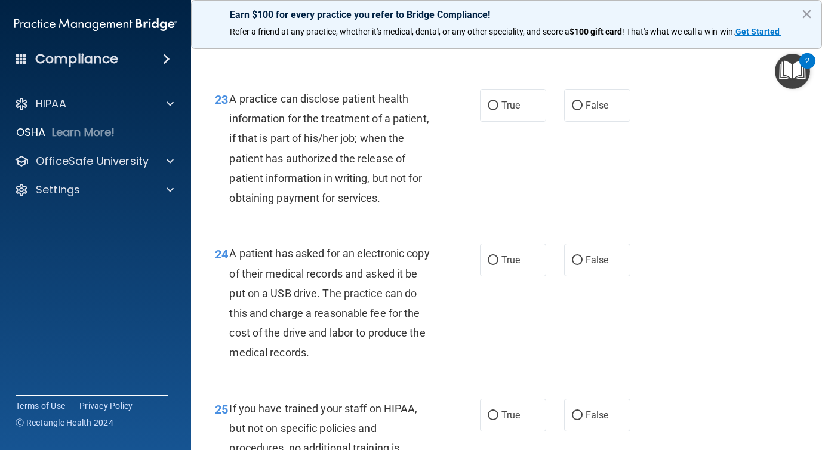
scroll to position [2481, 0]
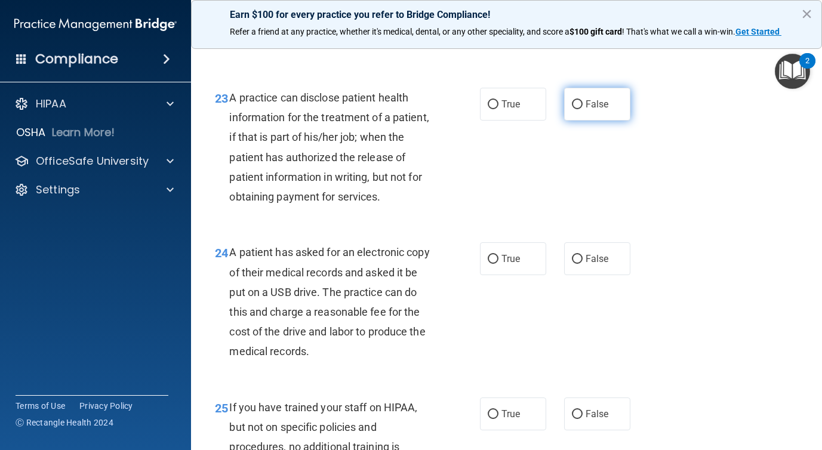
click at [574, 121] on label "False" at bounding box center [597, 104] width 66 height 33
click at [574, 109] on input "False" at bounding box center [577, 104] width 11 height 9
radio input "true"
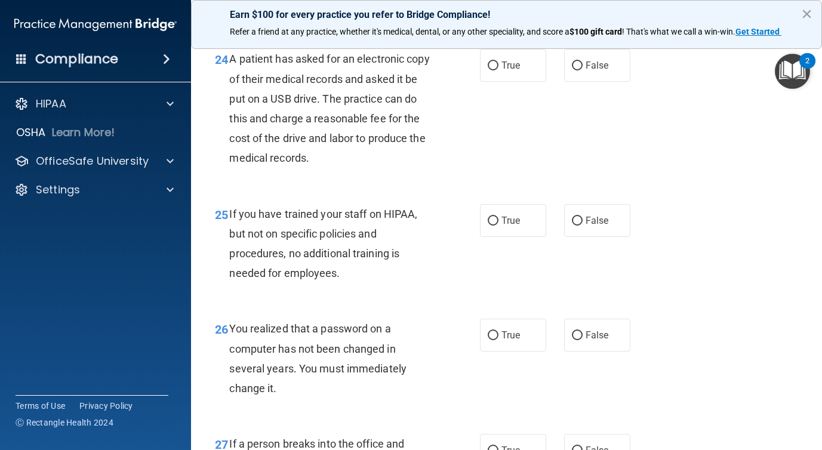
scroll to position [2687, 0]
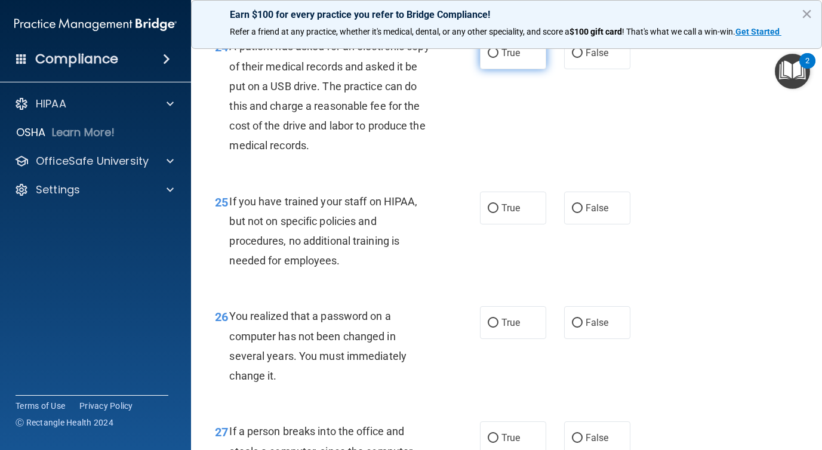
click at [512, 62] on label "True" at bounding box center [513, 52] width 66 height 33
click at [499, 58] on input "True" at bounding box center [493, 53] width 11 height 9
radio input "true"
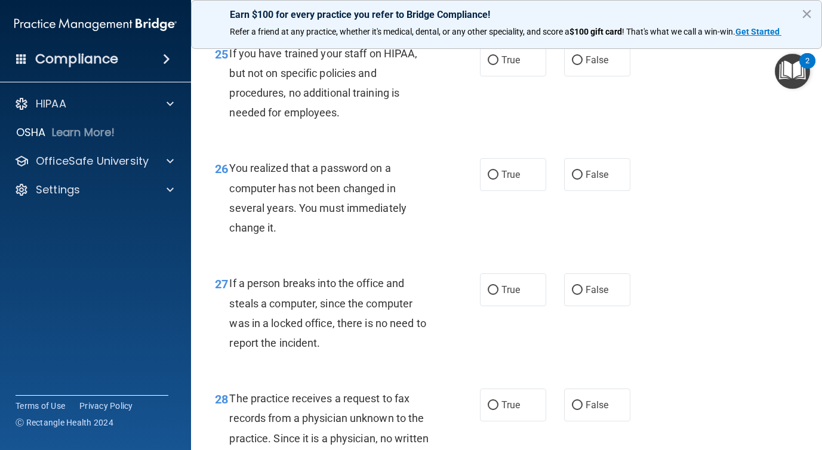
scroll to position [2838, 0]
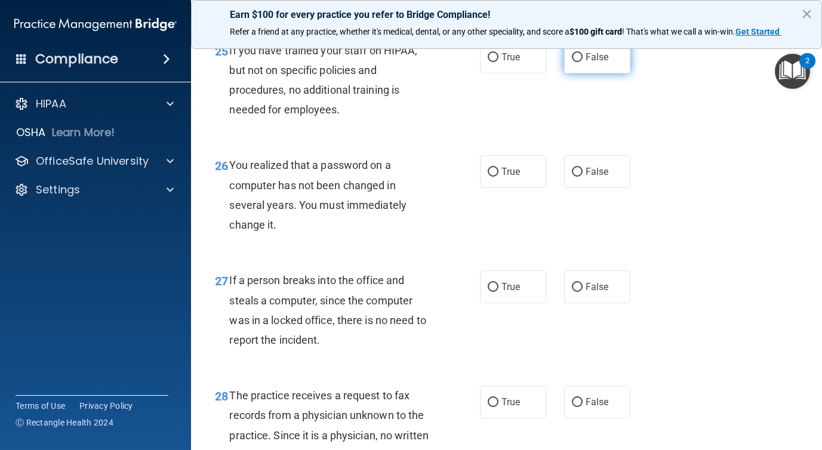
click at [593, 73] on label "False" at bounding box center [597, 57] width 66 height 33
click at [583, 62] on input "False" at bounding box center [577, 57] width 11 height 9
radio input "true"
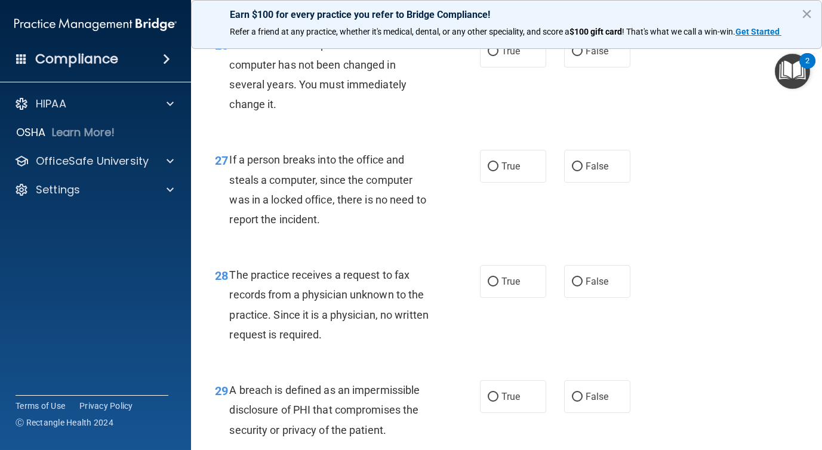
scroll to position [2960, 0]
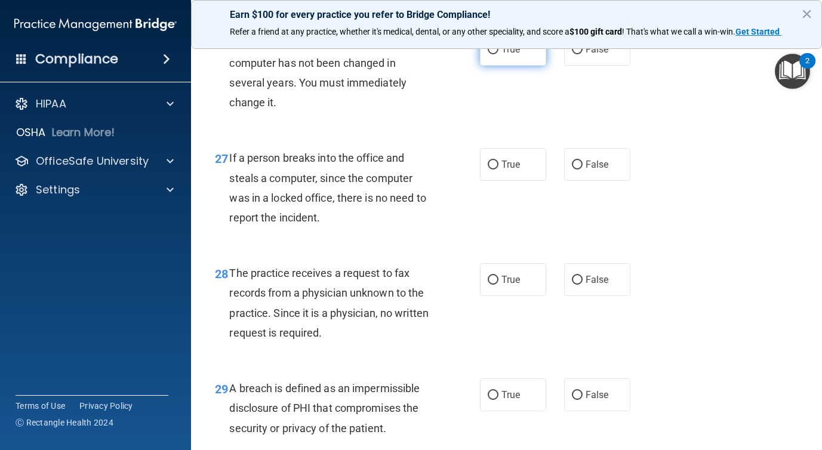
click at [518, 55] on span "True" at bounding box center [511, 49] width 19 height 11
click at [499, 54] on input "True" at bounding box center [493, 49] width 11 height 9
radio input "true"
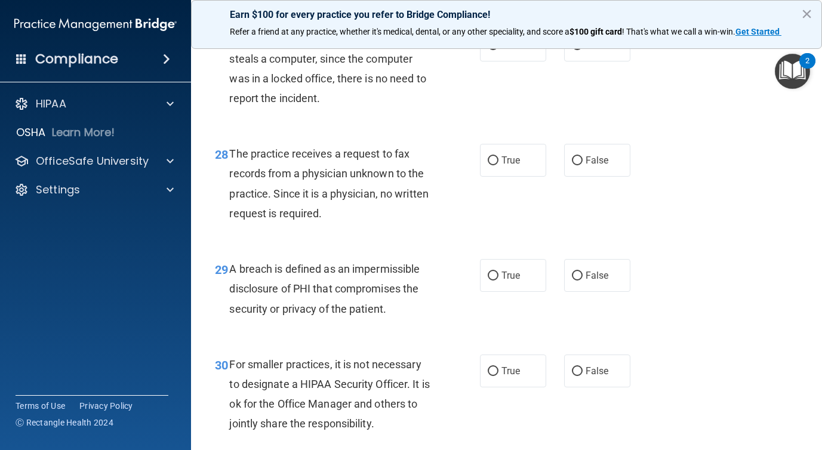
scroll to position [3080, 0]
click at [586, 50] on span "False" at bounding box center [597, 44] width 23 height 11
click at [583, 50] on input "False" at bounding box center [577, 45] width 11 height 9
radio input "true"
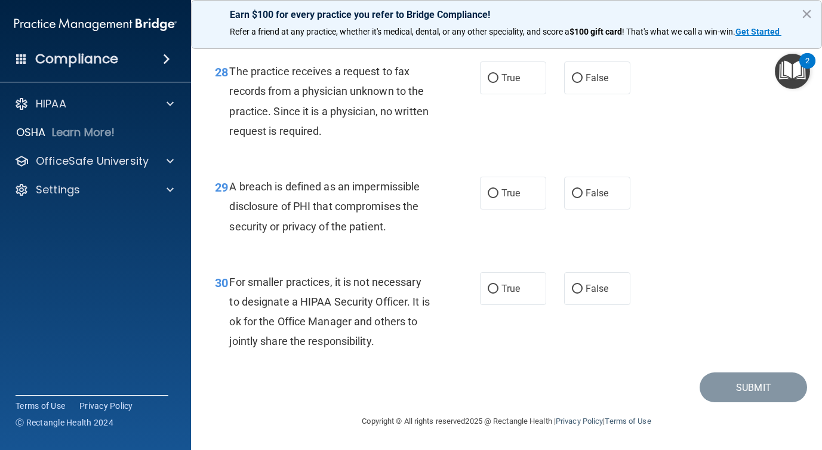
scroll to position [3183, 0]
click at [488, 85] on label "True" at bounding box center [513, 78] width 66 height 33
click at [488, 83] on input "True" at bounding box center [493, 78] width 11 height 9
radio input "true"
click at [497, 87] on label "True" at bounding box center [513, 78] width 66 height 33
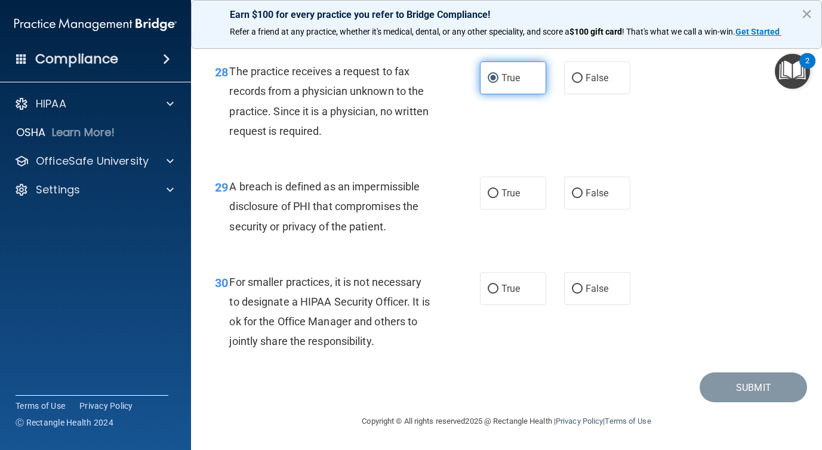
click at [497, 83] on input "True" at bounding box center [493, 78] width 11 height 9
click at [569, 76] on label "False" at bounding box center [597, 78] width 66 height 33
click at [572, 76] on input "False" at bounding box center [577, 78] width 11 height 9
radio input "true"
click at [495, 81] on input "True" at bounding box center [493, 78] width 11 height 9
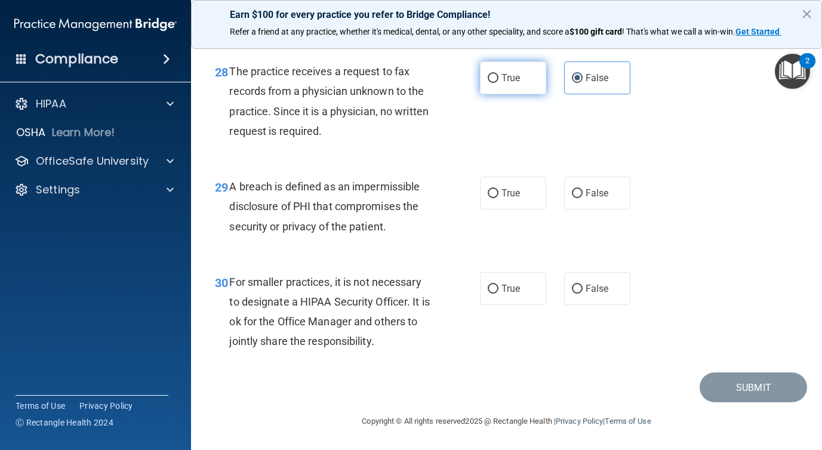
radio input "true"
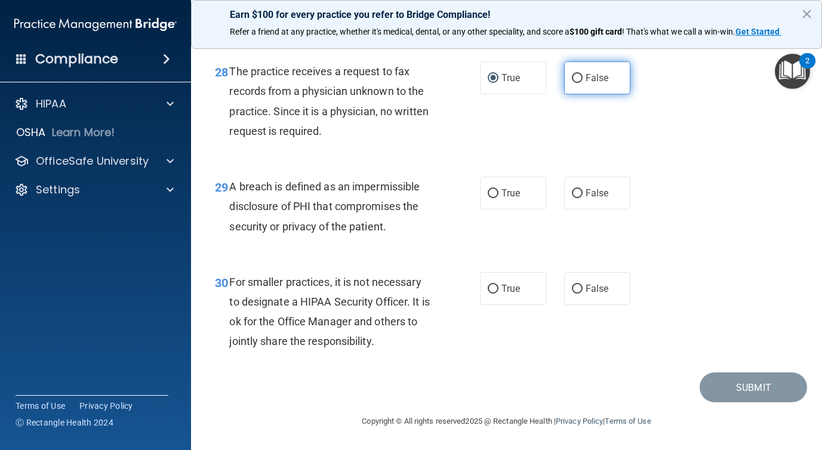
click at [582, 71] on label "False" at bounding box center [597, 78] width 66 height 33
click at [582, 74] on input "False" at bounding box center [577, 78] width 11 height 9
radio input "true"
radio input "false"
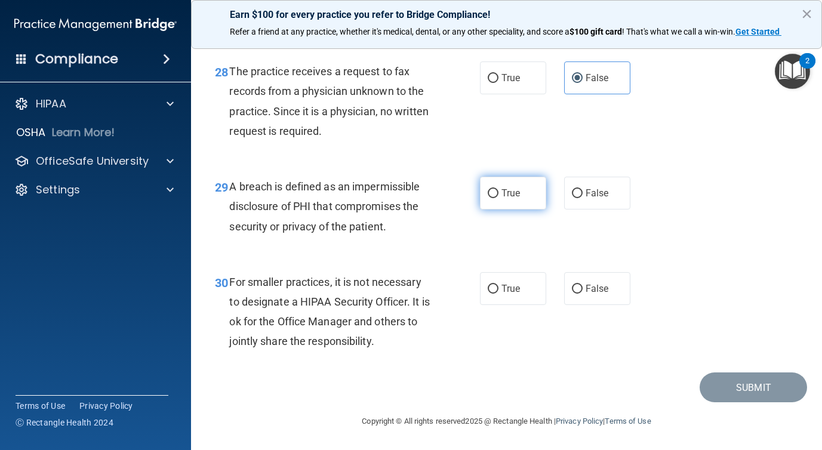
click at [499, 197] on label "True" at bounding box center [513, 193] width 66 height 33
click at [499, 197] on input "True" at bounding box center [493, 193] width 11 height 9
radio input "true"
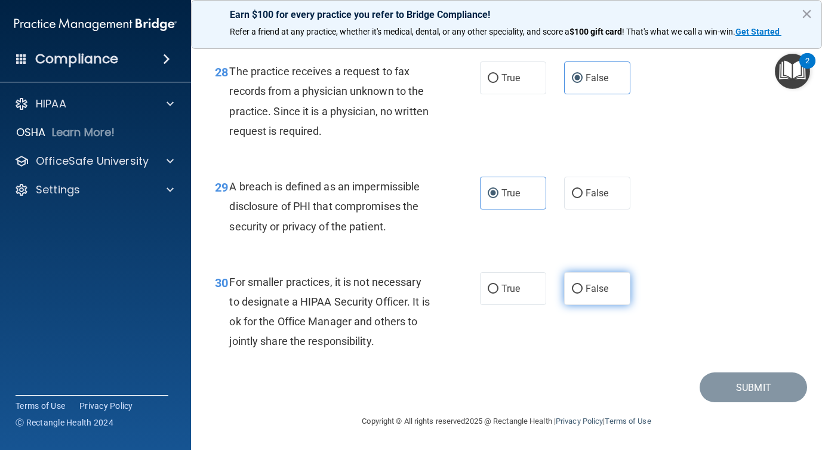
click at [577, 290] on input "False" at bounding box center [577, 289] width 11 height 9
radio input "true"
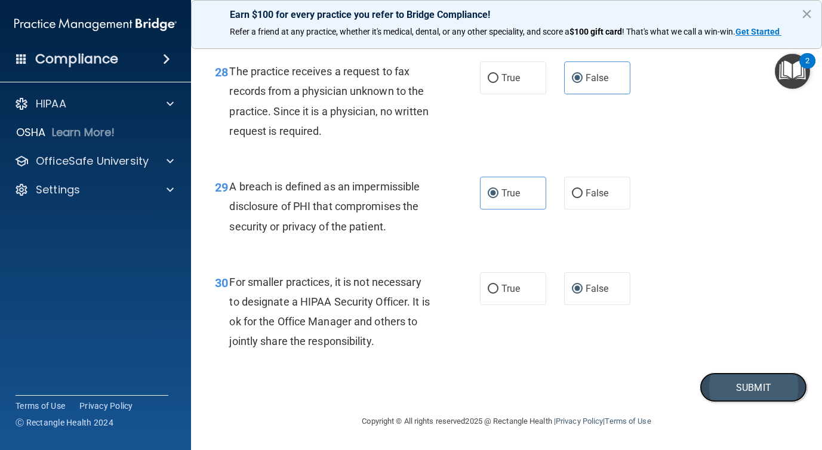
click at [748, 392] on button "Submit" at bounding box center [753, 388] width 107 height 30
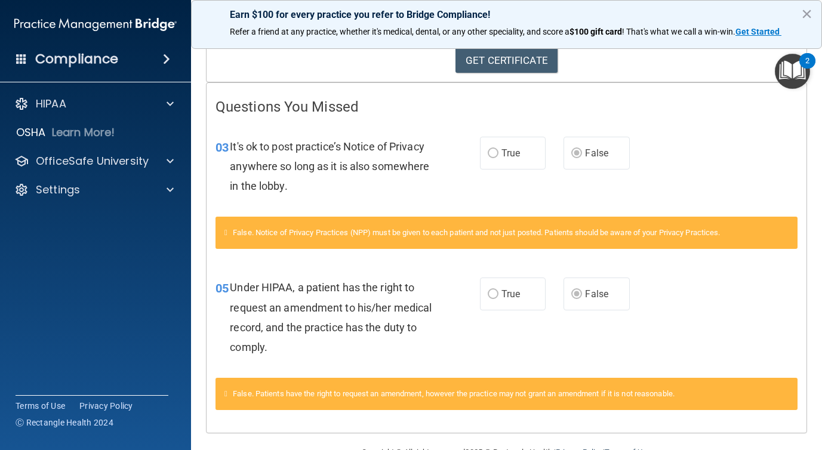
scroll to position [198, 0]
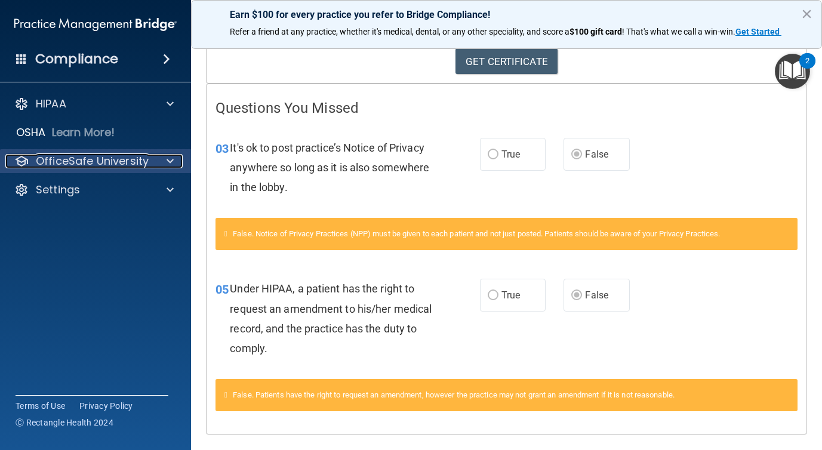
click at [163, 158] on div at bounding box center [168, 161] width 30 height 14
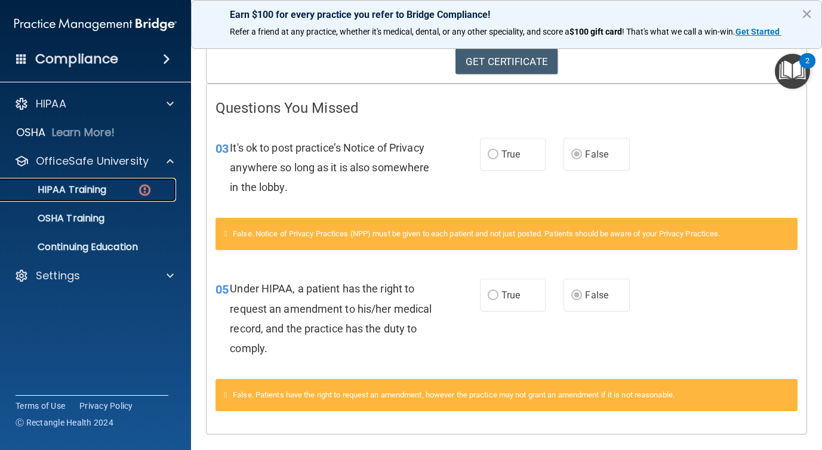
click at [131, 189] on div "HIPAA Training" at bounding box center [89, 190] width 163 height 12
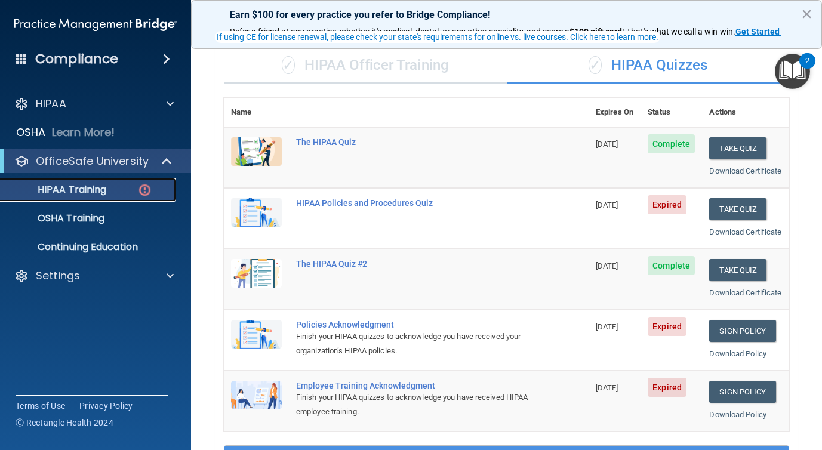
scroll to position [82, 0]
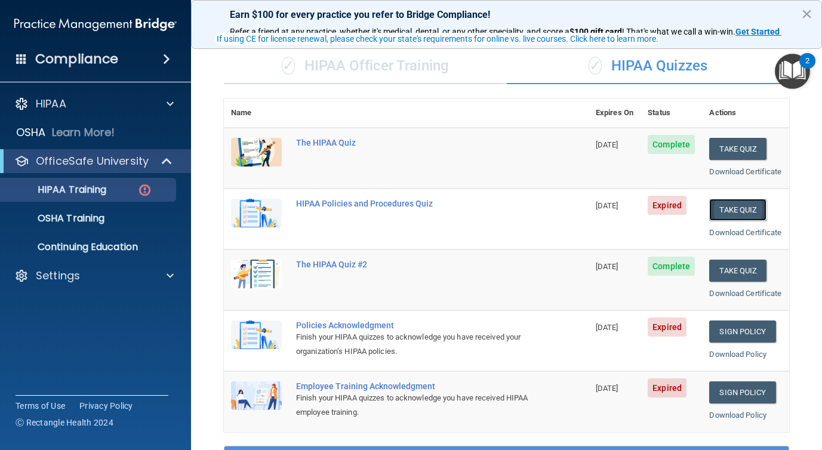
click at [731, 221] on button "Take Quiz" at bounding box center [737, 210] width 57 height 22
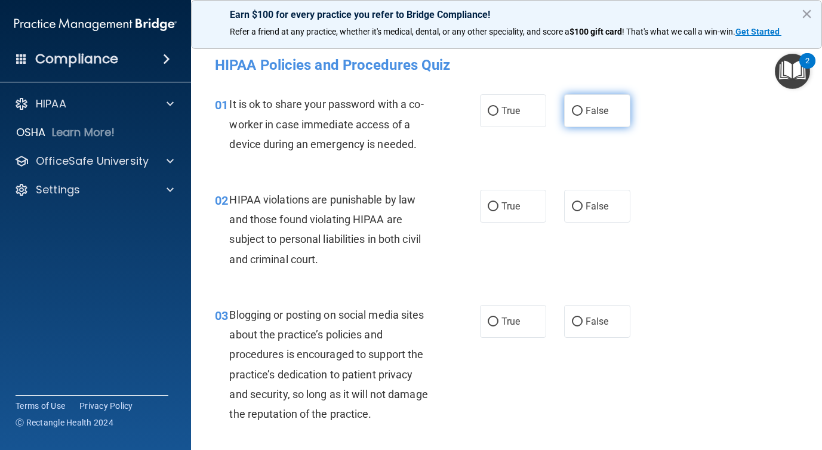
click at [592, 116] on label "False" at bounding box center [597, 110] width 66 height 33
click at [583, 116] on input "False" at bounding box center [577, 111] width 11 height 9
radio input "true"
click at [500, 214] on label "True" at bounding box center [513, 206] width 66 height 33
click at [499, 211] on input "True" at bounding box center [493, 206] width 11 height 9
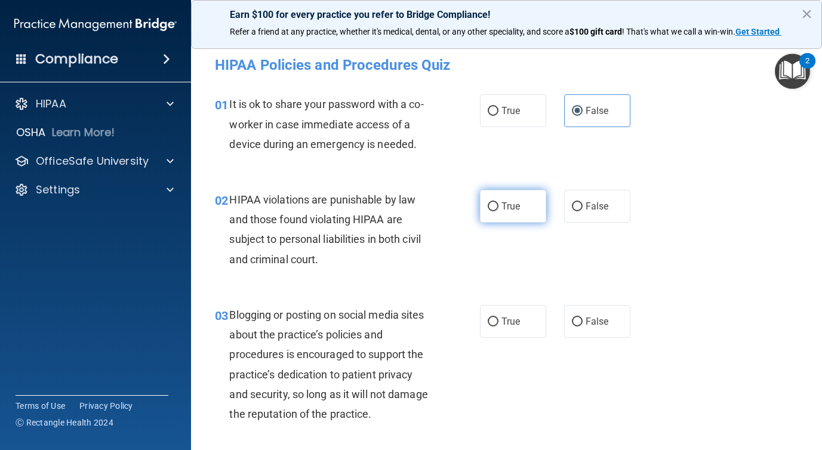
radio input "true"
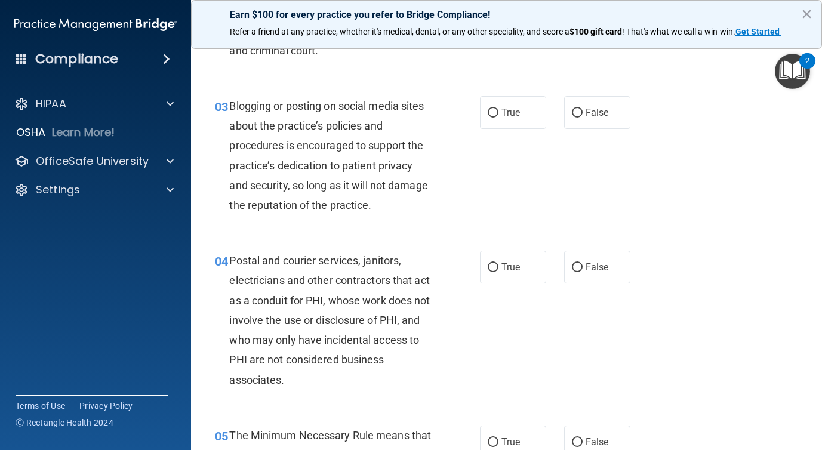
scroll to position [217, 0]
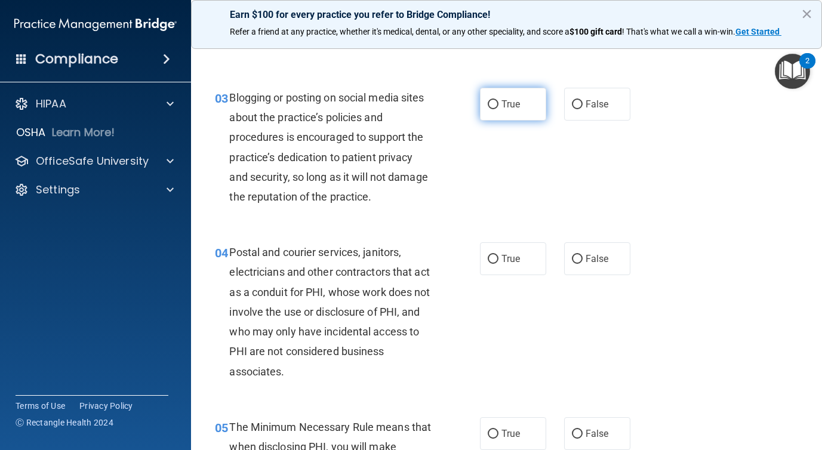
click at [509, 106] on span "True" at bounding box center [511, 104] width 19 height 11
click at [499, 106] on input "True" at bounding box center [493, 104] width 11 height 9
radio input "true"
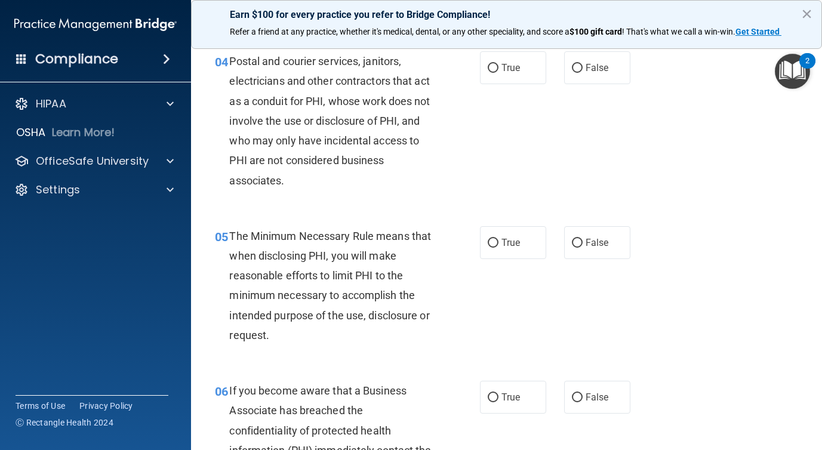
scroll to position [405, 0]
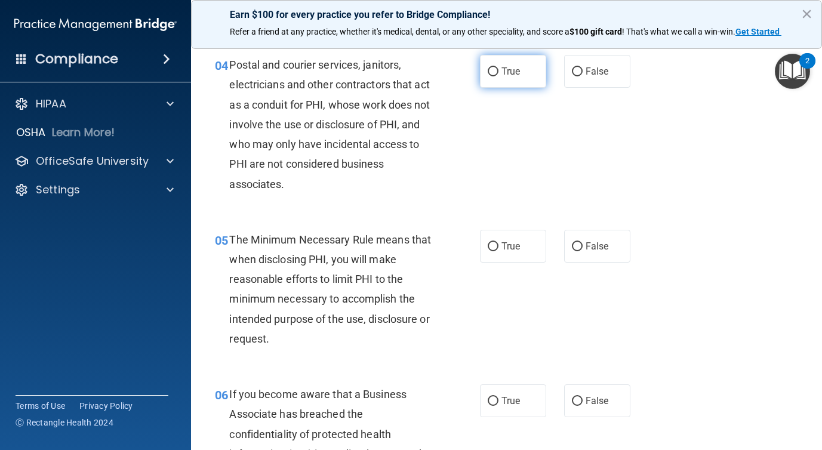
click at [513, 79] on label "True" at bounding box center [513, 71] width 66 height 33
click at [499, 76] on input "True" at bounding box center [493, 71] width 11 height 9
radio input "true"
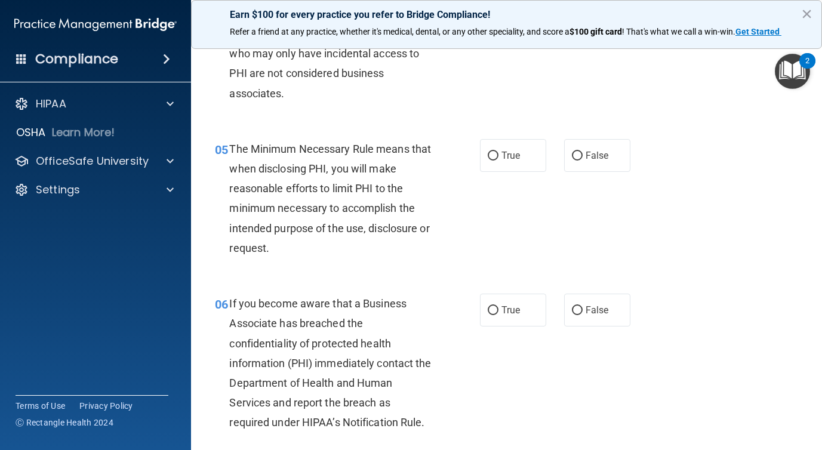
scroll to position [502, 0]
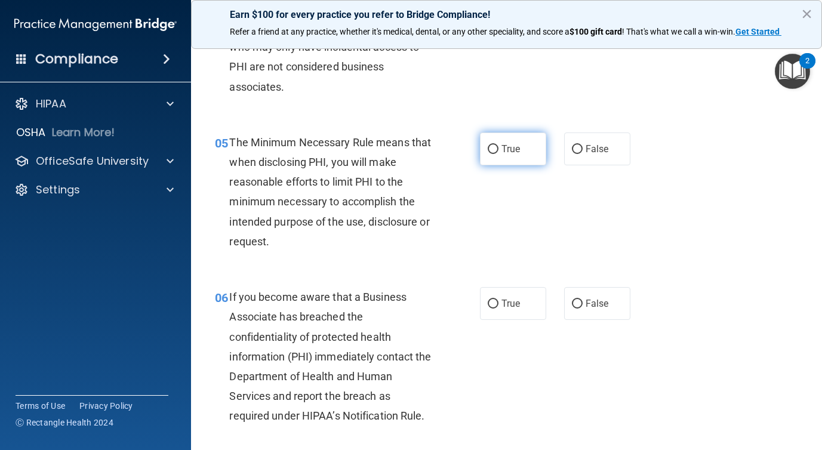
click at [508, 153] on span "True" at bounding box center [511, 148] width 19 height 11
click at [499, 153] on input "True" at bounding box center [493, 149] width 11 height 9
radio input "true"
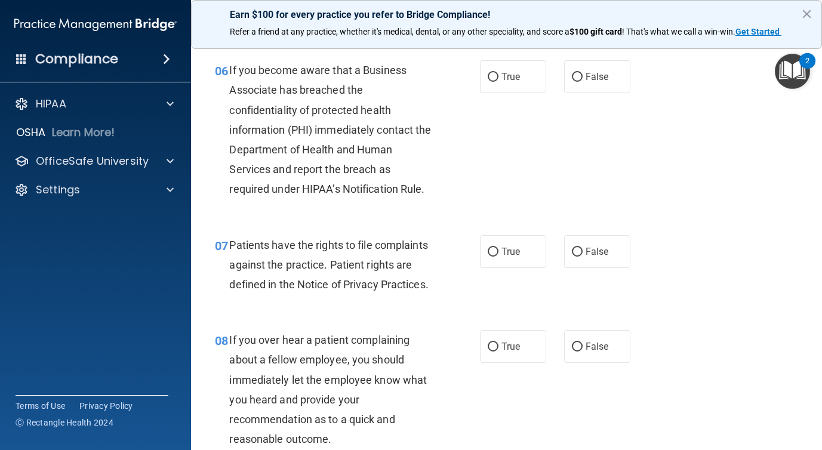
scroll to position [731, 0]
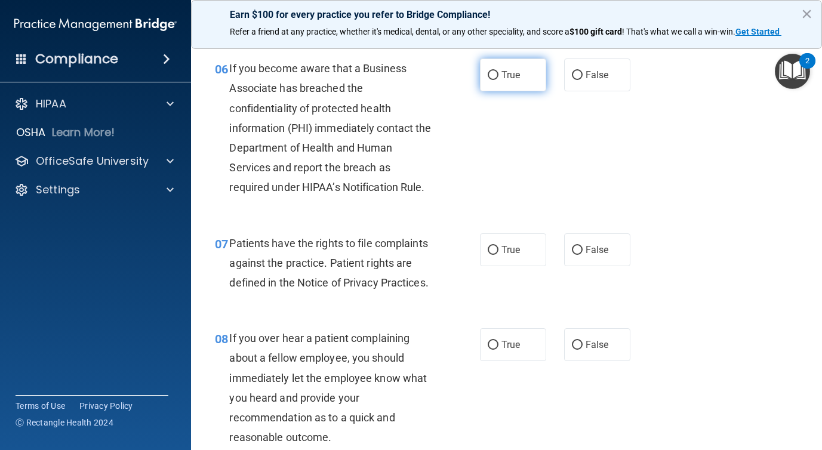
click at [506, 75] on span "True" at bounding box center [511, 74] width 19 height 11
click at [499, 75] on input "True" at bounding box center [493, 75] width 11 height 9
radio input "true"
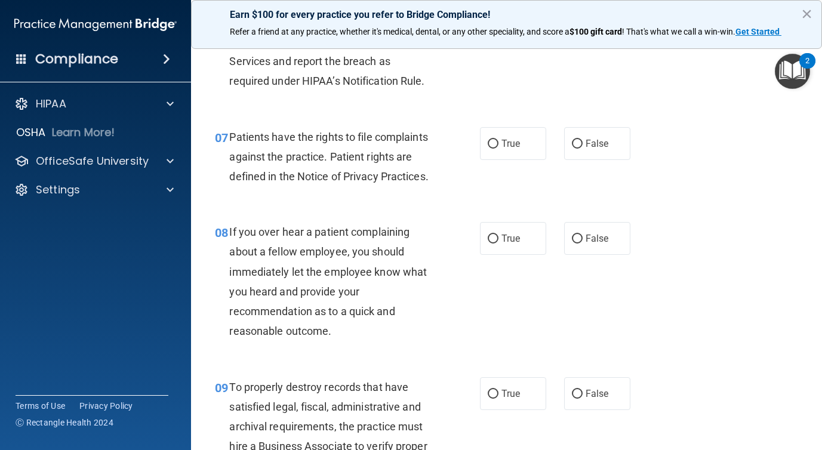
scroll to position [852, 0]
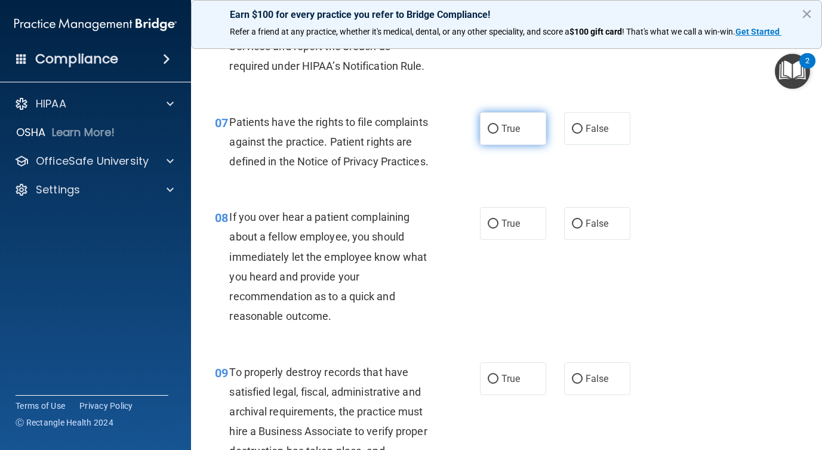
click at [503, 134] on span "True" at bounding box center [511, 128] width 19 height 11
click at [499, 134] on input "True" at bounding box center [493, 129] width 11 height 9
radio input "true"
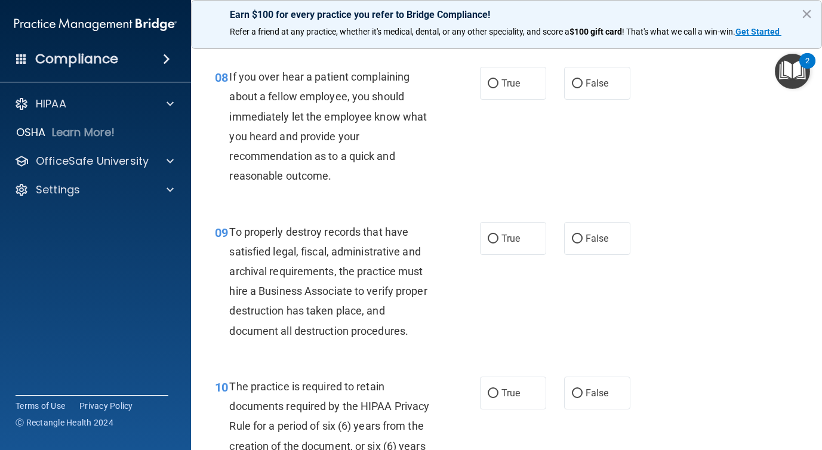
scroll to position [993, 0]
click at [574, 92] on label "False" at bounding box center [597, 82] width 66 height 33
click at [574, 88] on input "False" at bounding box center [577, 83] width 11 height 9
radio input "true"
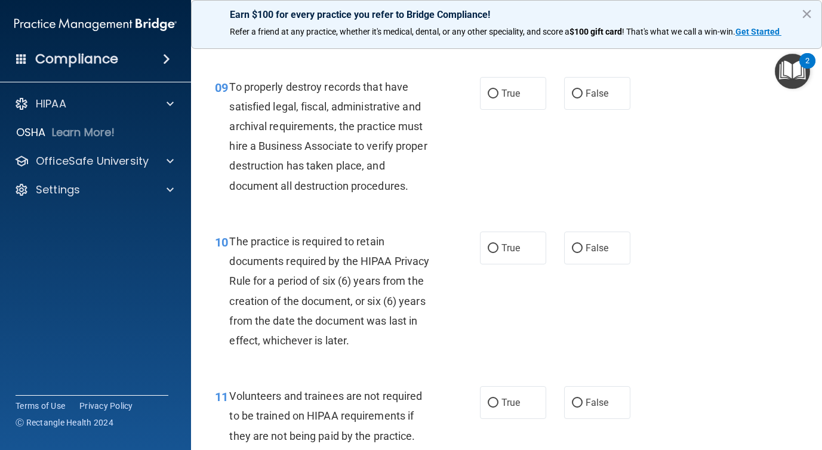
scroll to position [1143, 0]
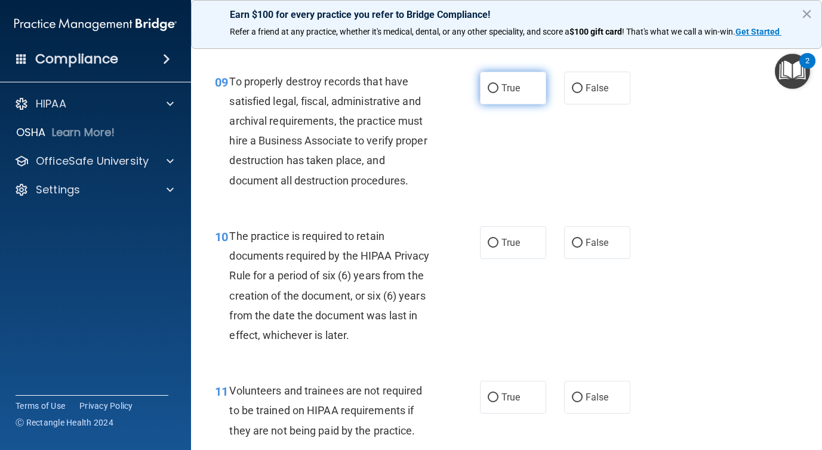
click at [491, 93] on label "True" at bounding box center [513, 88] width 66 height 33
click at [491, 93] on input "True" at bounding box center [493, 88] width 11 height 9
radio input "true"
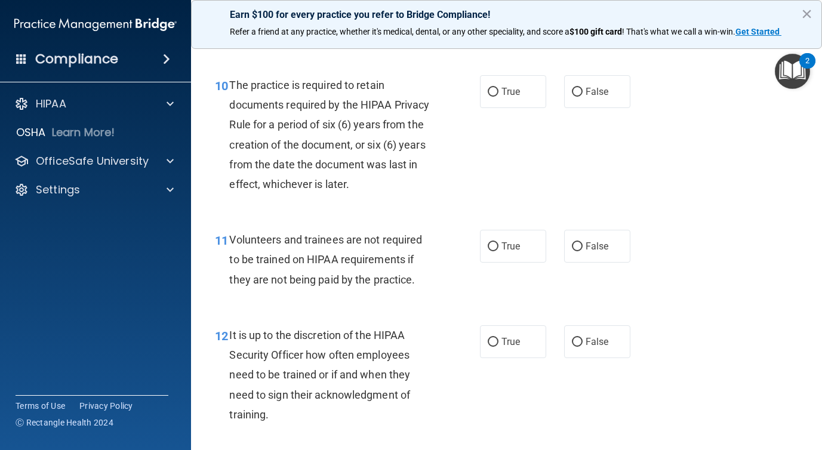
scroll to position [1295, 0]
click at [499, 96] on label "True" at bounding box center [513, 91] width 66 height 33
click at [499, 96] on input "True" at bounding box center [493, 91] width 11 height 9
radio input "true"
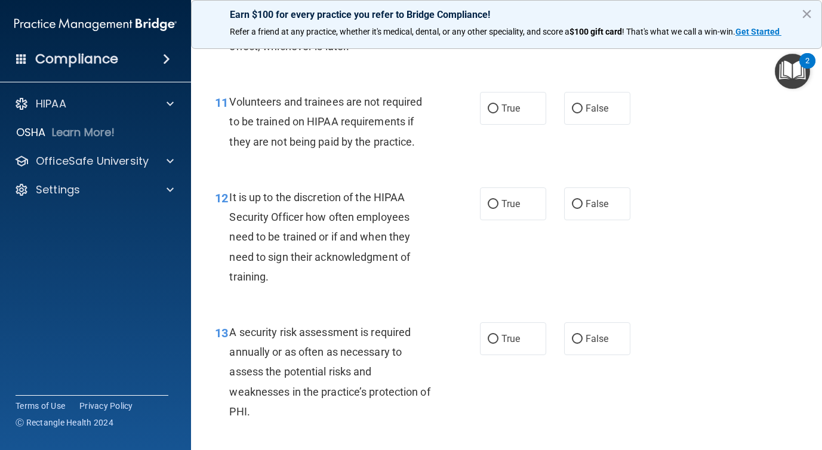
scroll to position [1437, 0]
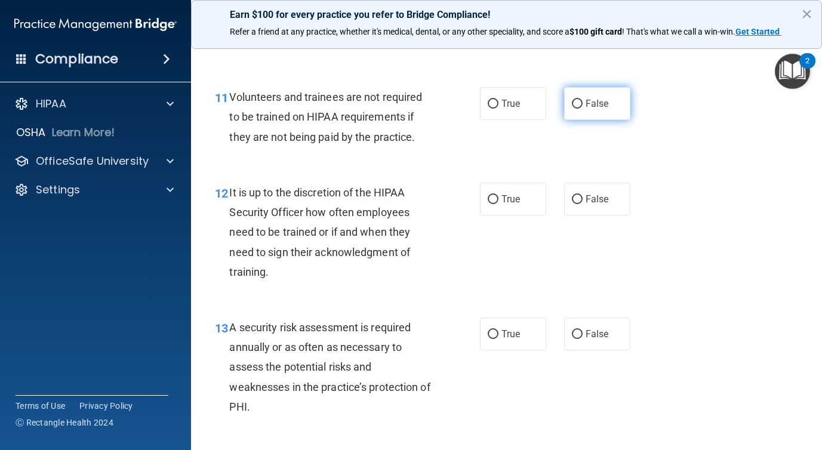
click at [575, 104] on input "False" at bounding box center [577, 104] width 11 height 9
radio input "true"
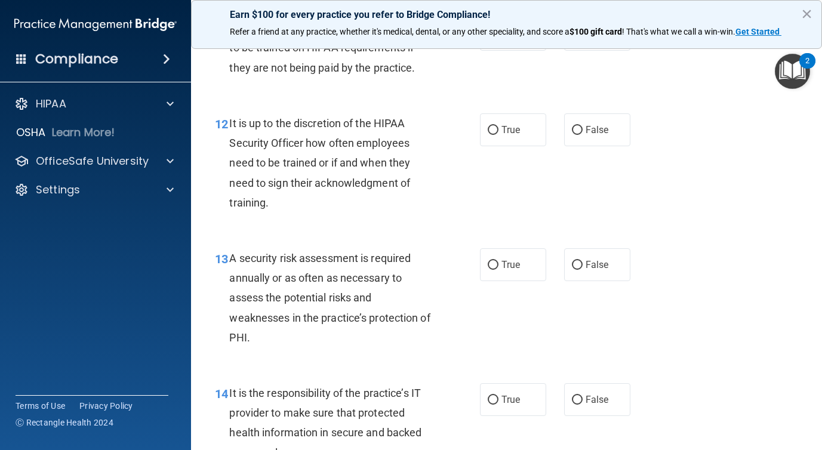
scroll to position [1507, 0]
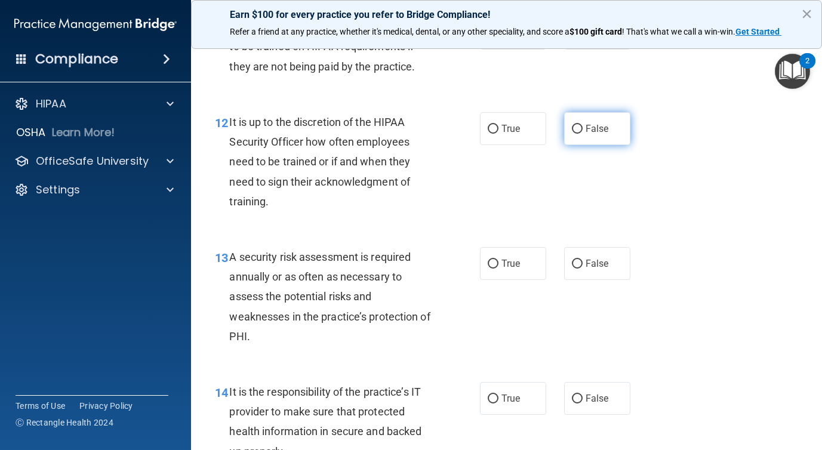
click at [583, 128] on label "False" at bounding box center [597, 128] width 66 height 33
click at [583, 128] on input "False" at bounding box center [577, 129] width 11 height 9
radio input "true"
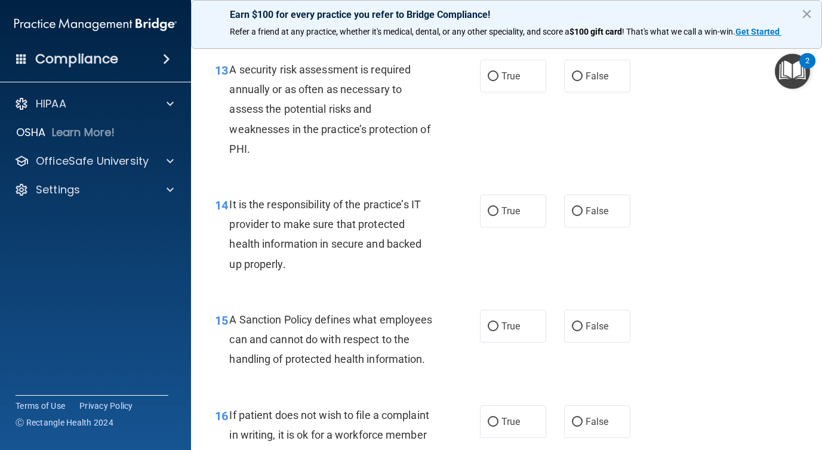
scroll to position [1696, 0]
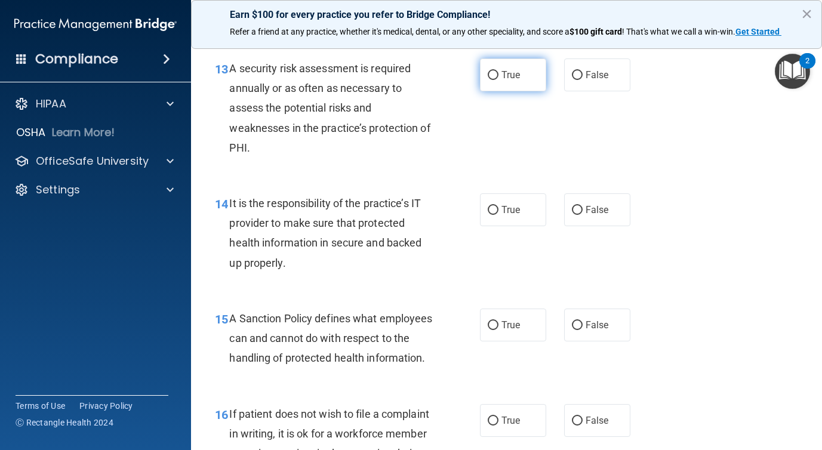
click at [509, 84] on label "True" at bounding box center [513, 75] width 66 height 33
click at [499, 80] on input "True" at bounding box center [493, 75] width 11 height 9
radio input "true"
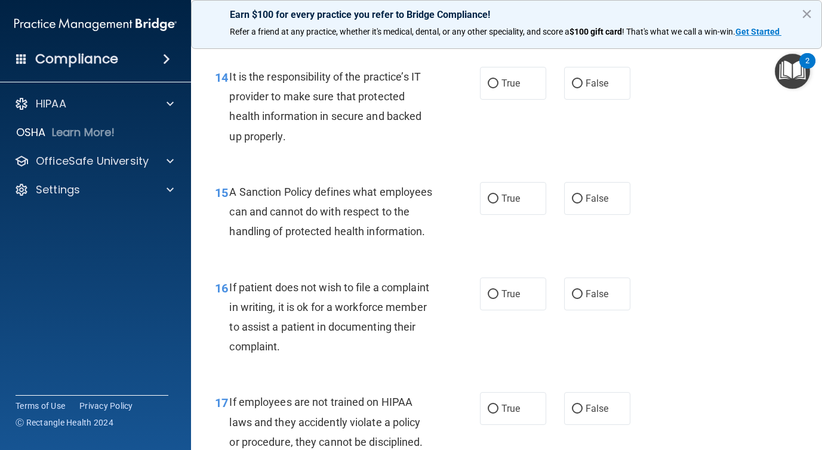
scroll to position [1827, 0]
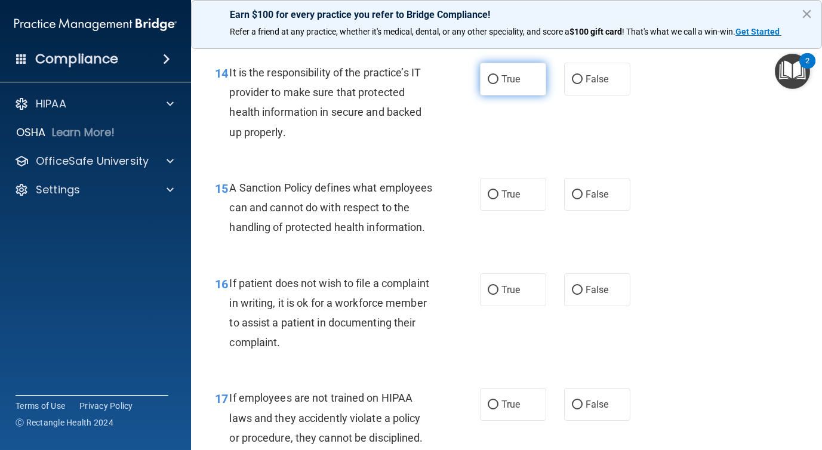
click at [515, 85] on label "True" at bounding box center [513, 79] width 66 height 33
click at [499, 84] on input "True" at bounding box center [493, 79] width 11 height 9
radio input "true"
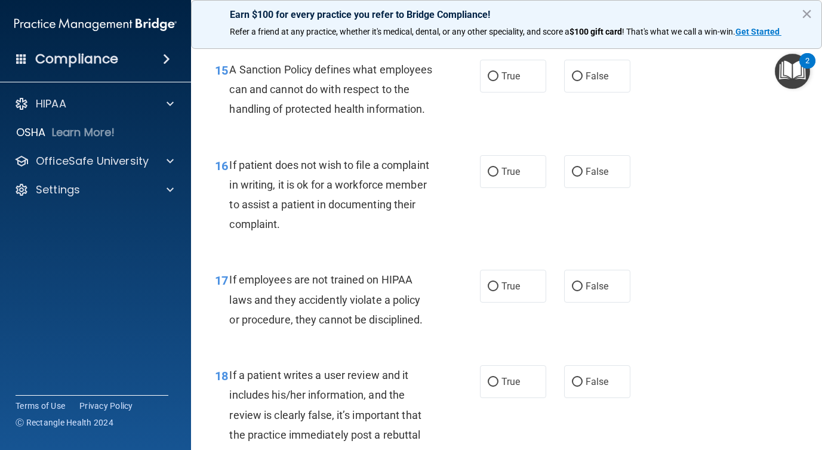
scroll to position [1948, 0]
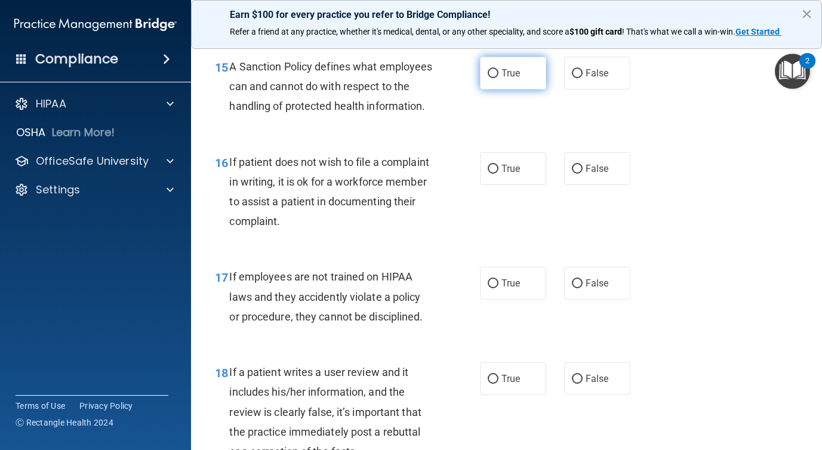
click at [485, 72] on label "True" at bounding box center [513, 73] width 66 height 33
click at [488, 72] on input "True" at bounding box center [493, 73] width 11 height 9
radio input "true"
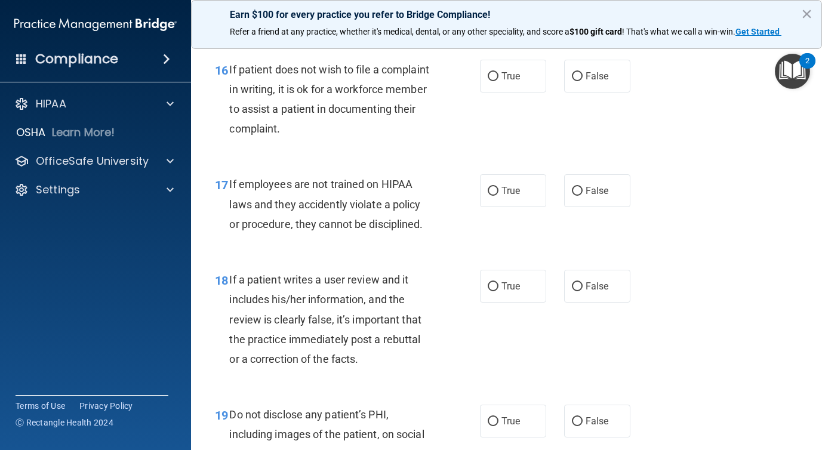
scroll to position [2040, 0]
click at [501, 93] on label "True" at bounding box center [513, 76] width 66 height 33
click at [499, 82] on input "True" at bounding box center [493, 77] width 11 height 9
radio input "true"
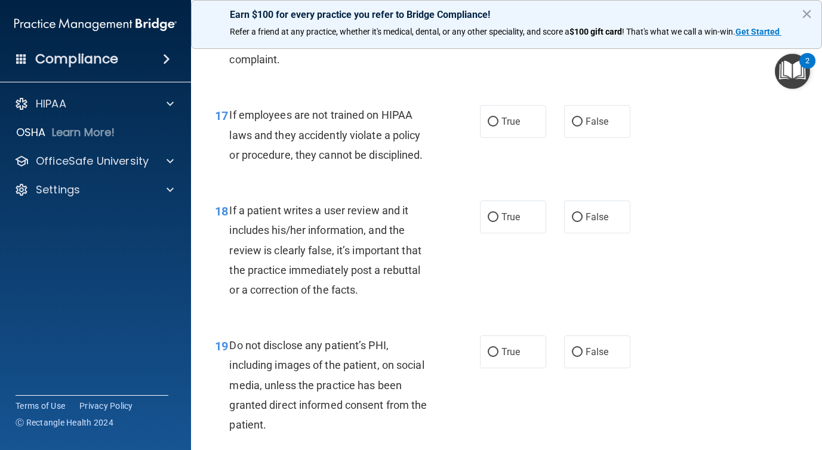
scroll to position [2113, 0]
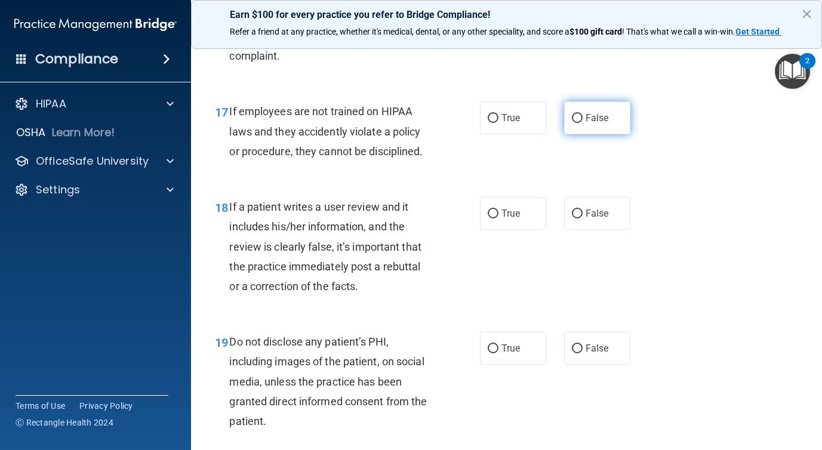
click at [602, 124] on span "False" at bounding box center [597, 117] width 23 height 11
click at [583, 123] on input "False" at bounding box center [577, 118] width 11 height 9
radio input "true"
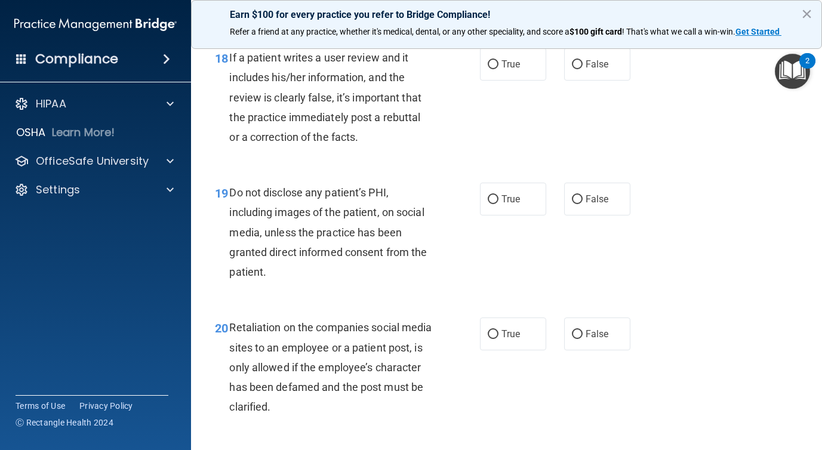
scroll to position [2264, 0]
click at [579, 79] on label "False" at bounding box center [597, 63] width 66 height 33
click at [579, 68] on input "False" at bounding box center [577, 63] width 11 height 9
radio input "true"
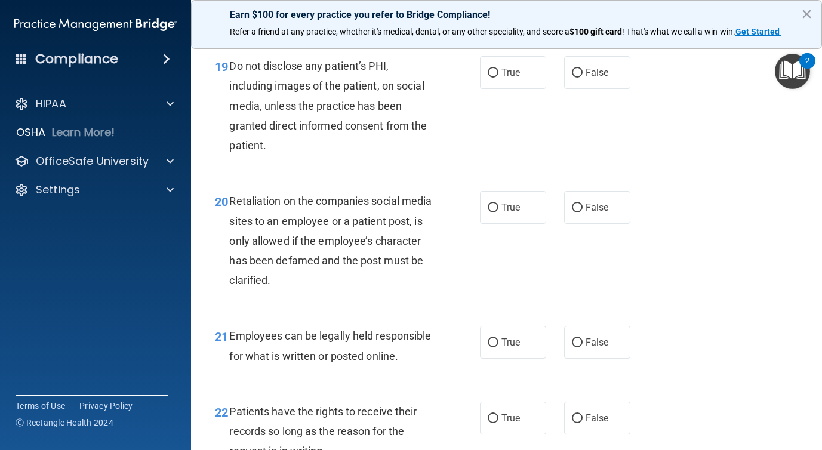
scroll to position [2391, 0]
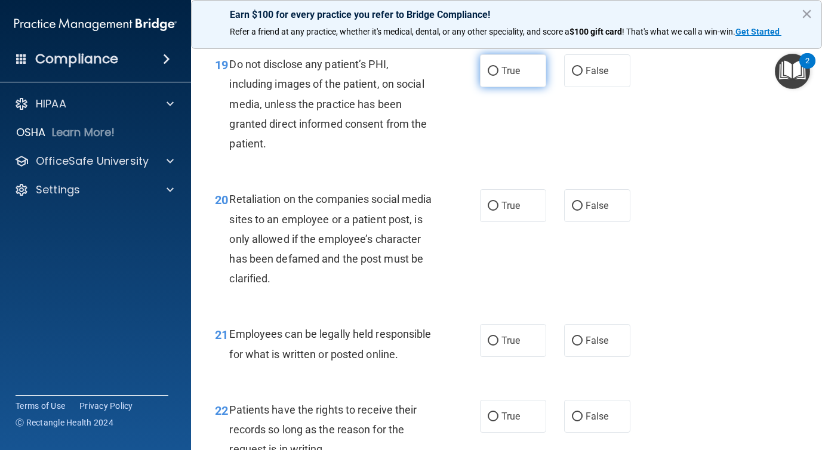
click at [501, 87] on label "True" at bounding box center [513, 70] width 66 height 33
click at [499, 76] on input "True" at bounding box center [493, 71] width 11 height 9
radio input "true"
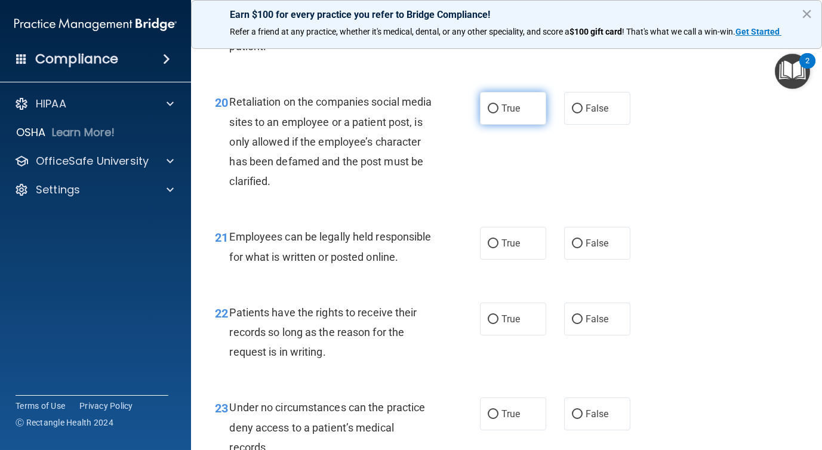
scroll to position [2491, 0]
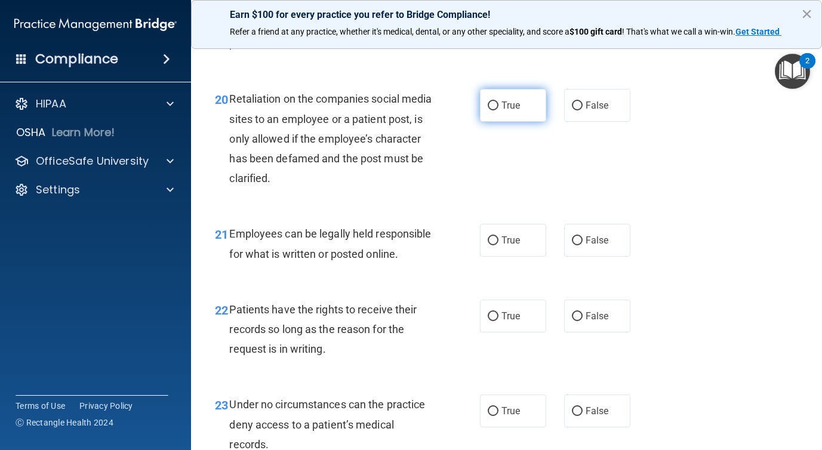
click at [505, 111] on span "True" at bounding box center [511, 105] width 19 height 11
click at [499, 110] on input "True" at bounding box center [493, 106] width 11 height 9
radio input "true"
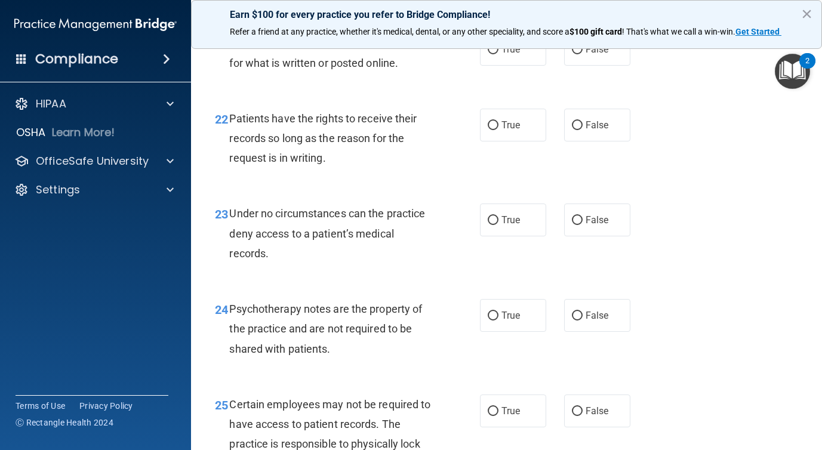
scroll to position [2683, 0]
click at [483, 65] on label "True" at bounding box center [513, 48] width 66 height 33
click at [488, 54] on input "True" at bounding box center [493, 49] width 11 height 9
radio input "true"
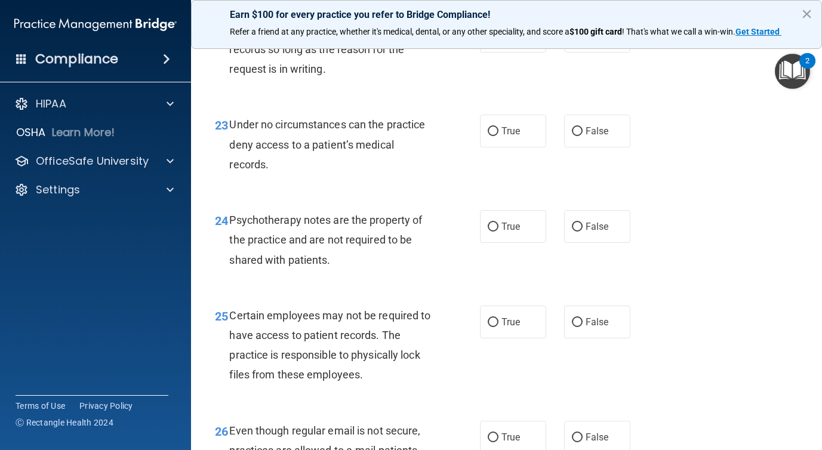
scroll to position [2772, 0]
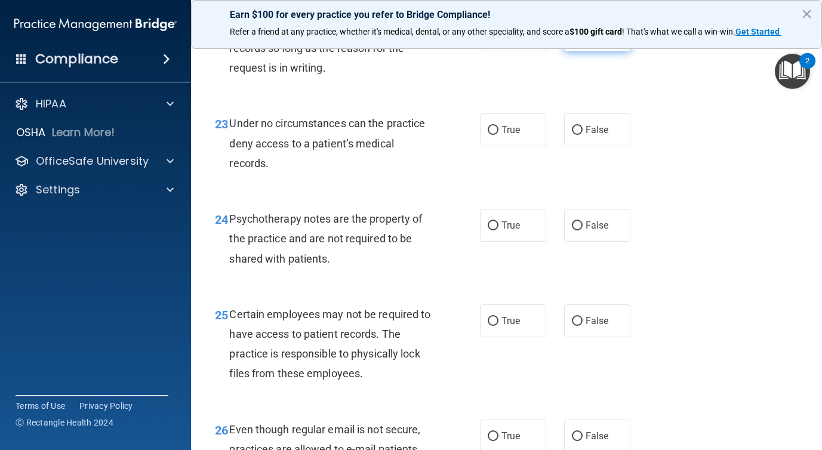
click at [580, 51] on label "False" at bounding box center [597, 35] width 66 height 33
click at [580, 40] on input "False" at bounding box center [577, 35] width 11 height 9
radio input "true"
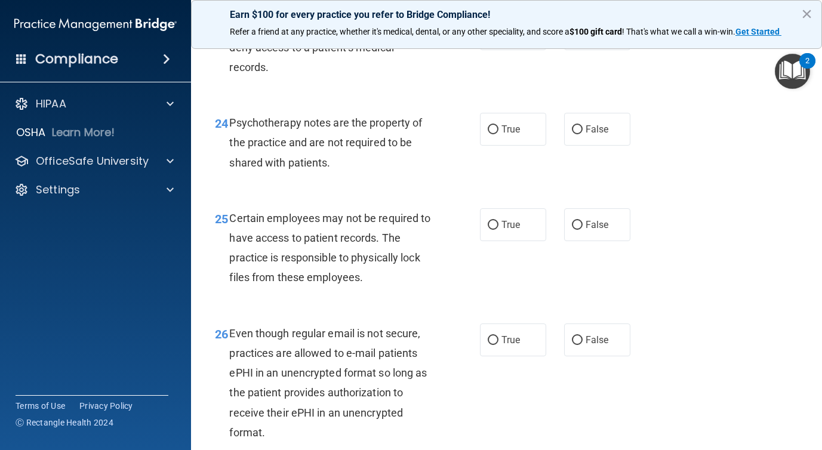
scroll to position [2869, 0]
click at [570, 50] on label "False" at bounding box center [597, 33] width 66 height 33
click at [572, 38] on input "False" at bounding box center [577, 33] width 11 height 9
radio input "true"
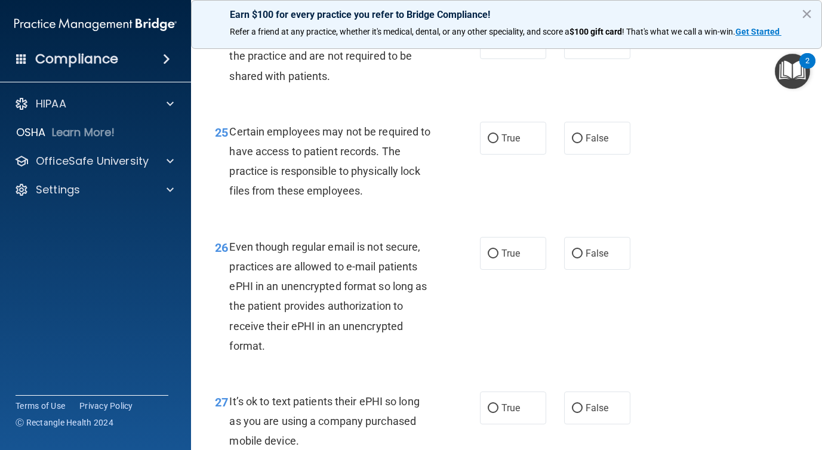
scroll to position [2955, 0]
click at [494, 59] on label "True" at bounding box center [513, 42] width 66 height 33
click at [494, 48] on input "True" at bounding box center [493, 43] width 11 height 9
radio input "true"
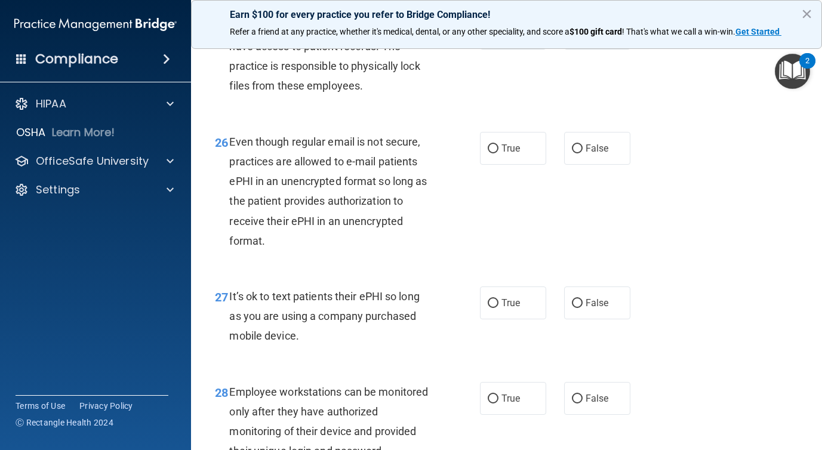
scroll to position [3058, 0]
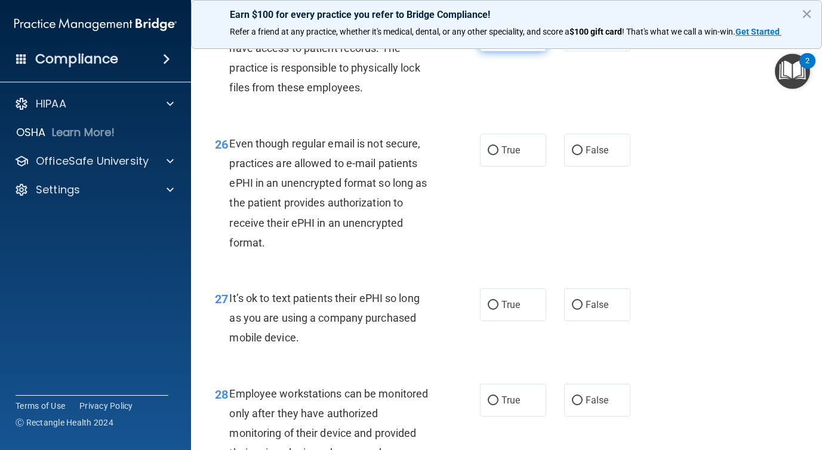
click at [518, 51] on label "True" at bounding box center [513, 35] width 66 height 33
click at [499, 40] on input "True" at bounding box center [493, 35] width 11 height 9
radio input "true"
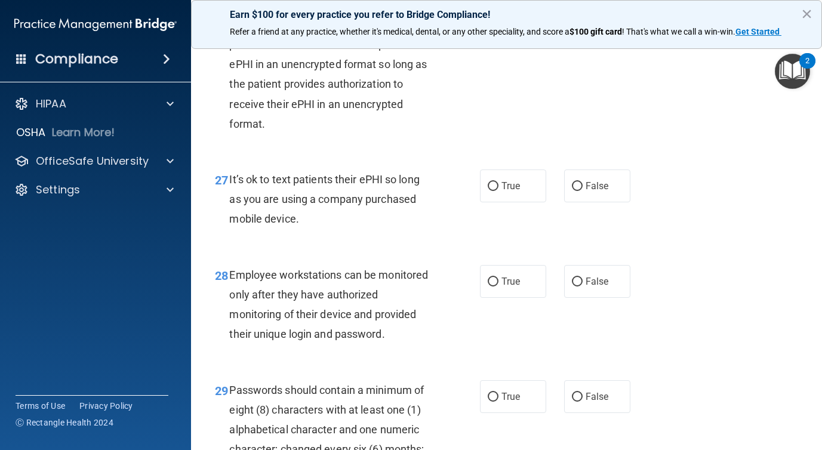
scroll to position [3174, 0]
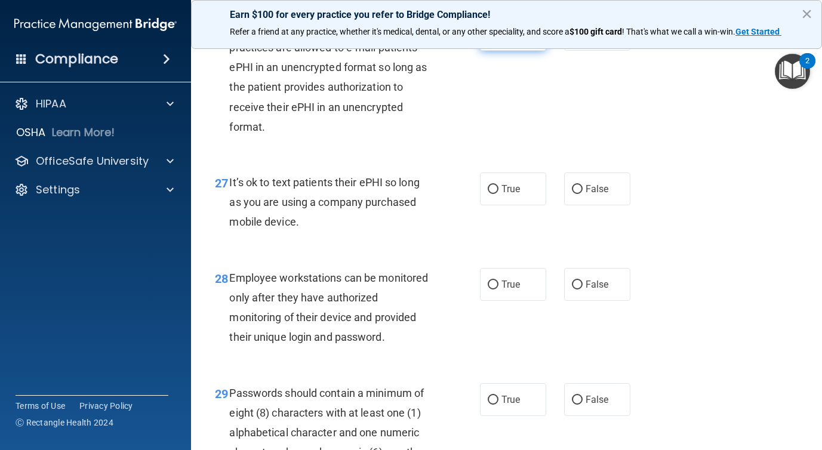
click at [500, 51] on label "True" at bounding box center [513, 34] width 66 height 33
click at [499, 39] on input "True" at bounding box center [493, 34] width 11 height 9
radio input "true"
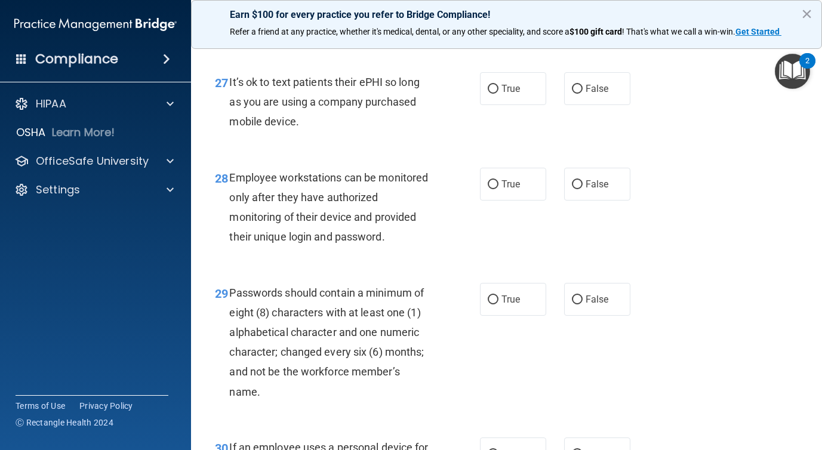
scroll to position [3285, 0]
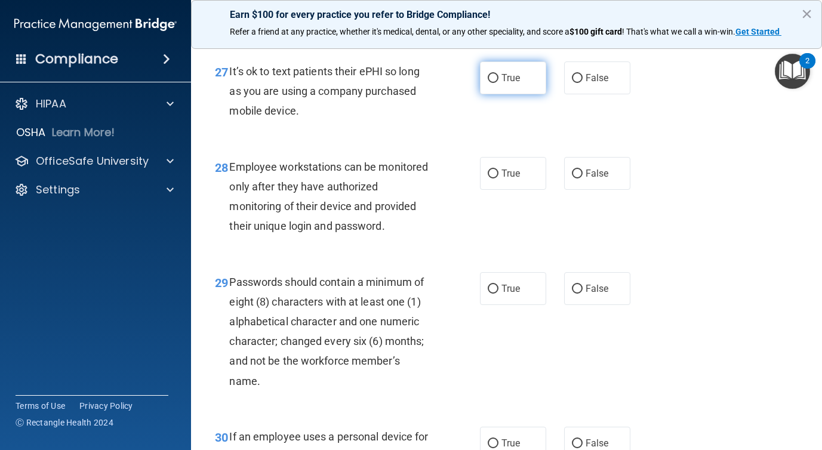
click at [520, 94] on label "True" at bounding box center [513, 78] width 66 height 33
click at [499, 83] on input "True" at bounding box center [493, 78] width 11 height 9
radio input "true"
click at [580, 190] on label "False" at bounding box center [597, 173] width 66 height 33
click at [580, 179] on input "False" at bounding box center [577, 174] width 11 height 9
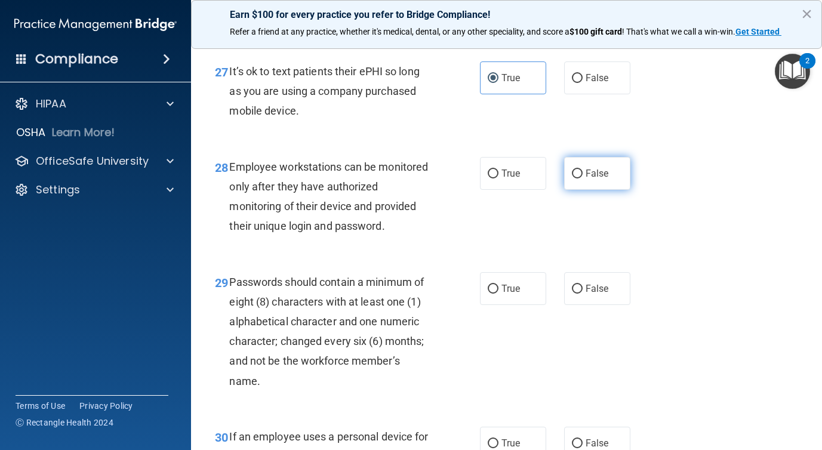
radio input "true"
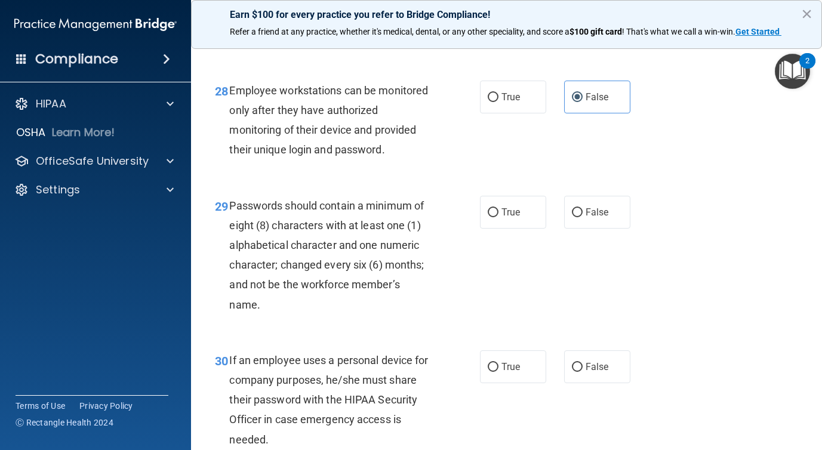
scroll to position [3371, 0]
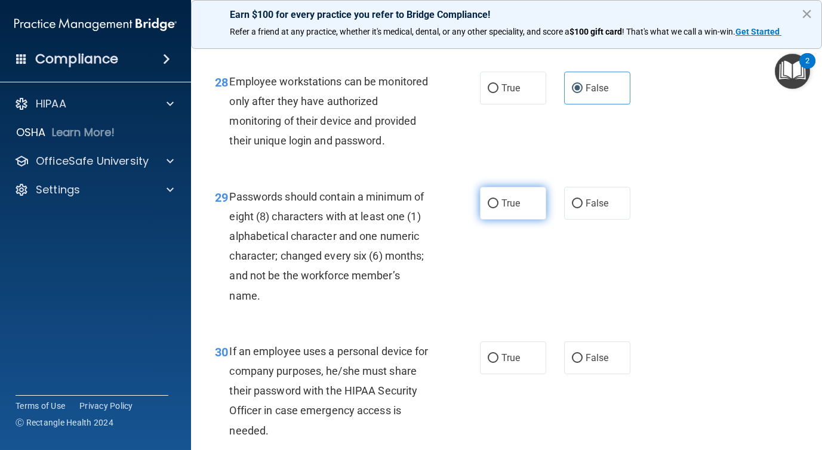
click at [516, 220] on label "True" at bounding box center [513, 203] width 66 height 33
click at [499, 208] on input "True" at bounding box center [493, 203] width 11 height 9
radio input "true"
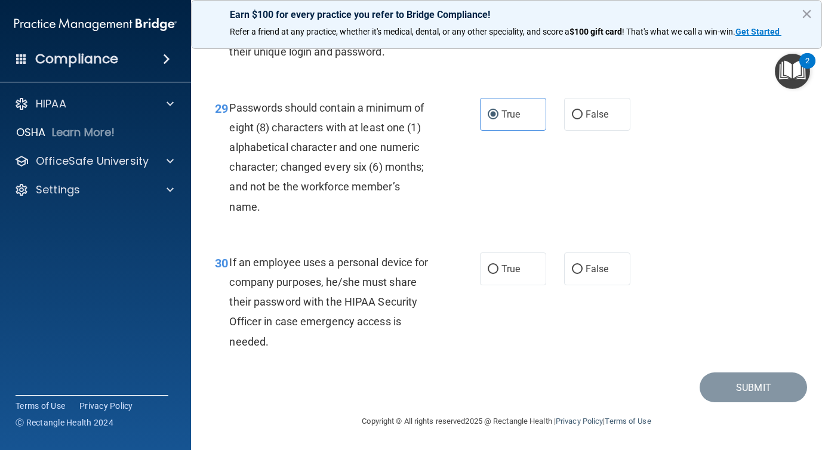
scroll to position [3500, 0]
click at [588, 270] on span "False" at bounding box center [597, 268] width 23 height 11
click at [583, 270] on input "False" at bounding box center [577, 269] width 11 height 9
radio input "true"
click at [731, 397] on button "Submit" at bounding box center [753, 388] width 107 height 30
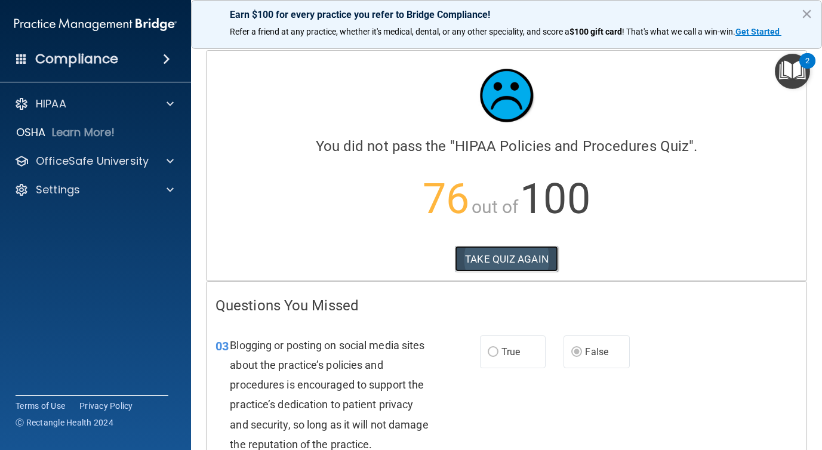
click at [486, 266] on button "TAKE QUIZ AGAIN" at bounding box center [506, 259] width 103 height 26
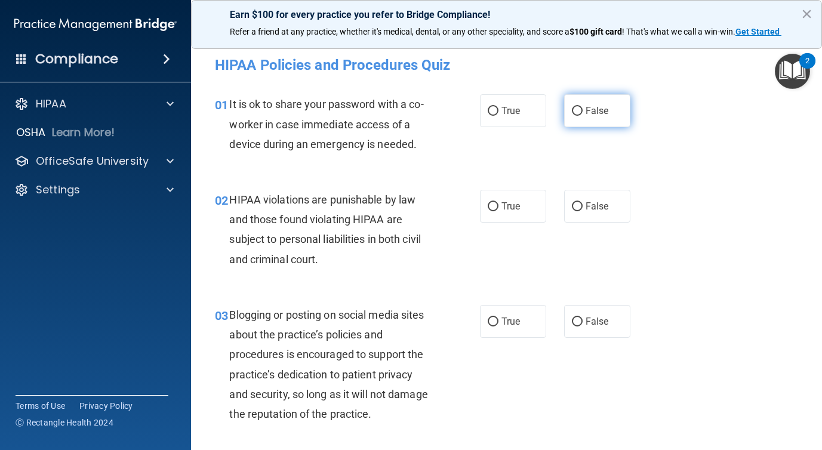
click at [588, 112] on span "False" at bounding box center [597, 110] width 23 height 11
click at [583, 112] on input "False" at bounding box center [577, 111] width 11 height 9
radio input "true"
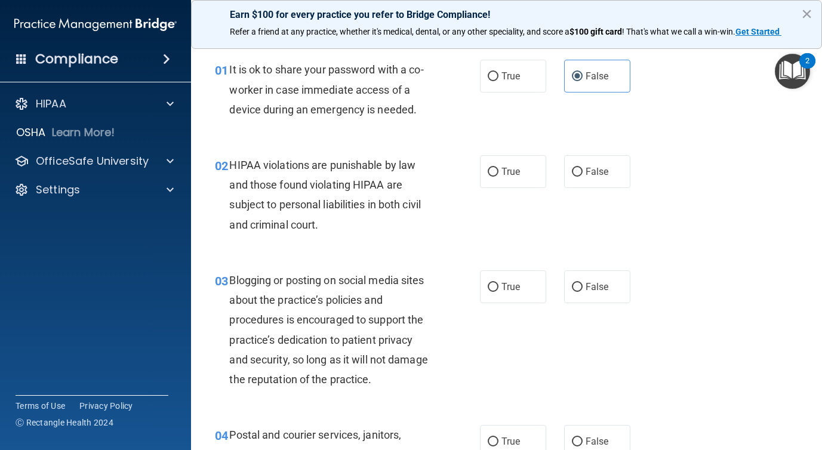
scroll to position [68, 0]
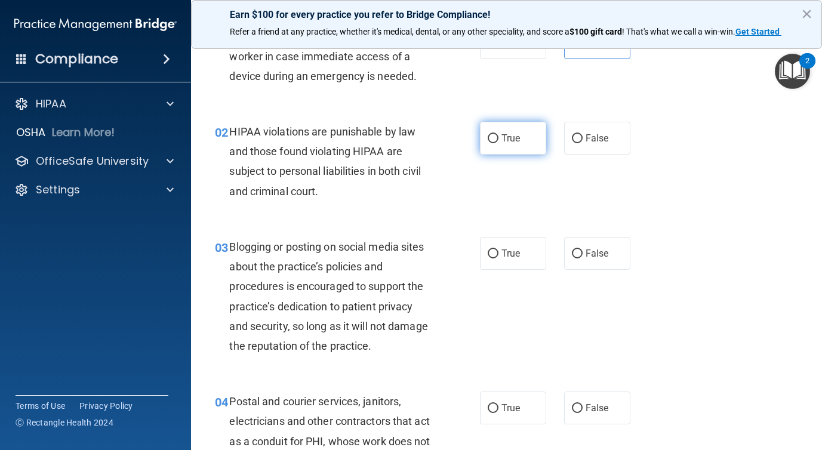
click at [497, 134] on input "True" at bounding box center [493, 138] width 11 height 9
radio input "true"
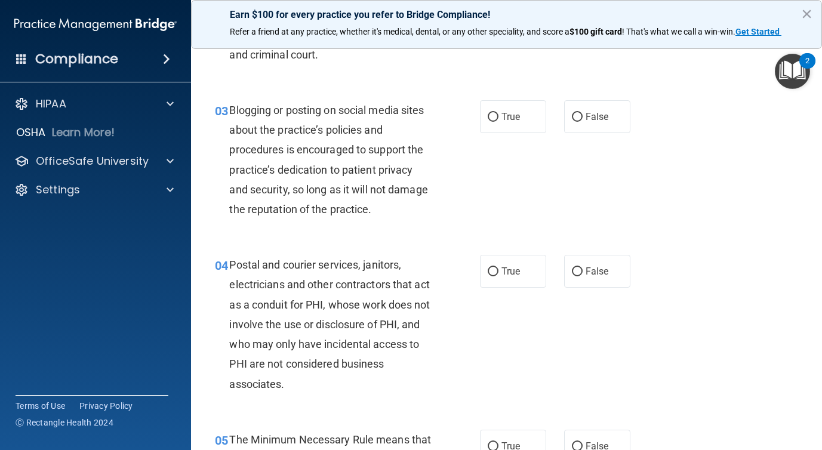
scroll to position [208, 0]
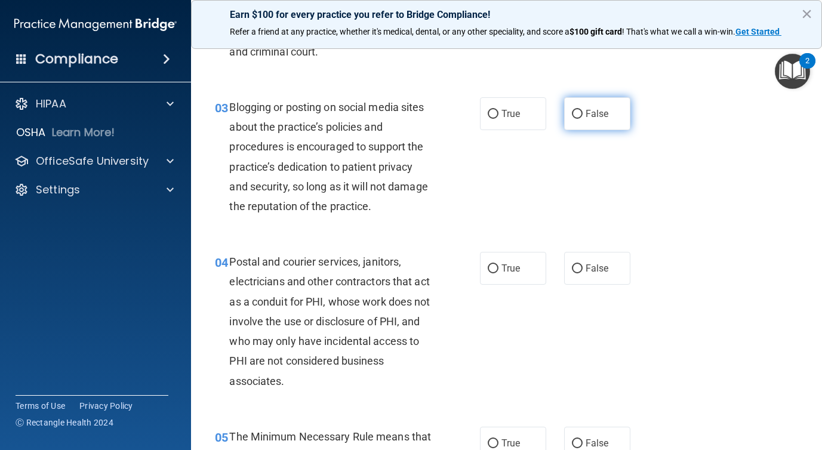
click at [590, 110] on span "False" at bounding box center [597, 113] width 23 height 11
click at [583, 110] on input "False" at bounding box center [577, 114] width 11 height 9
radio input "true"
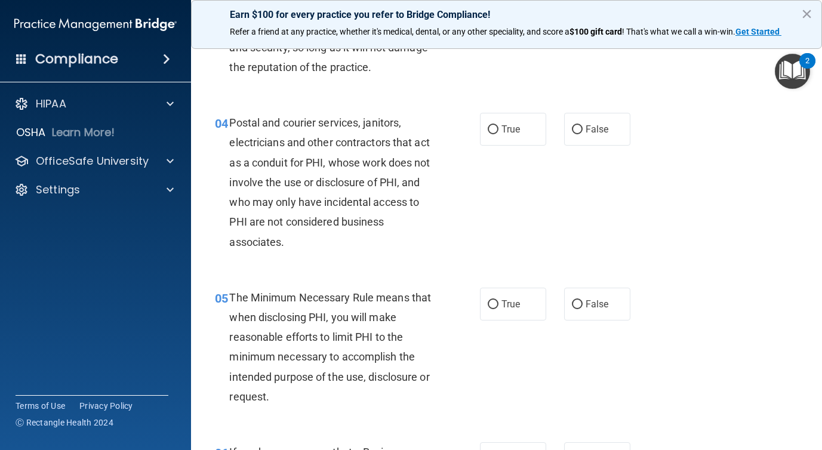
scroll to position [346, 0]
click at [503, 131] on span "True" at bounding box center [511, 129] width 19 height 11
click at [499, 131] on input "True" at bounding box center [493, 130] width 11 height 9
radio input "true"
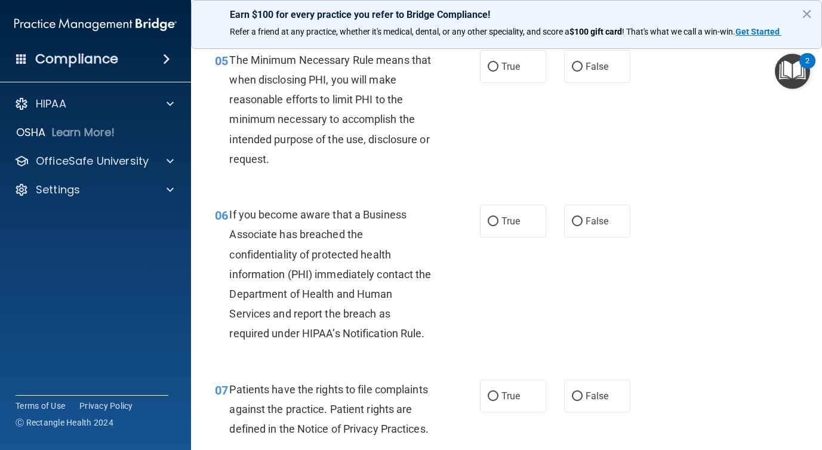
scroll to position [586, 0]
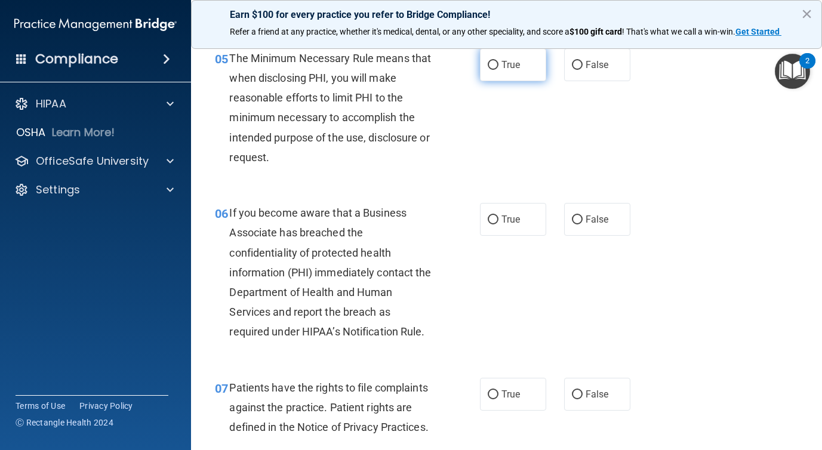
click at [512, 60] on span "True" at bounding box center [511, 64] width 19 height 11
click at [499, 61] on input "True" at bounding box center [493, 65] width 11 height 9
radio input "true"
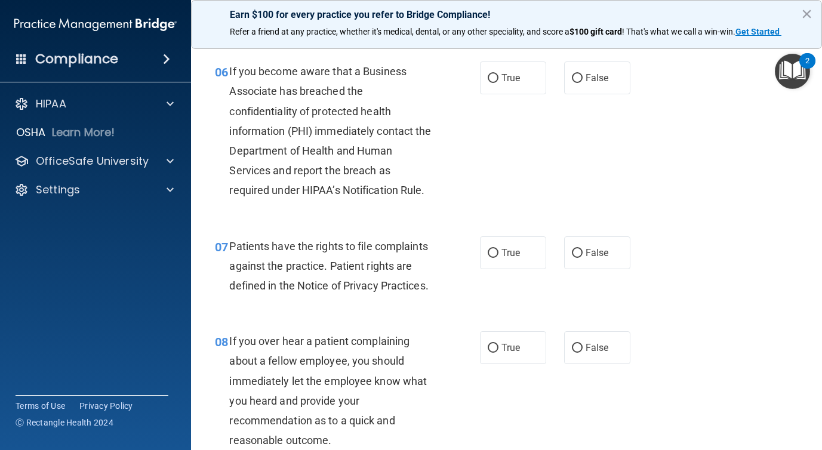
scroll to position [728, 0]
click at [591, 80] on span "False" at bounding box center [597, 77] width 23 height 11
click at [583, 80] on input "False" at bounding box center [577, 77] width 11 height 9
radio input "true"
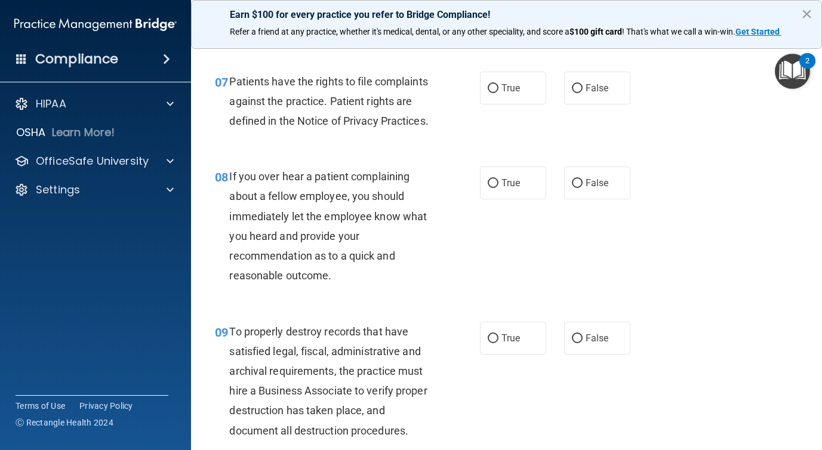
scroll to position [897, 0]
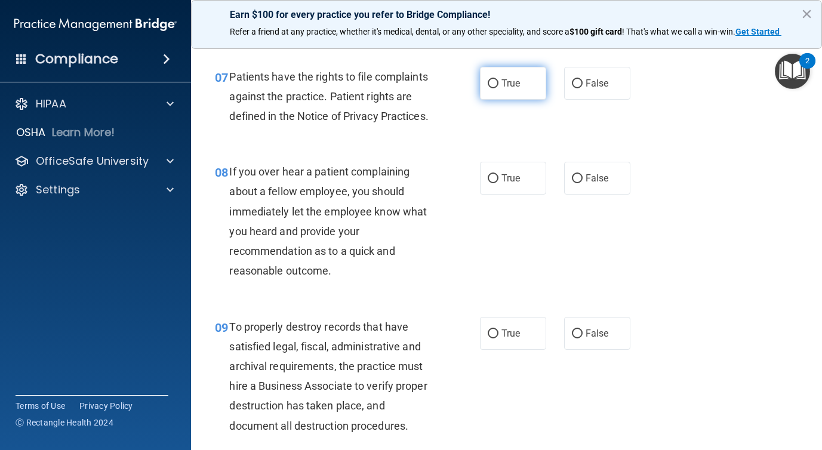
click at [500, 92] on label "True" at bounding box center [513, 83] width 66 height 33
click at [499, 88] on input "True" at bounding box center [493, 83] width 11 height 9
radio input "true"
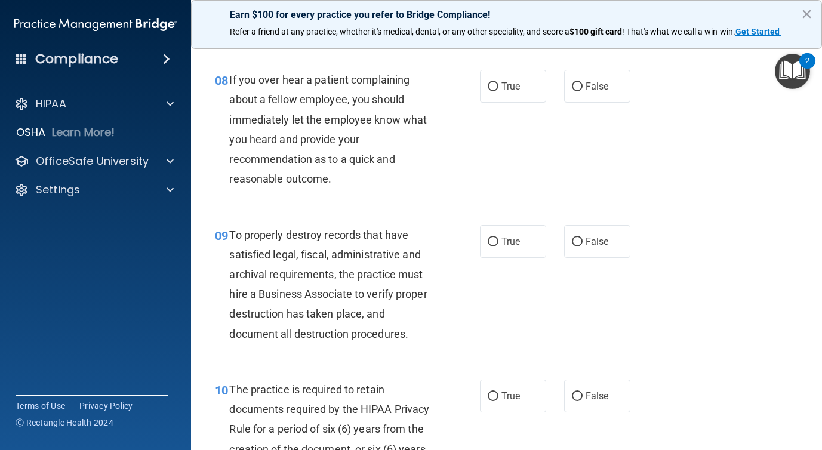
scroll to position [989, 0]
click at [579, 93] on label "False" at bounding box center [597, 86] width 66 height 33
click at [579, 92] on input "False" at bounding box center [577, 87] width 11 height 9
radio input "true"
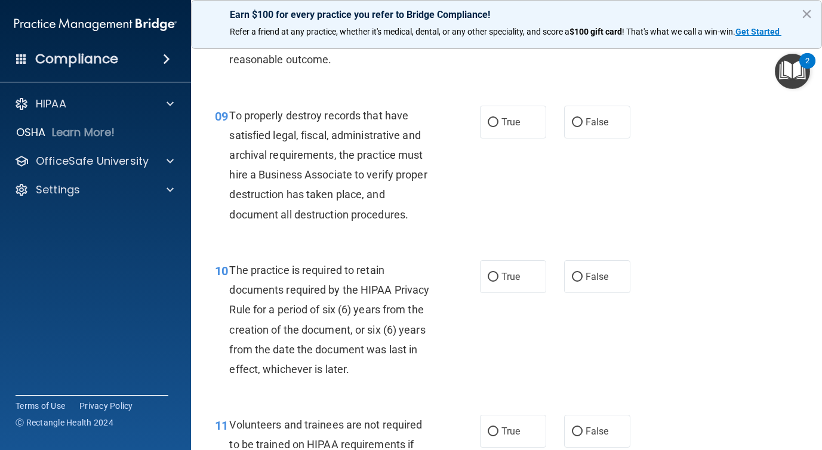
scroll to position [1109, 0]
click at [578, 122] on input "False" at bounding box center [577, 122] width 11 height 9
radio input "true"
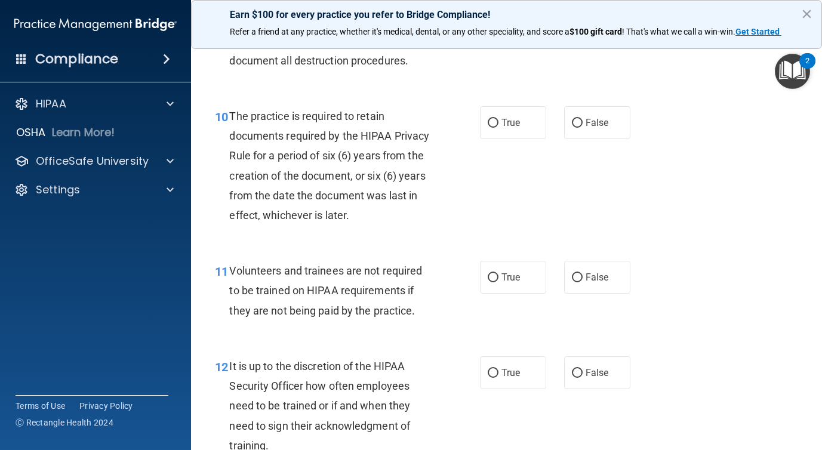
scroll to position [1287, 0]
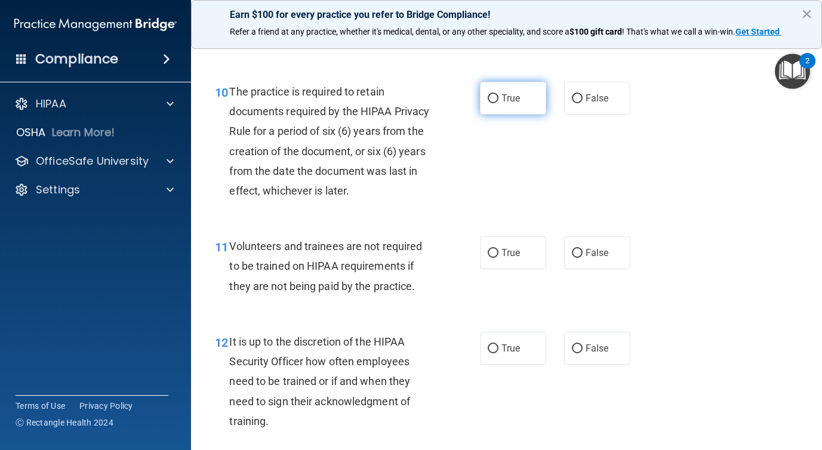
click at [499, 108] on label "True" at bounding box center [513, 98] width 66 height 33
click at [499, 103] on input "True" at bounding box center [493, 98] width 11 height 9
radio input "true"
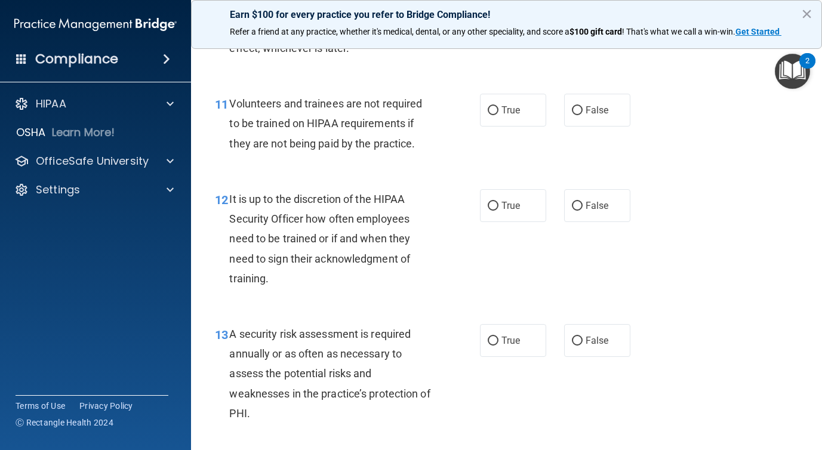
scroll to position [1437, 0]
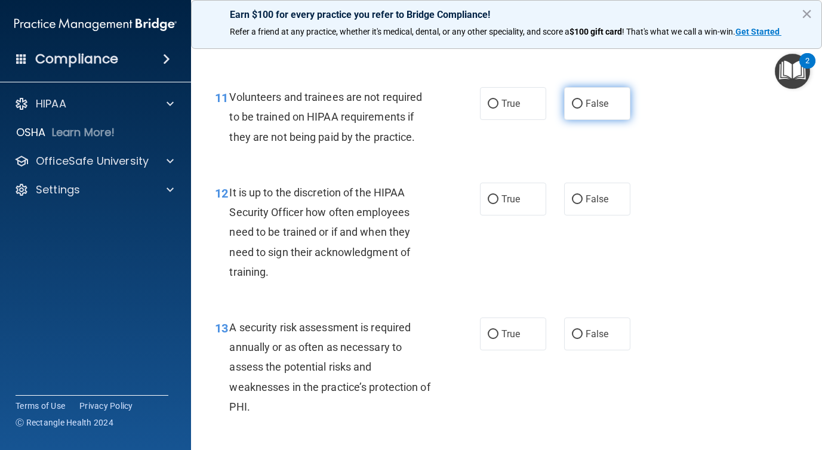
click at [616, 100] on label "False" at bounding box center [597, 103] width 66 height 33
click at [583, 100] on input "False" at bounding box center [577, 104] width 11 height 9
radio input "true"
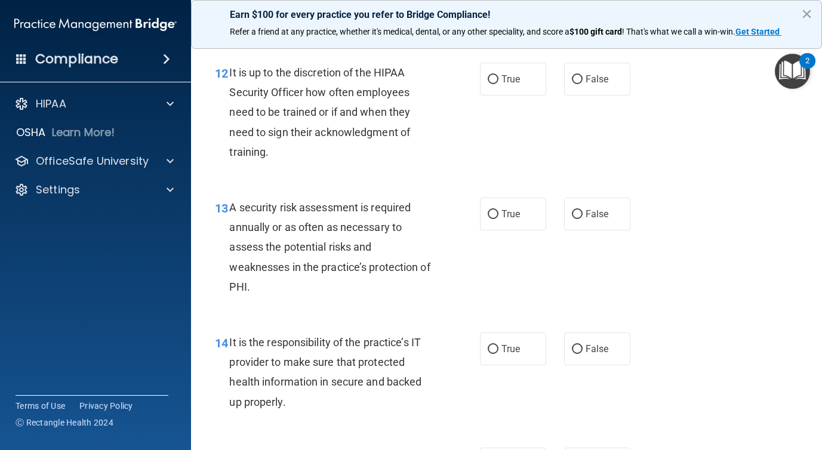
scroll to position [1555, 0]
click at [587, 73] on label "False" at bounding box center [597, 80] width 66 height 33
click at [583, 76] on input "False" at bounding box center [577, 80] width 11 height 9
radio input "true"
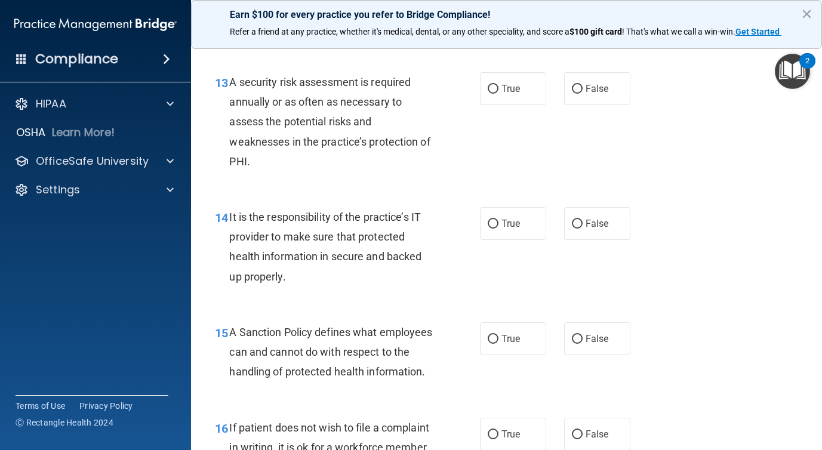
scroll to position [1684, 0]
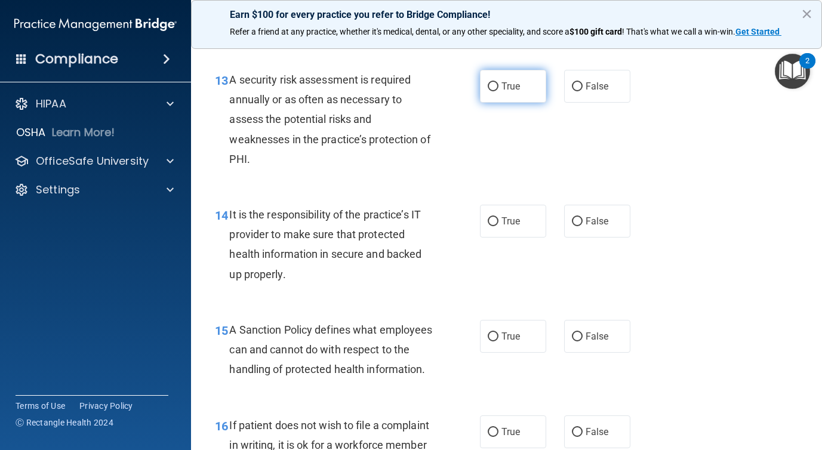
click at [497, 88] on input "True" at bounding box center [493, 86] width 11 height 9
radio input "true"
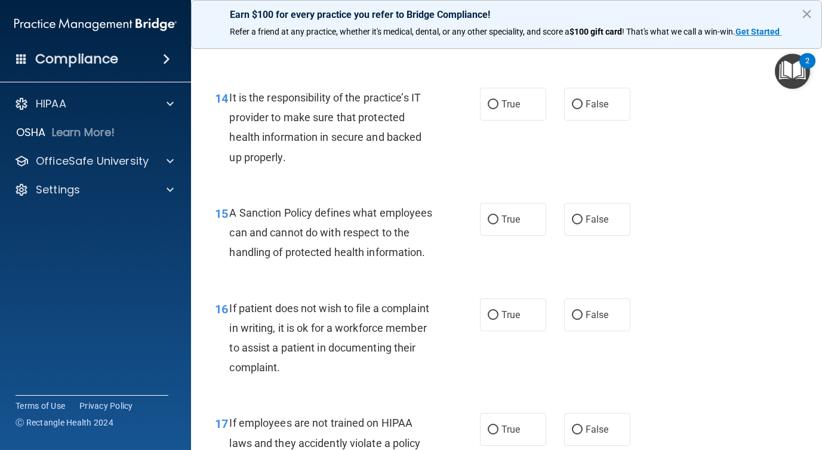
scroll to position [1803, 0]
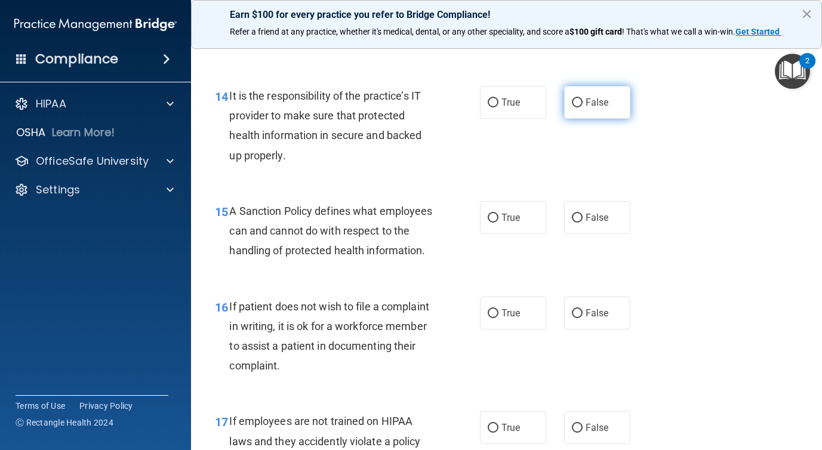
click at [594, 110] on label "False" at bounding box center [597, 102] width 66 height 33
click at [583, 107] on input "False" at bounding box center [577, 103] width 11 height 9
radio input "true"
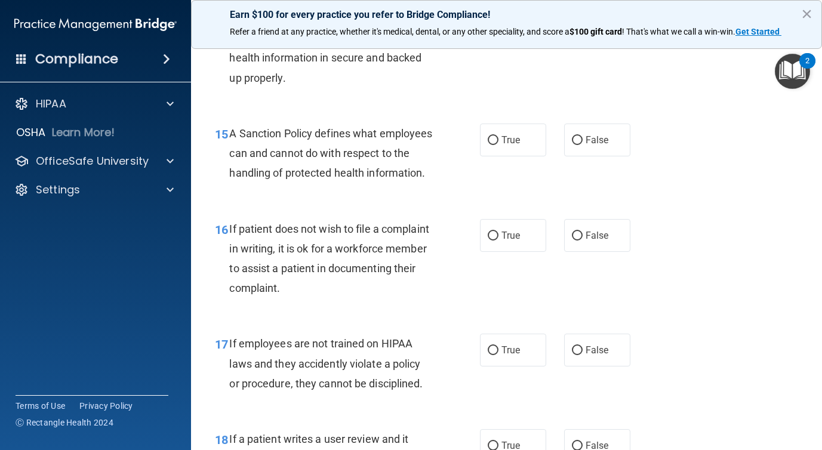
scroll to position [1891, 0]
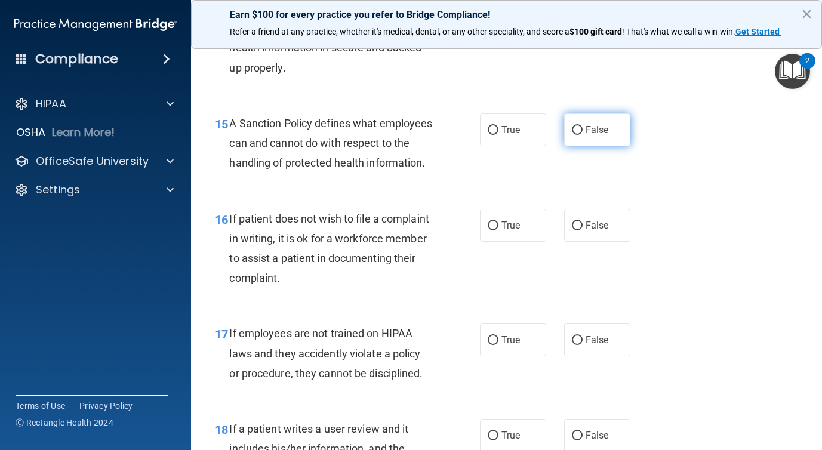
click at [589, 134] on span "False" at bounding box center [597, 129] width 23 height 11
click at [583, 134] on input "False" at bounding box center [577, 130] width 11 height 9
radio input "true"
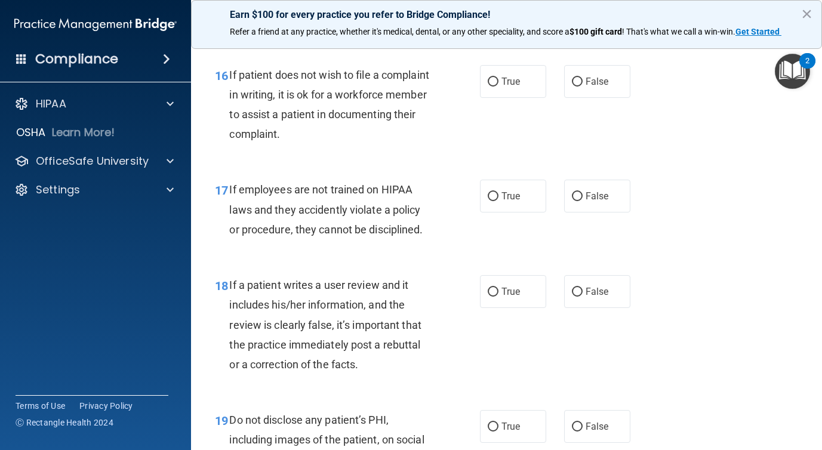
scroll to position [2036, 0]
click at [493, 97] on label "True" at bounding box center [513, 80] width 66 height 33
click at [493, 86] on input "True" at bounding box center [493, 81] width 11 height 9
radio input "true"
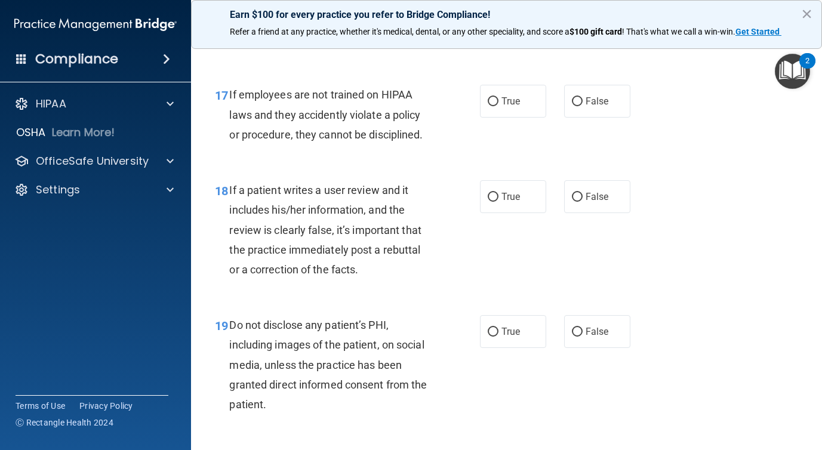
scroll to position [2143, 0]
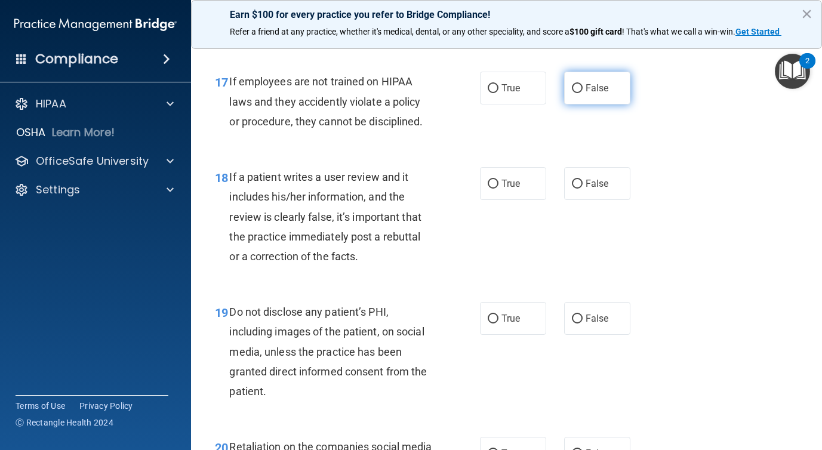
click at [587, 94] on span "False" at bounding box center [597, 87] width 23 height 11
click at [583, 93] on input "False" at bounding box center [577, 88] width 11 height 9
radio input "true"
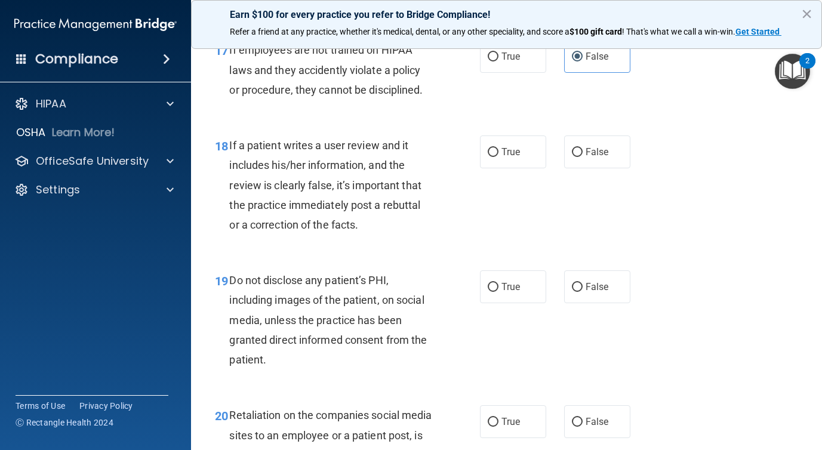
scroll to position [2171, 0]
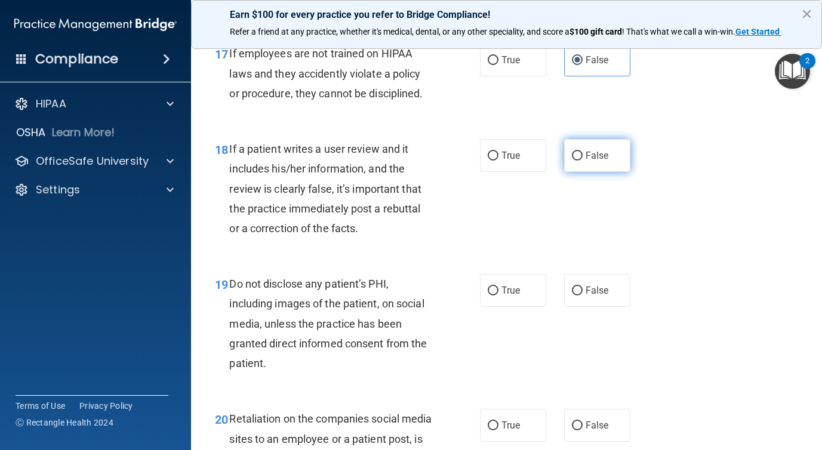
click at [596, 161] on span "False" at bounding box center [597, 155] width 23 height 11
click at [583, 161] on input "False" at bounding box center [577, 156] width 11 height 9
radio input "true"
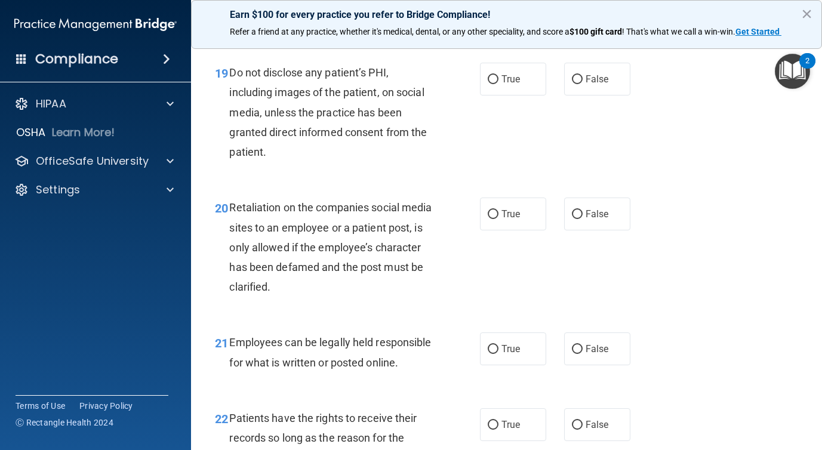
scroll to position [2383, 0]
click at [488, 84] on input "True" at bounding box center [493, 79] width 11 height 9
radio input "true"
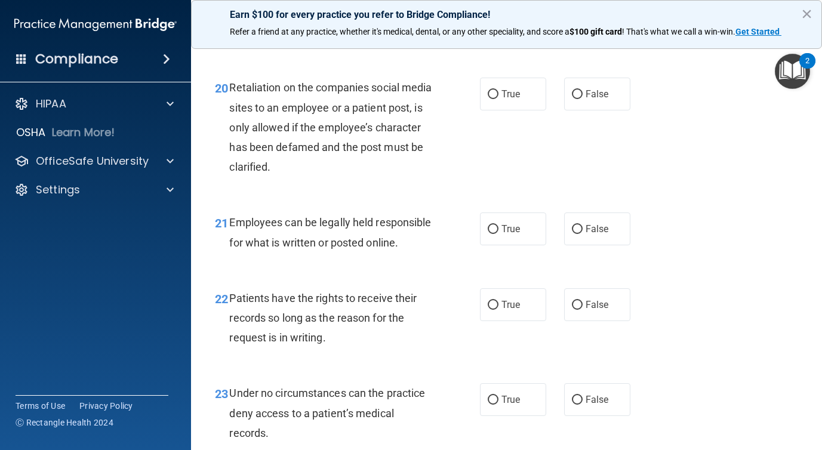
scroll to position [2503, 0]
click at [586, 99] on span "False" at bounding box center [597, 93] width 23 height 11
click at [583, 99] on input "False" at bounding box center [577, 94] width 11 height 9
radio input "true"
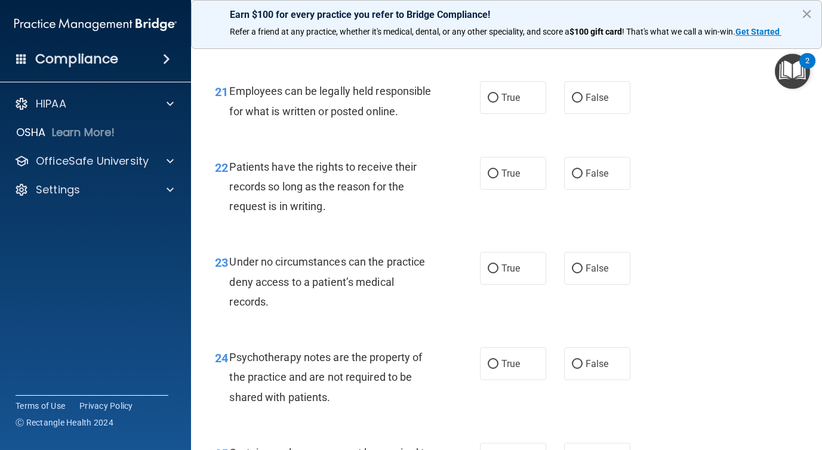
scroll to position [2636, 0]
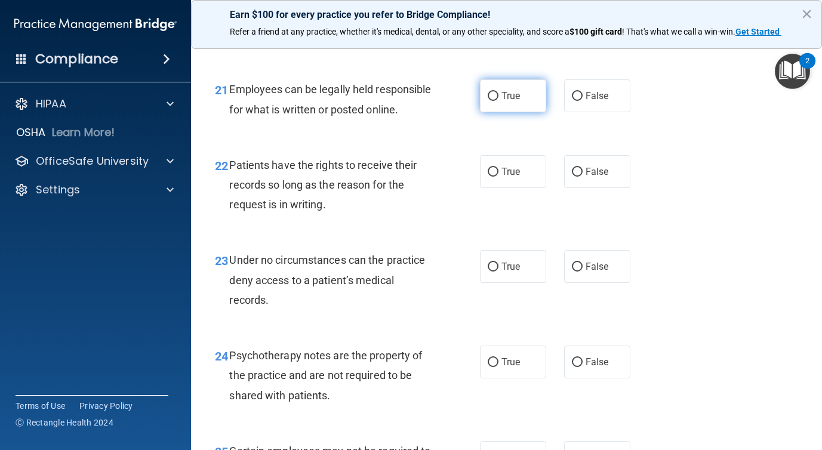
click at [485, 112] on label "True" at bounding box center [513, 95] width 66 height 33
click at [488, 101] on input "True" at bounding box center [493, 96] width 11 height 9
radio input "true"
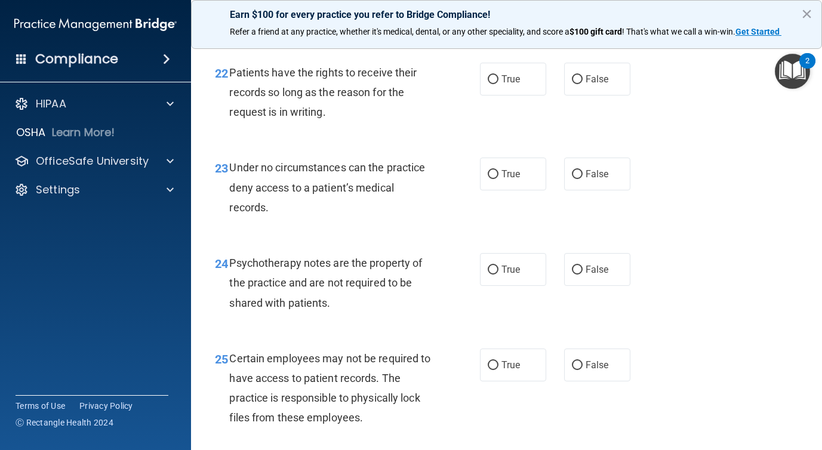
scroll to position [2744, 0]
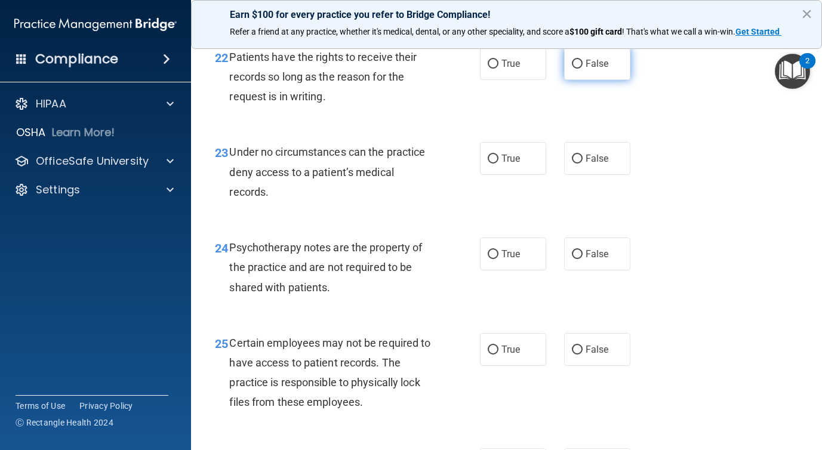
click at [571, 80] on label "False" at bounding box center [597, 63] width 66 height 33
click at [572, 69] on input "False" at bounding box center [577, 64] width 11 height 9
radio input "true"
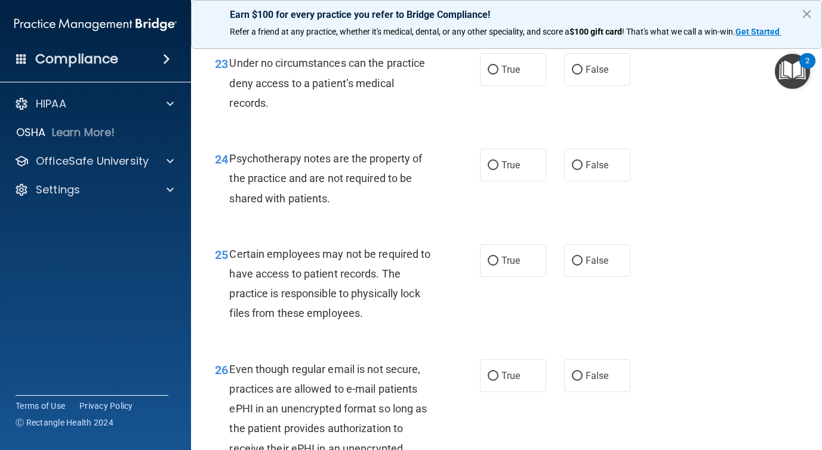
scroll to position [2861, 0]
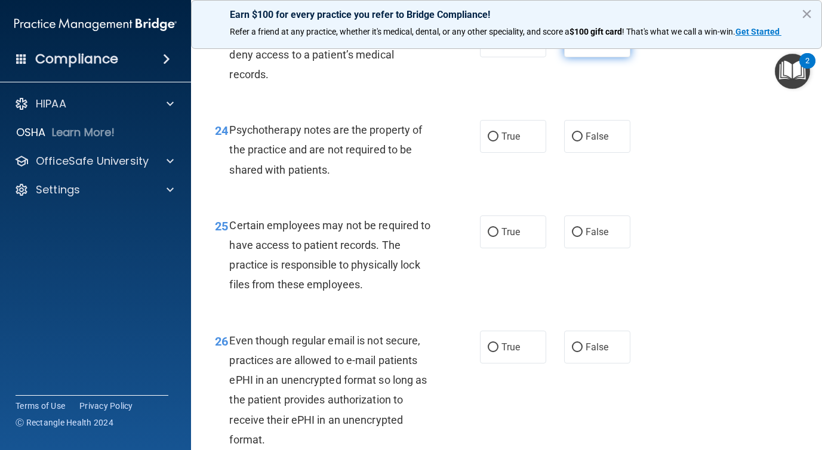
click at [576, 46] on input "False" at bounding box center [577, 41] width 11 height 9
radio input "true"
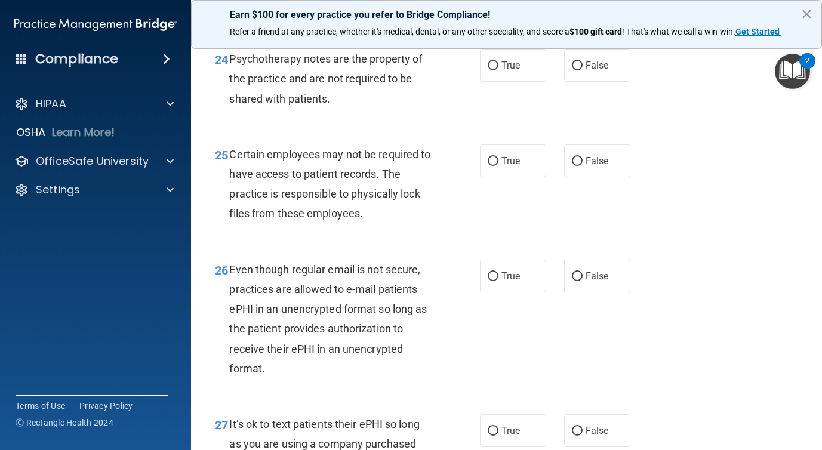
scroll to position [2933, 0]
click at [503, 81] on label "True" at bounding box center [513, 64] width 66 height 33
click at [499, 70] on input "True" at bounding box center [493, 65] width 11 height 9
radio input "true"
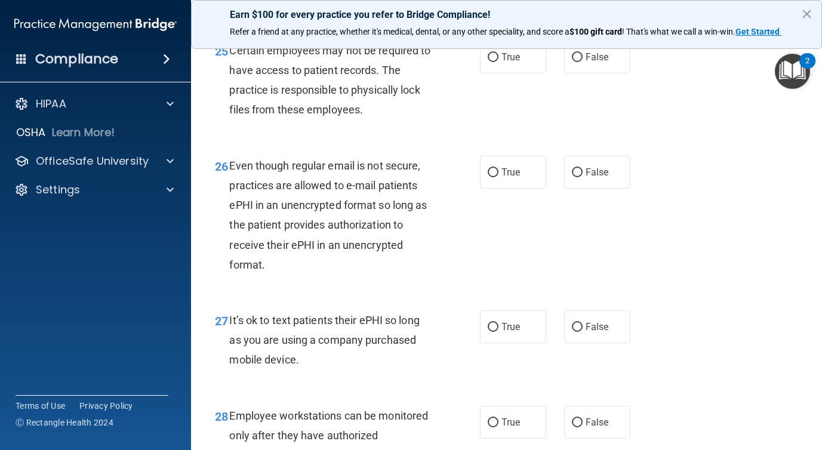
scroll to position [3036, 0]
click at [512, 63] on span "True" at bounding box center [511, 57] width 19 height 11
click at [499, 63] on input "True" at bounding box center [493, 58] width 11 height 9
radio input "true"
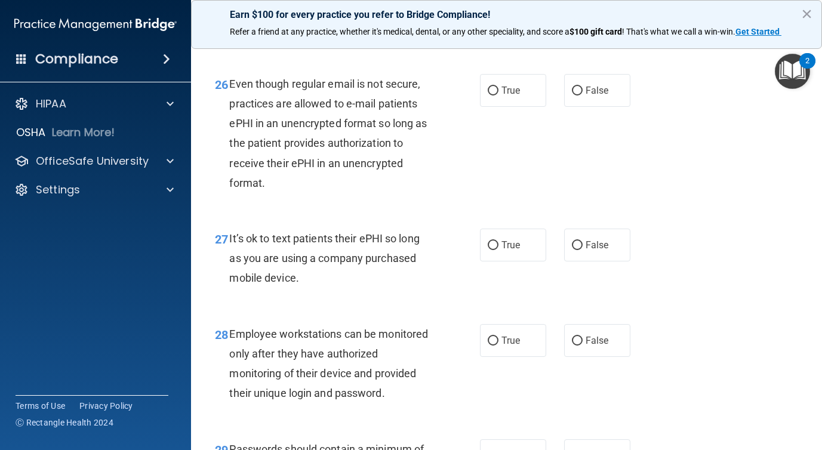
scroll to position [3123, 0]
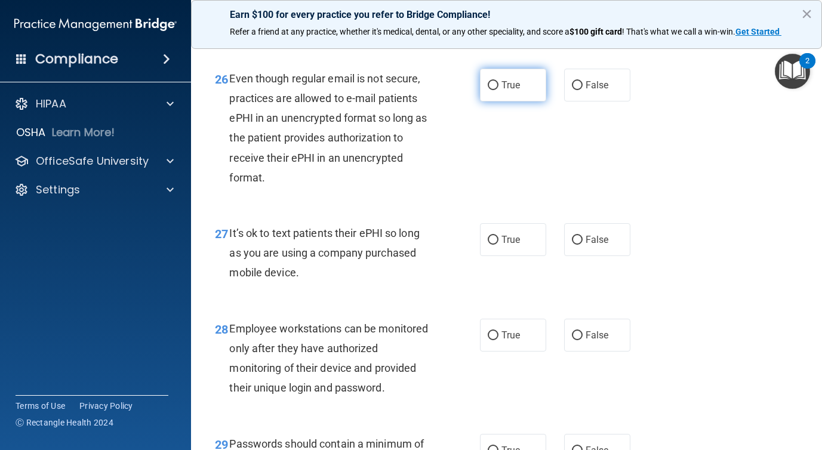
click at [513, 102] on label "True" at bounding box center [513, 85] width 66 height 33
click at [499, 90] on input "True" at bounding box center [493, 85] width 11 height 9
radio input "true"
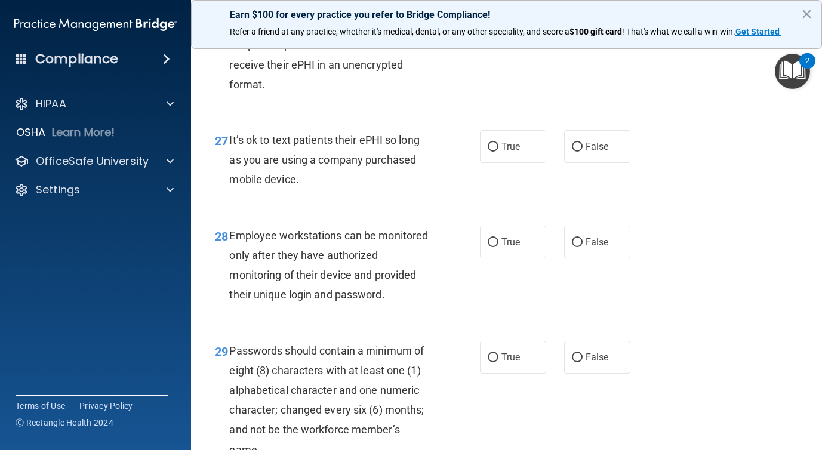
scroll to position [3222, 0]
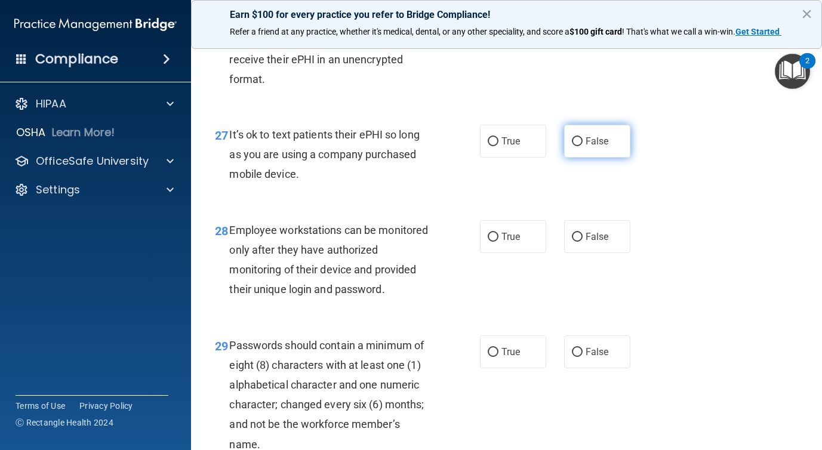
click at [597, 147] on span "False" at bounding box center [597, 141] width 23 height 11
click at [583, 146] on input "False" at bounding box center [577, 141] width 11 height 9
radio input "true"
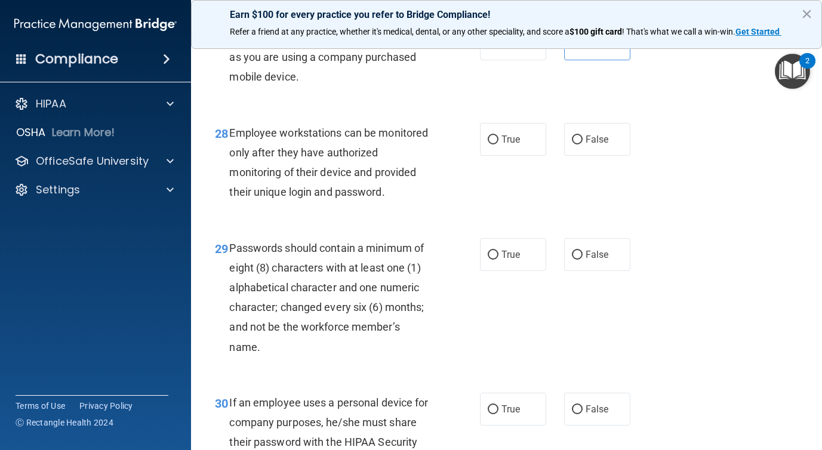
scroll to position [3317, 0]
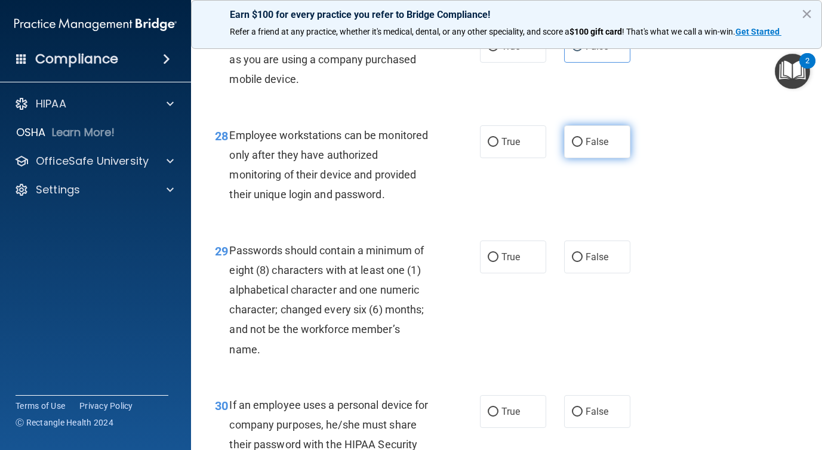
click at [595, 158] on label "False" at bounding box center [597, 141] width 66 height 33
click at [583, 147] on input "False" at bounding box center [577, 142] width 11 height 9
radio input "true"
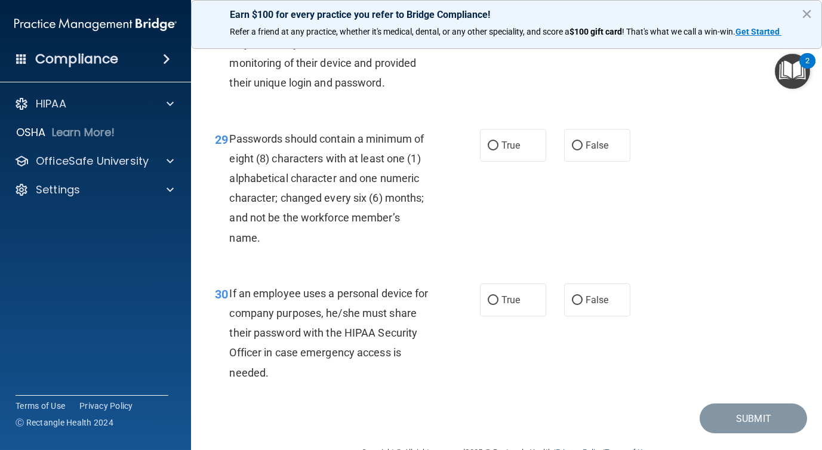
scroll to position [3448, 0]
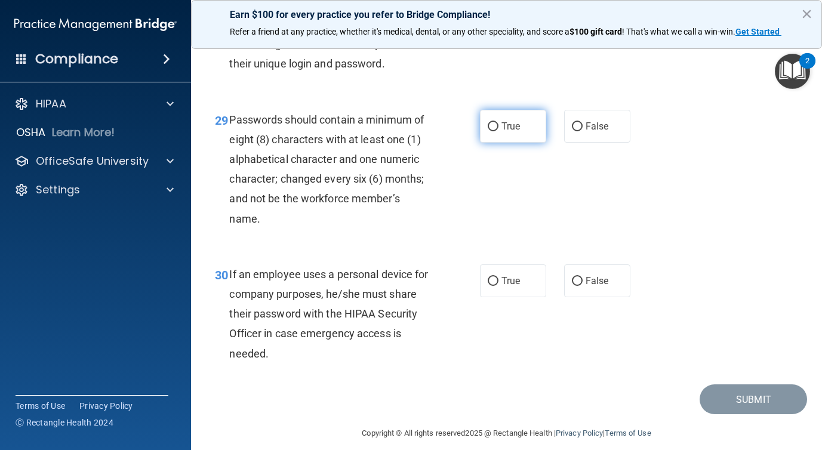
click at [511, 143] on label "True" at bounding box center [513, 126] width 66 height 33
click at [499, 131] on input "True" at bounding box center [493, 126] width 11 height 9
radio input "true"
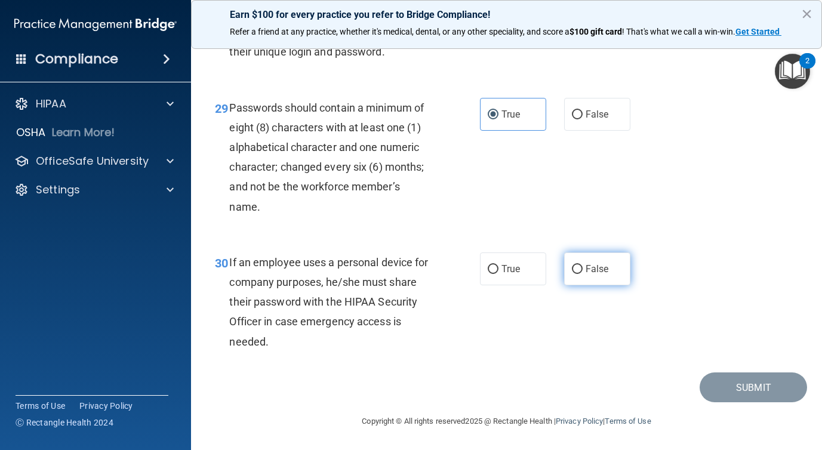
click at [586, 263] on span "False" at bounding box center [597, 268] width 23 height 11
click at [583, 265] on input "False" at bounding box center [577, 269] width 11 height 9
radio input "true"
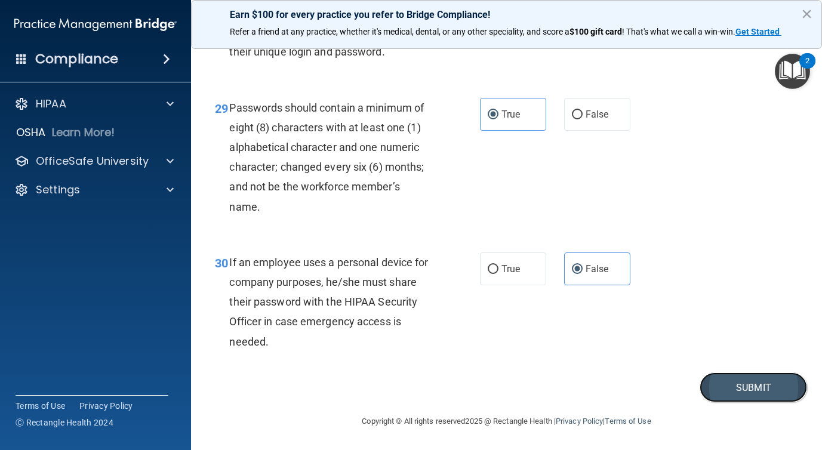
click at [740, 391] on button "Submit" at bounding box center [753, 388] width 107 height 30
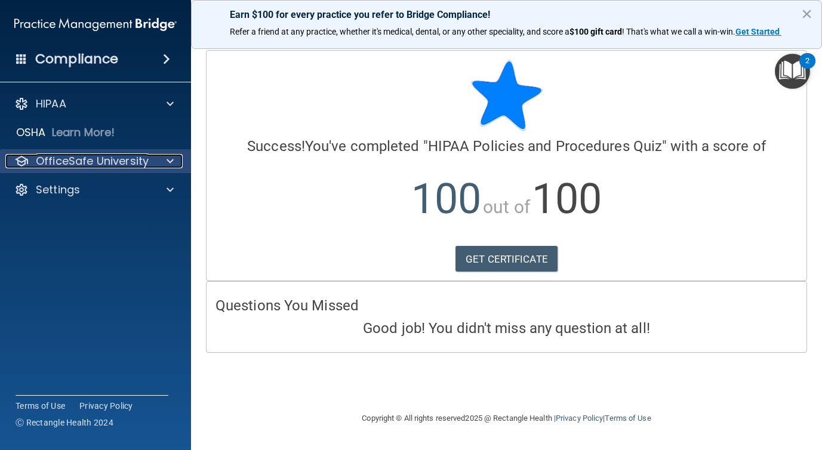
click at [125, 161] on p "OfficeSafe University" at bounding box center [92, 161] width 113 height 14
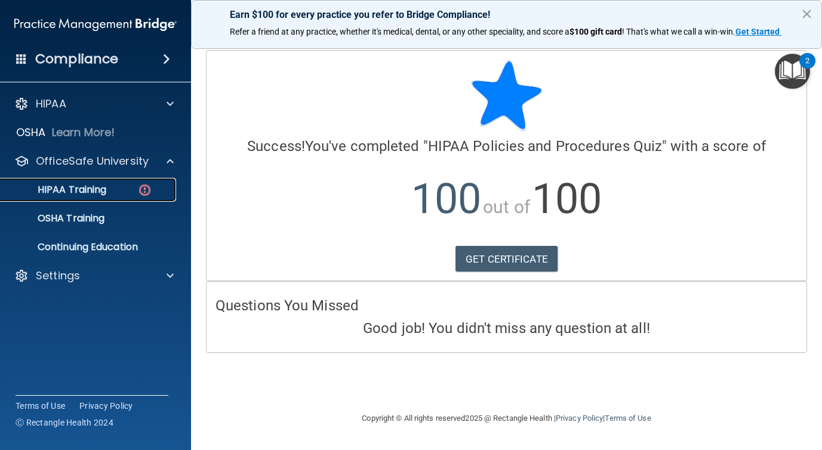
click at [115, 200] on link "HIPAA Training" at bounding box center [82, 190] width 188 height 24
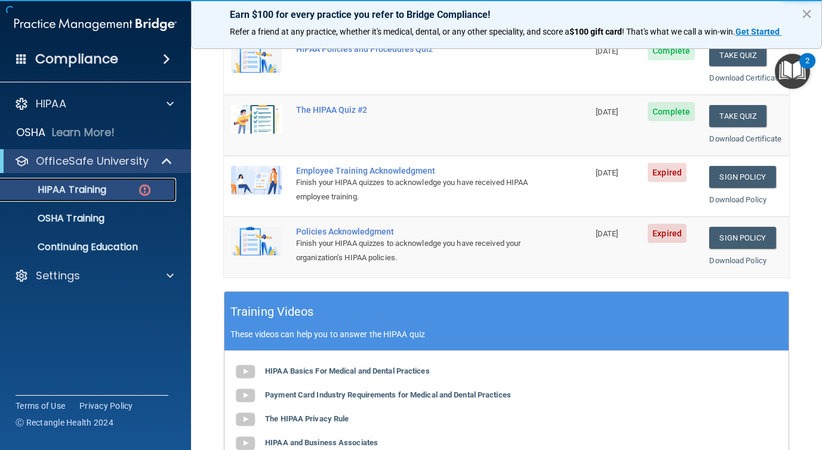
scroll to position [273, 0]
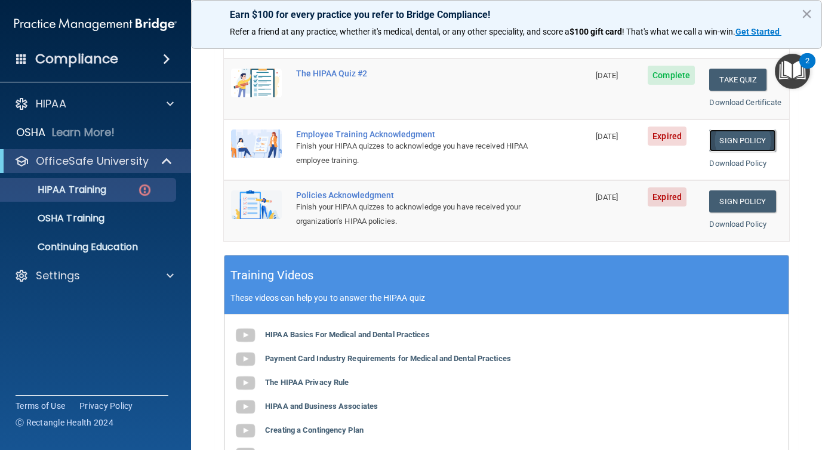
click at [729, 152] on link "Sign Policy" at bounding box center [742, 141] width 66 height 22
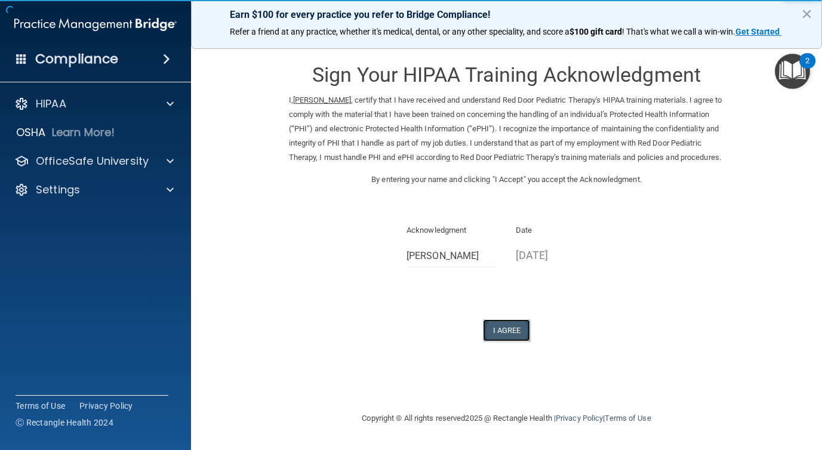
click at [514, 342] on button "I Agree" at bounding box center [507, 330] width 48 height 22
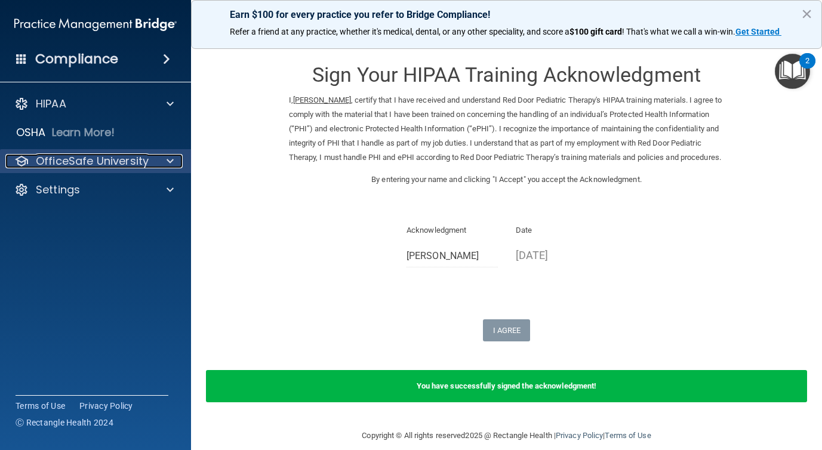
click at [128, 158] on p "OfficeSafe University" at bounding box center [92, 161] width 113 height 14
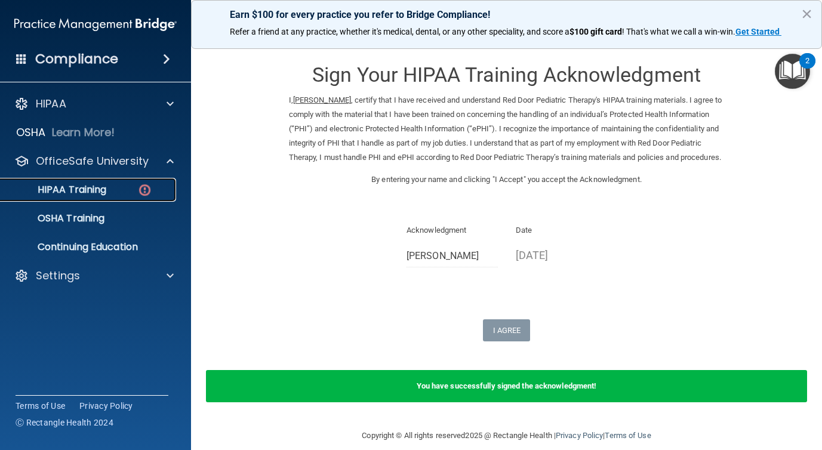
click at [123, 187] on div "HIPAA Training" at bounding box center [89, 190] width 163 height 12
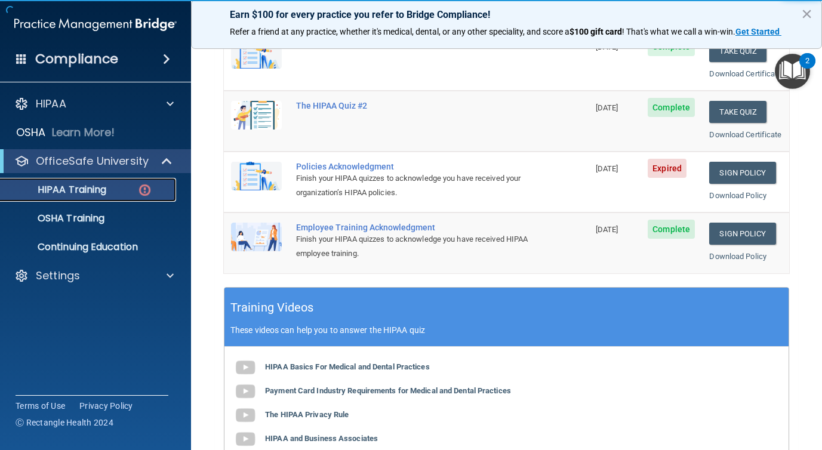
scroll to position [242, 0]
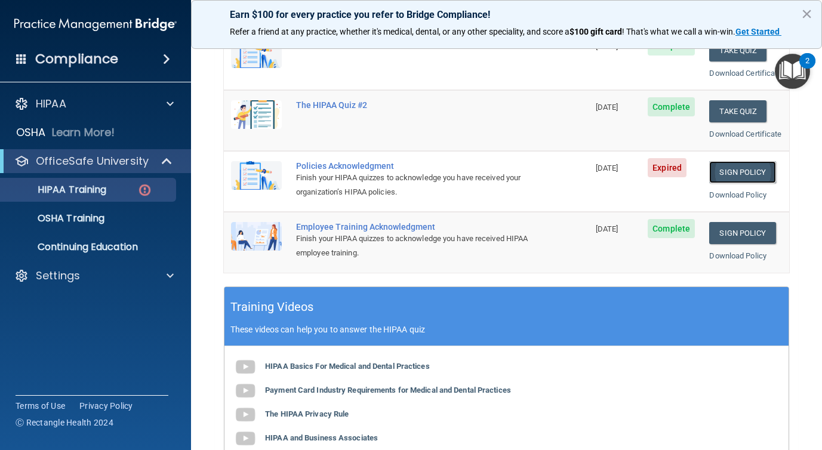
click at [720, 183] on link "Sign Policy" at bounding box center [742, 172] width 66 height 22
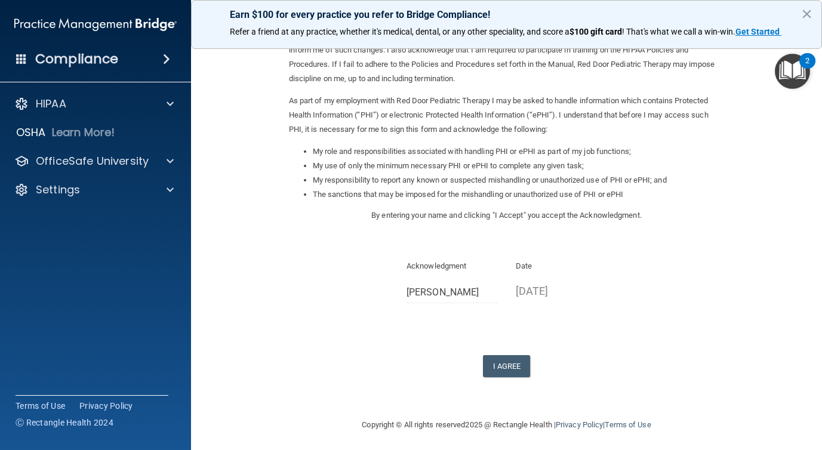
scroll to position [97, 0]
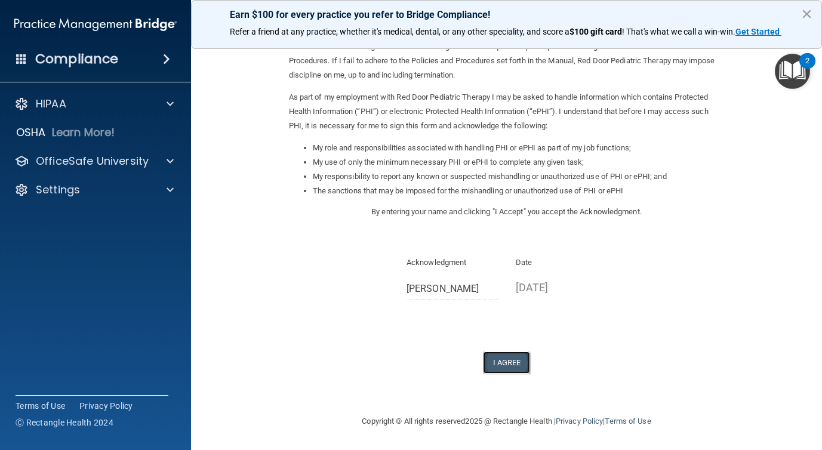
click at [513, 364] on button "I Agree" at bounding box center [507, 363] width 48 height 22
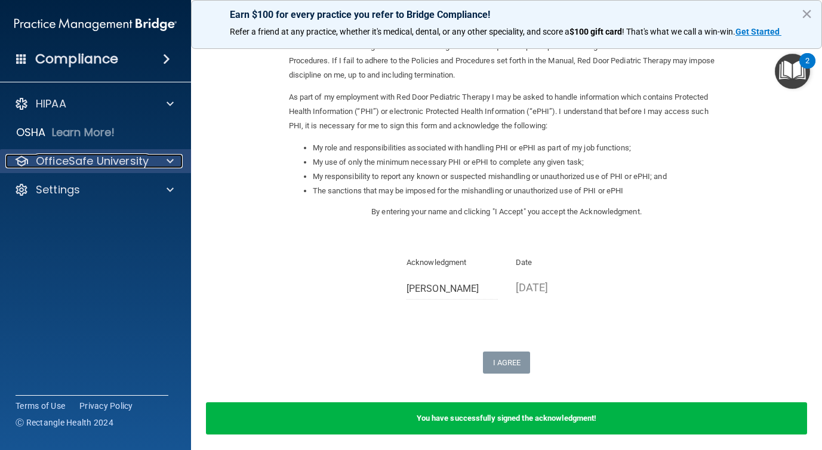
click at [147, 160] on p "OfficeSafe University" at bounding box center [92, 161] width 113 height 14
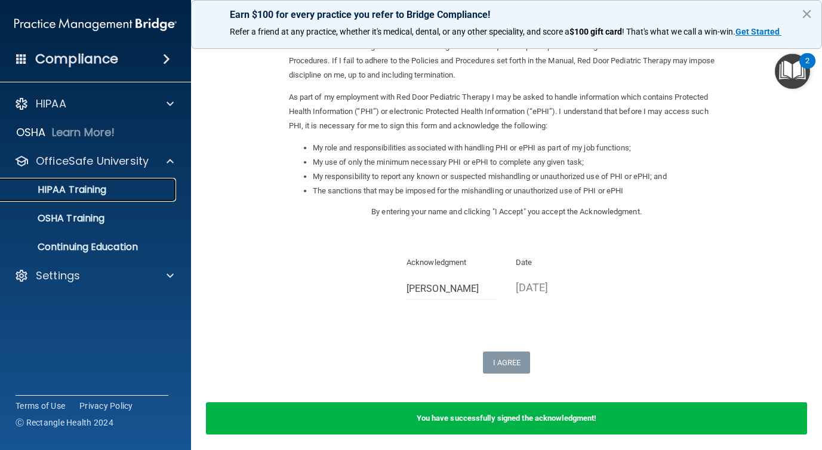
click at [128, 189] on div "HIPAA Training" at bounding box center [89, 190] width 163 height 12
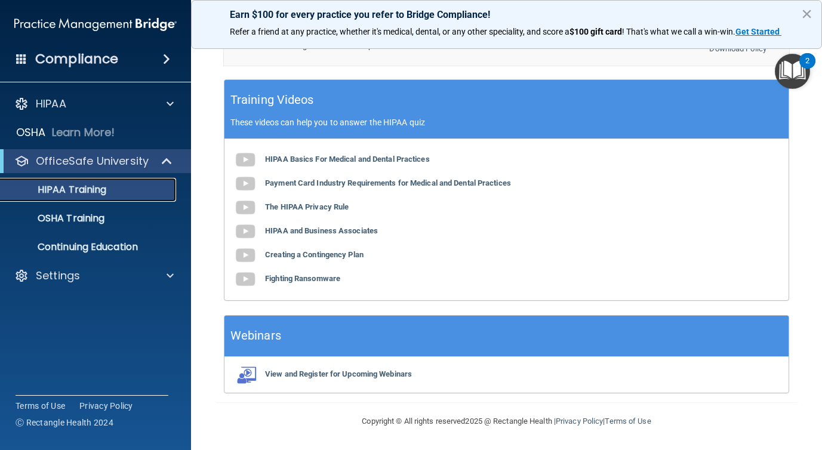
scroll to position [491, 0]
